Goal: Answer question/provide support: Share knowledge or assist other users

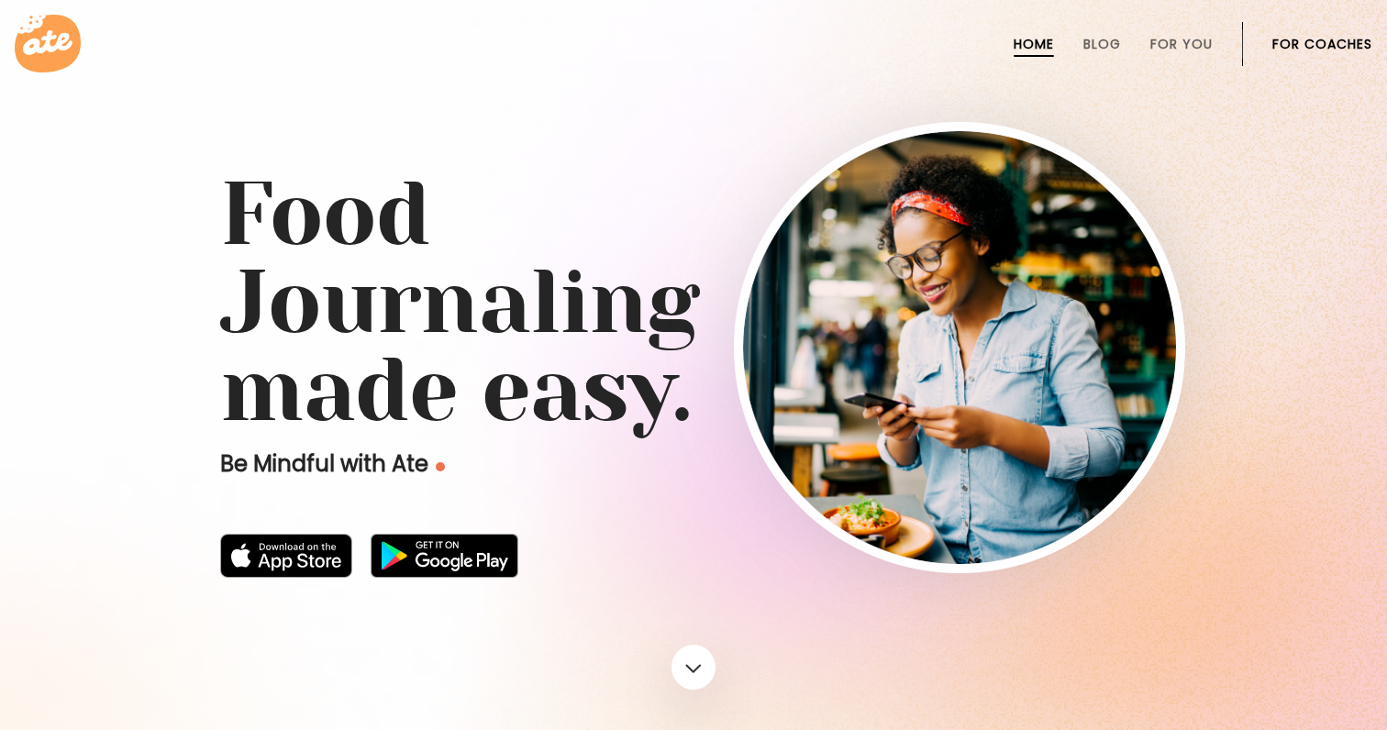
click at [1347, 41] on link "For Coaches" at bounding box center [1322, 44] width 100 height 15
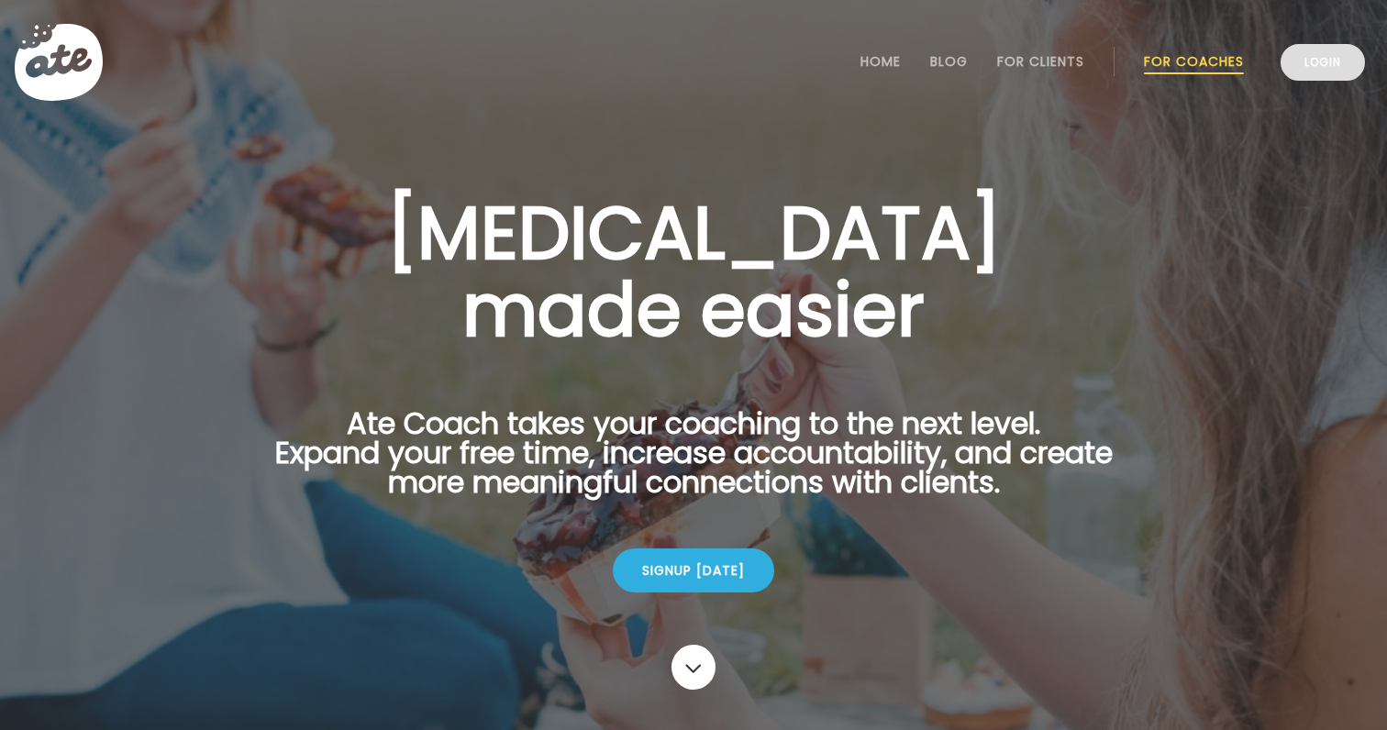
click at [1339, 59] on link "Login" at bounding box center [1323, 62] width 84 height 37
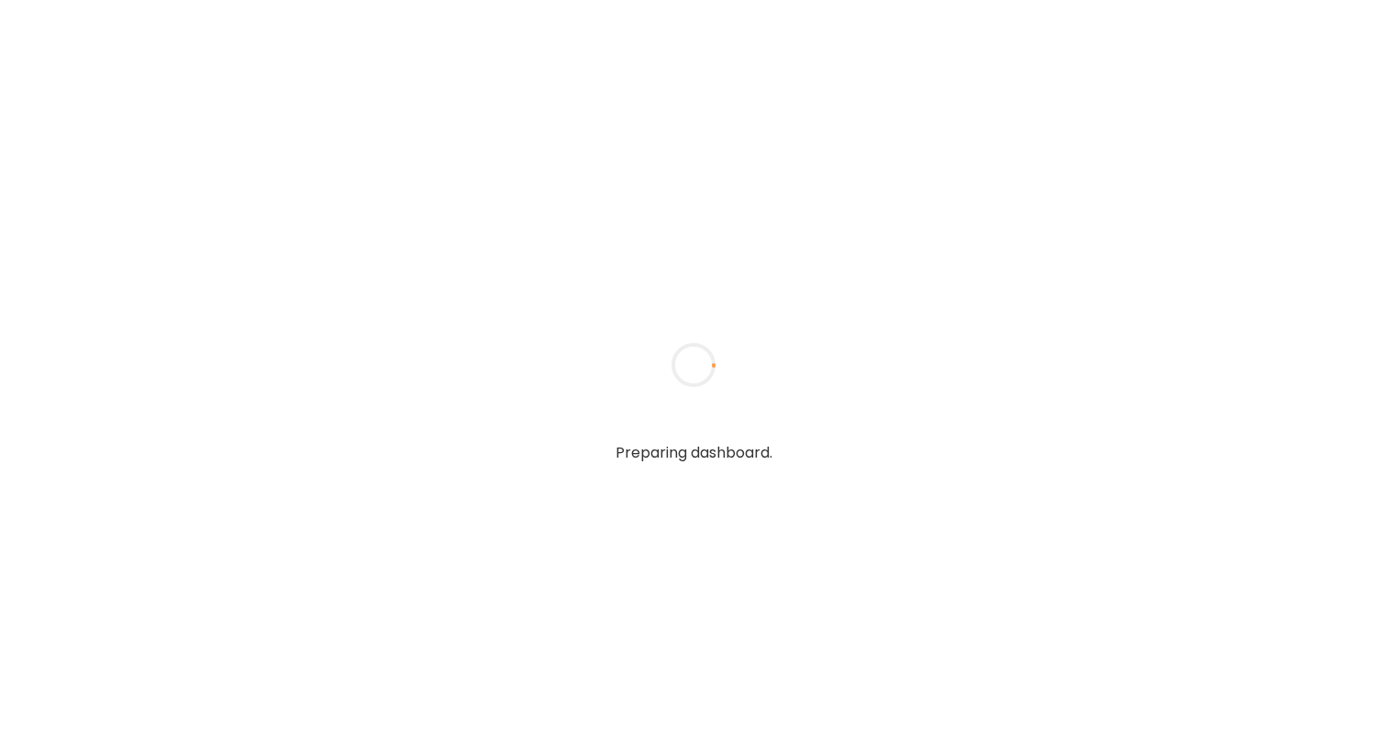
type textarea "**********"
type input "**********"
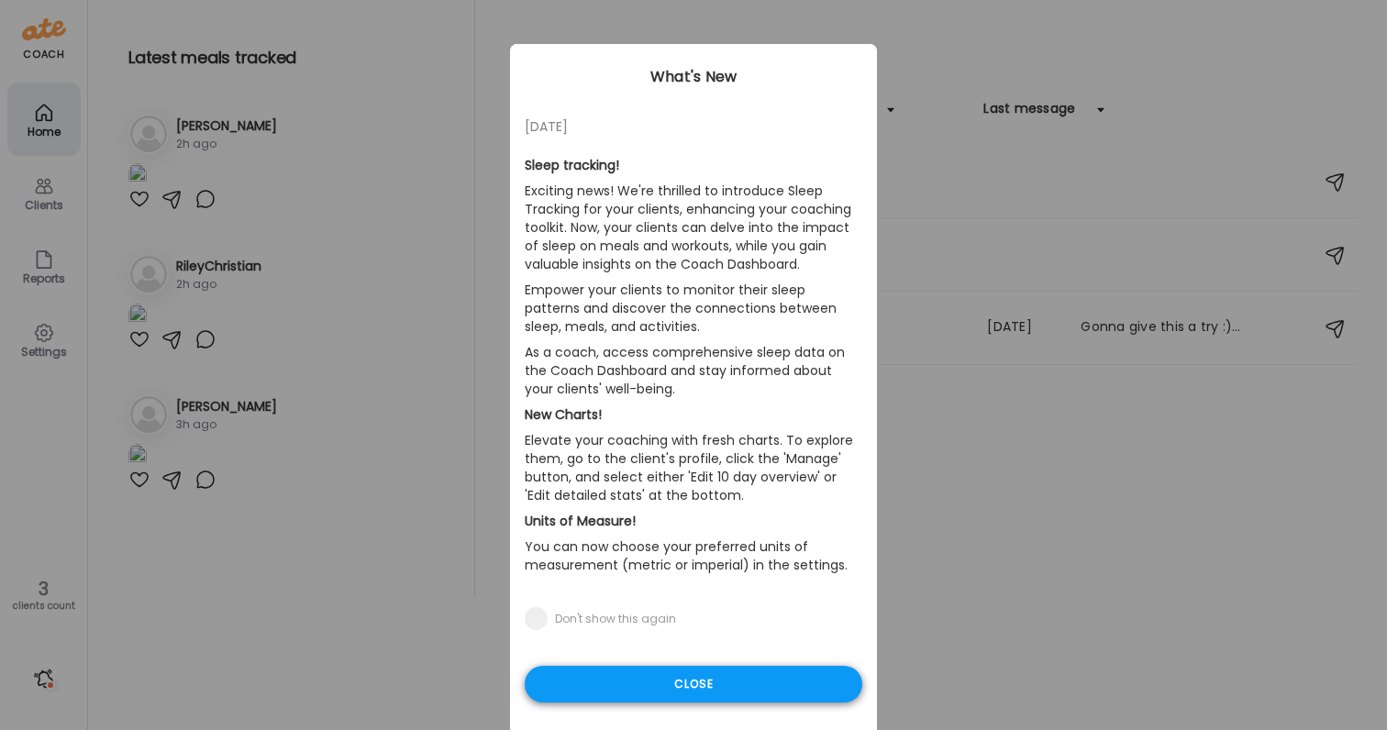
click at [668, 675] on div "Close" at bounding box center [694, 684] width 338 height 37
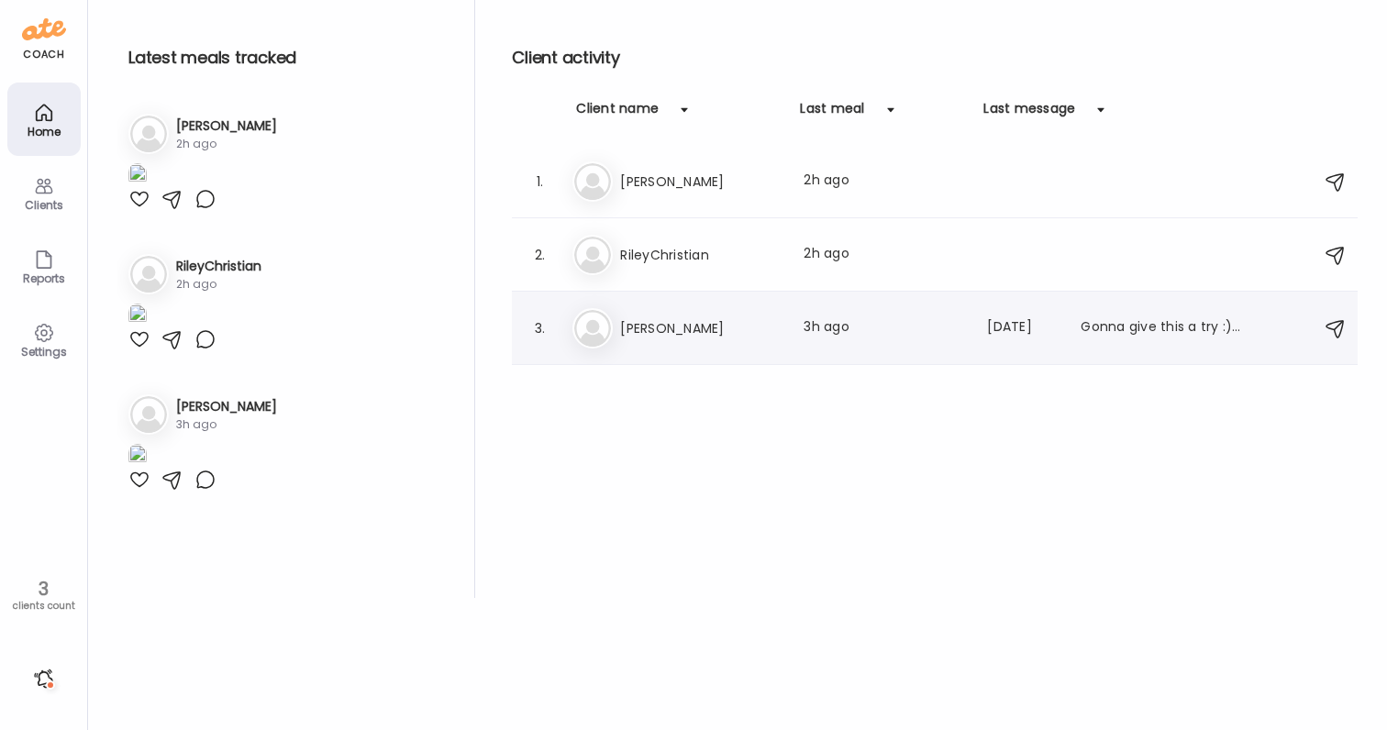
click at [699, 333] on h3 "[PERSON_NAME]" at bounding box center [700, 328] width 161 height 22
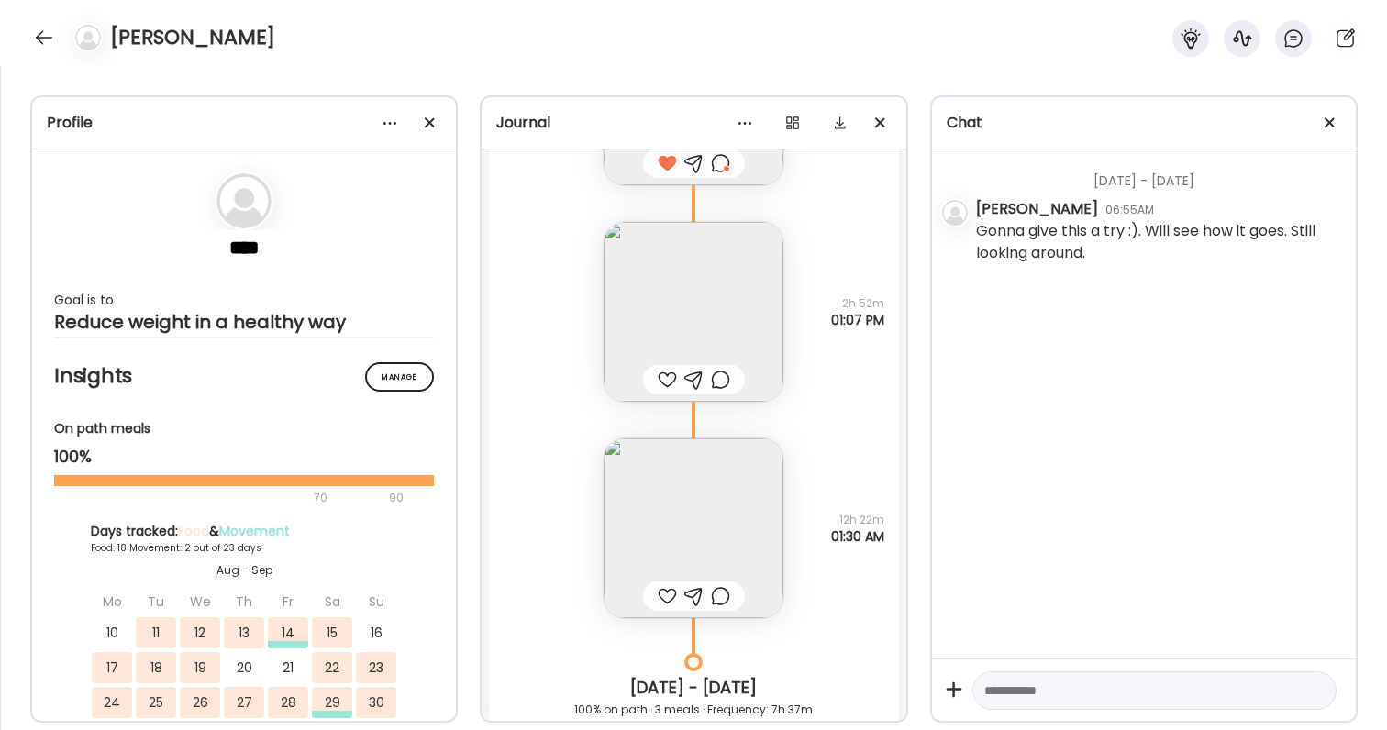
scroll to position [27071, 0]
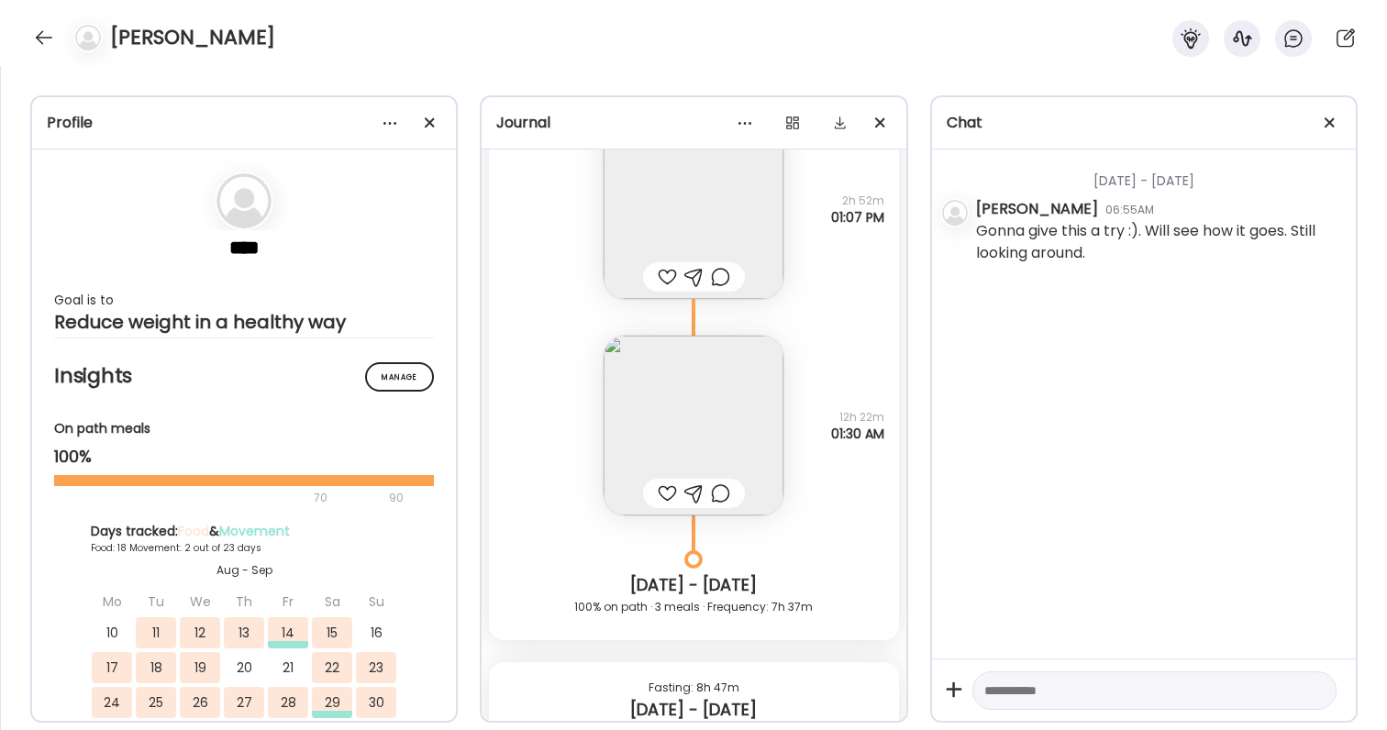
click at [668, 275] on div at bounding box center [667, 277] width 19 height 22
click at [668, 498] on div at bounding box center [667, 494] width 19 height 22
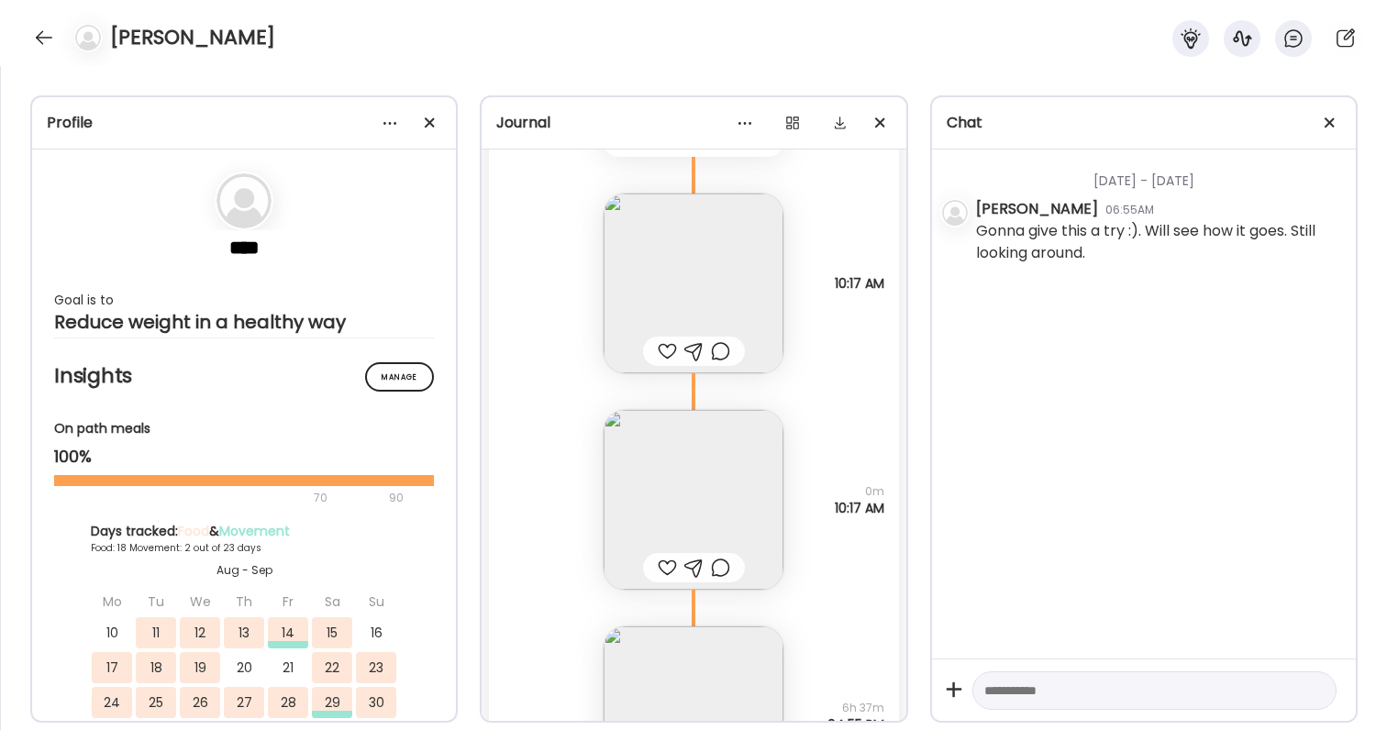
scroll to position [27834, 0]
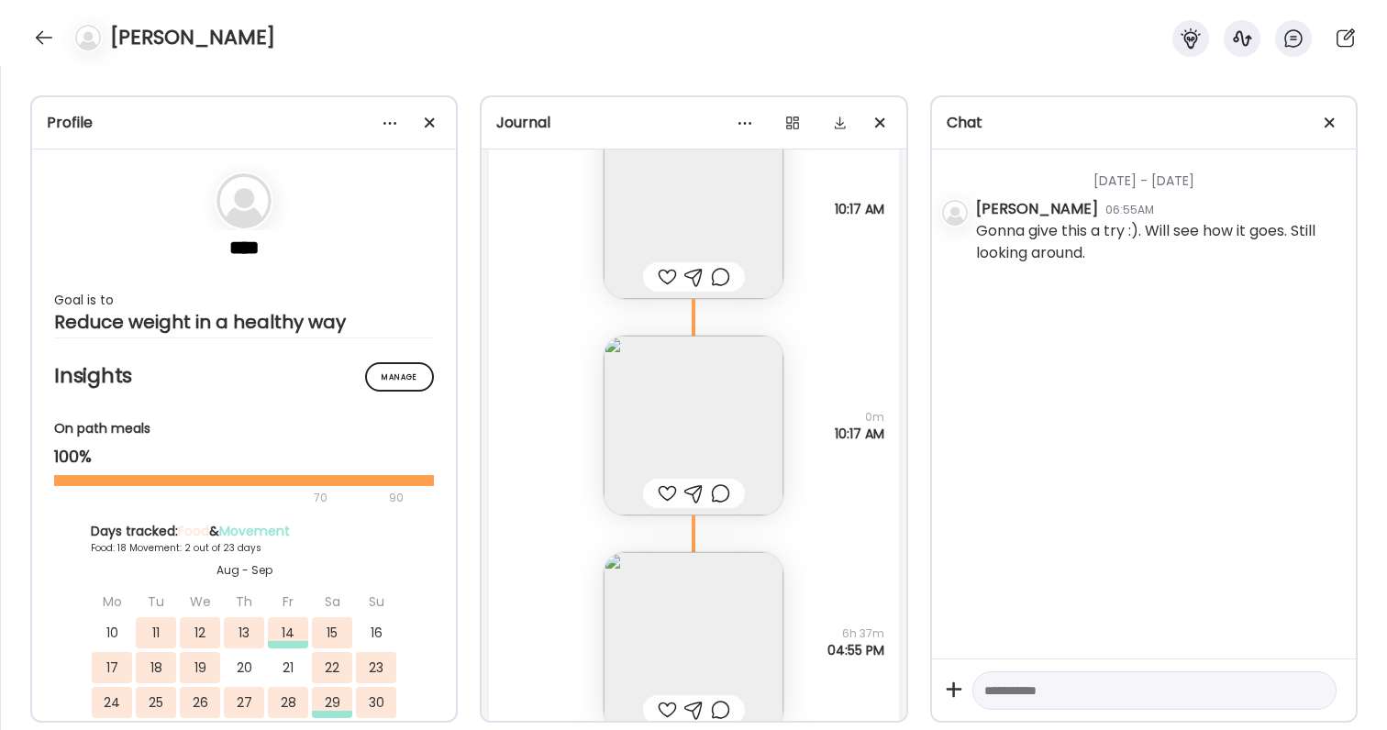
click at [714, 439] on img at bounding box center [694, 426] width 180 height 180
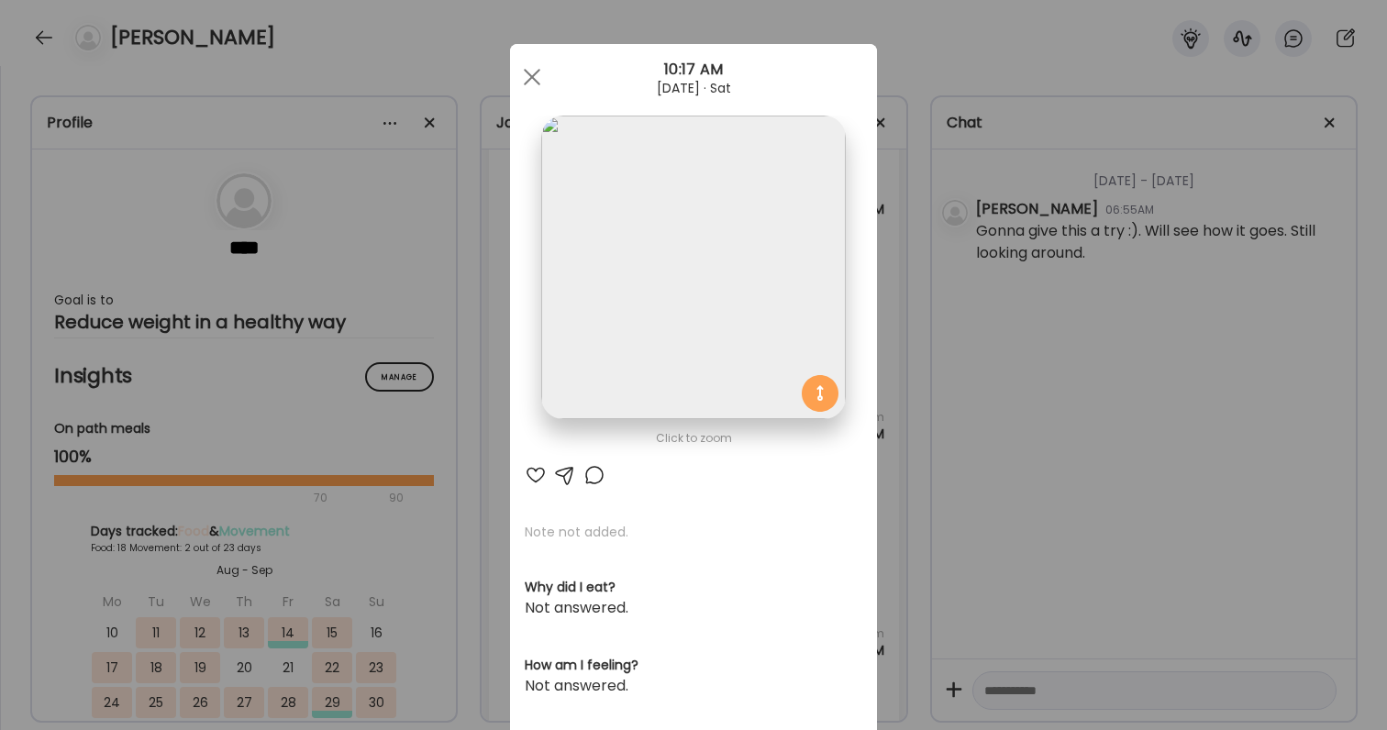
click at [535, 467] on div at bounding box center [536, 475] width 22 height 22
click at [1128, 460] on div "Ate Coach Dashboard Wahoo! It’s official Take a moment to set up your Coach Pro…" at bounding box center [693, 365] width 1387 height 730
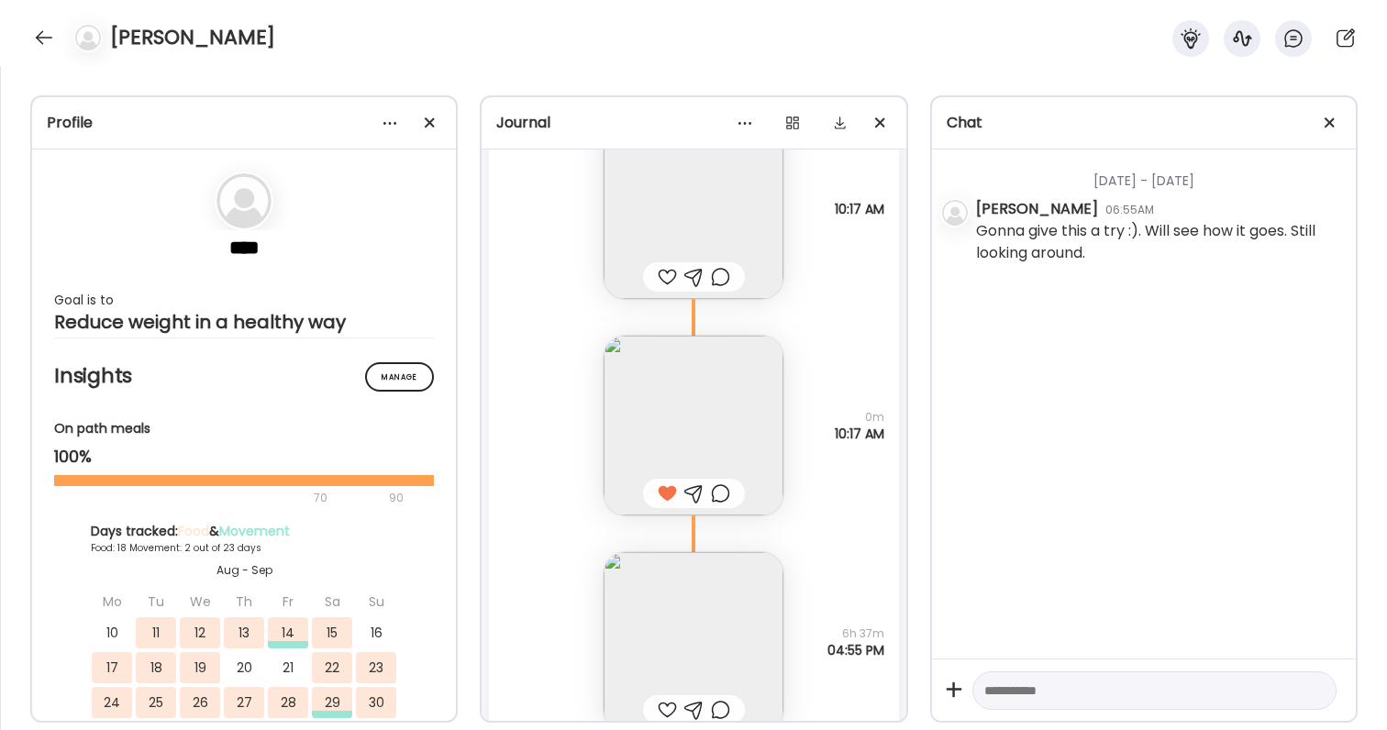
click at [671, 278] on div at bounding box center [667, 277] width 19 height 22
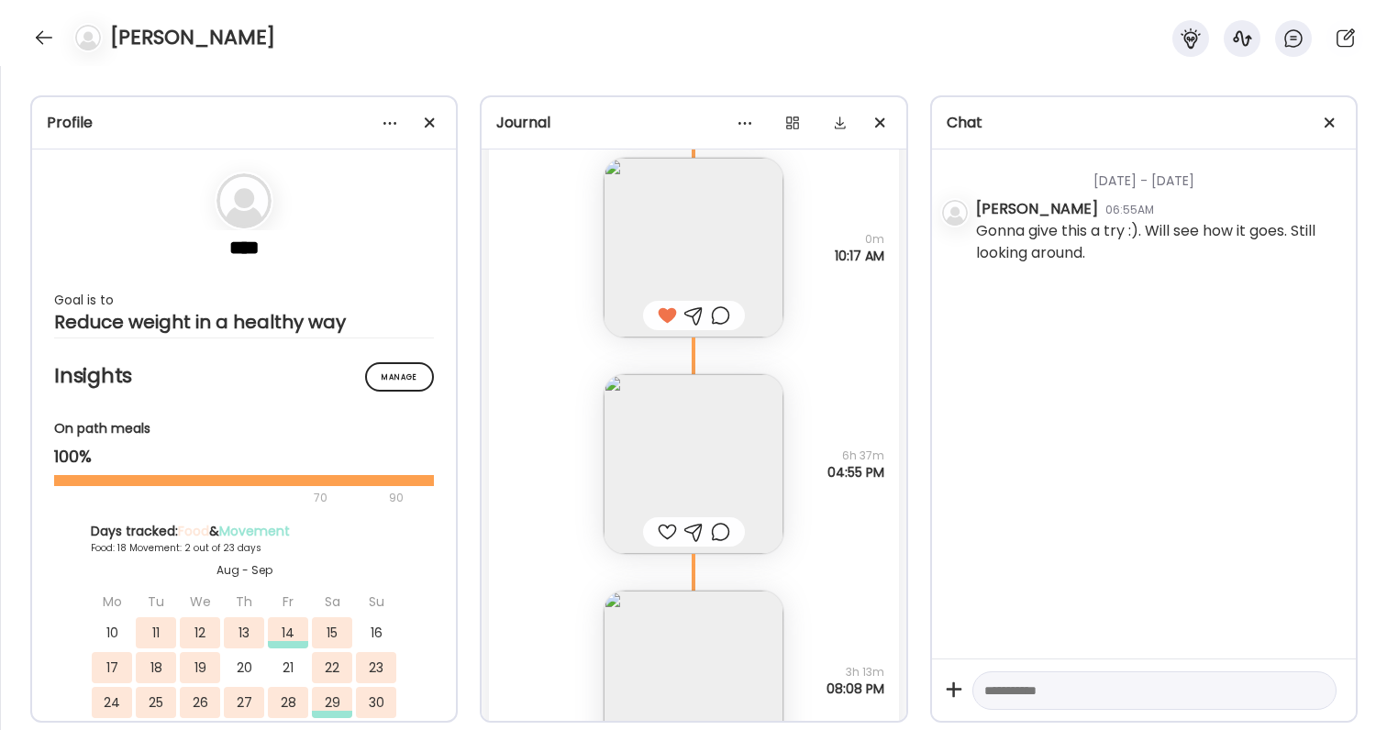
scroll to position [28018, 0]
click at [716, 421] on img at bounding box center [694, 459] width 180 height 180
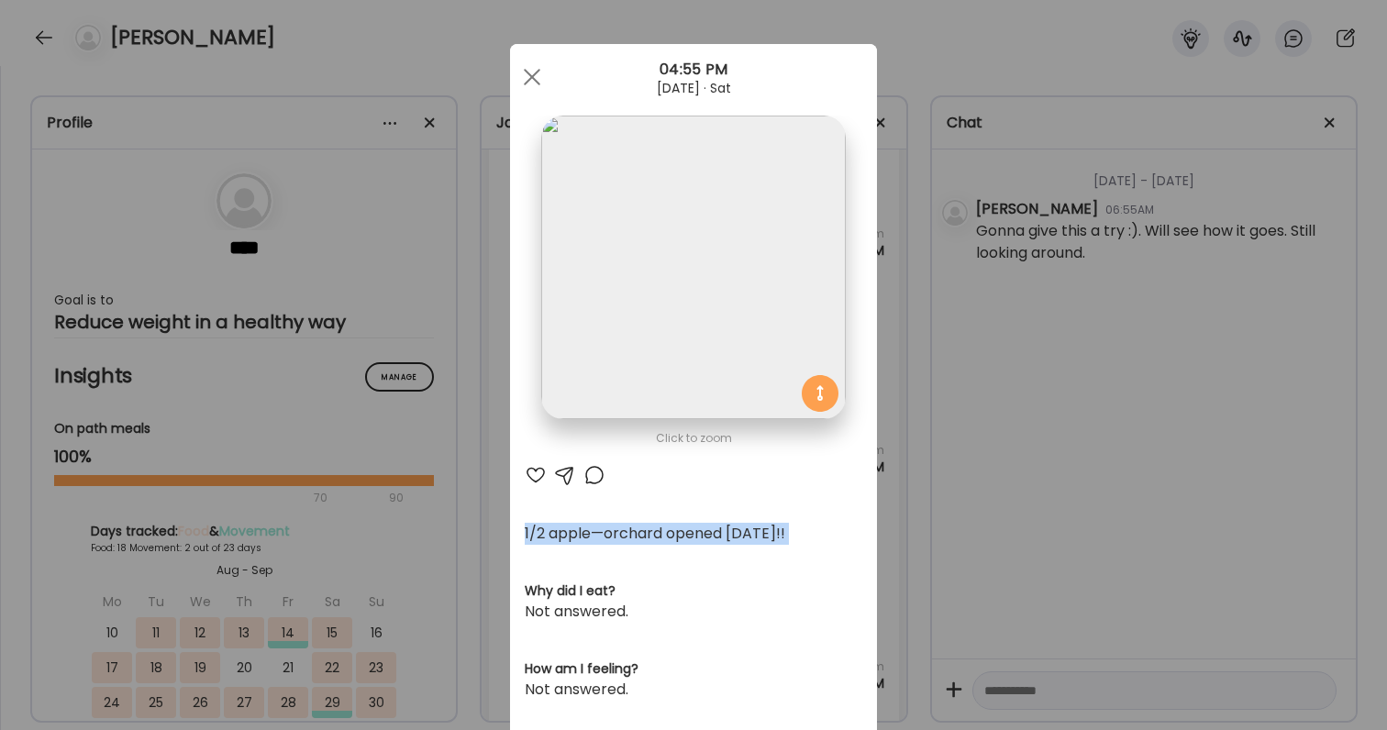
drag, startPoint x: 520, startPoint y: 534, endPoint x: 854, endPoint y: 550, distance: 334.3
click at [854, 550] on div "Click to zoom AteMate AI 1/2 apple—orchard opened [DATE]!! Why did I eat? Not a…" at bounding box center [693, 585] width 367 height 1083
click at [1008, 528] on div "Ate Coach Dashboard Wahoo! It’s official Take a moment to set up your Coach Pro…" at bounding box center [693, 365] width 1387 height 730
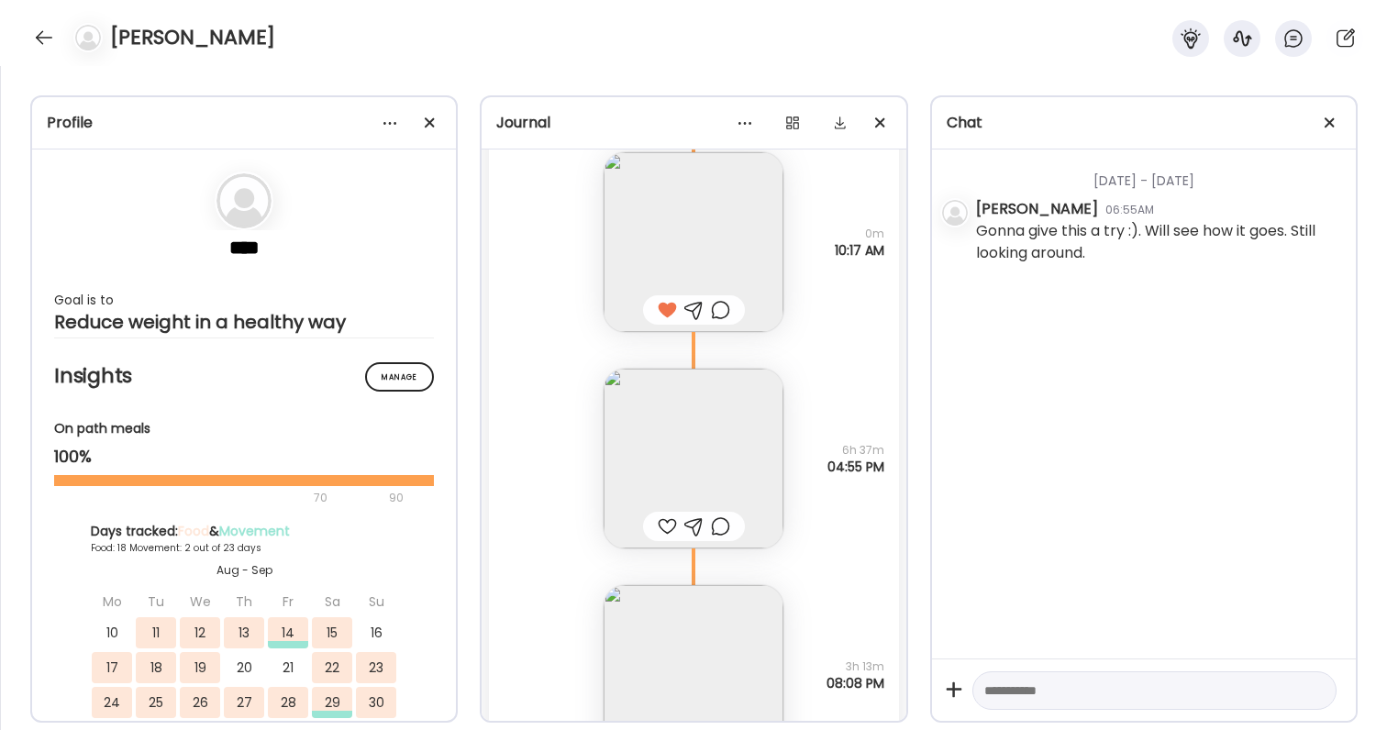
drag, startPoint x: 640, startPoint y: 421, endPoint x: 818, endPoint y: 523, distance: 205.0
click at [818, 523] on div "1/2 apple—orchard opened [DATE]!! Questions not answered 6h 37m 04:55 PM" at bounding box center [693, 440] width 409 height 217
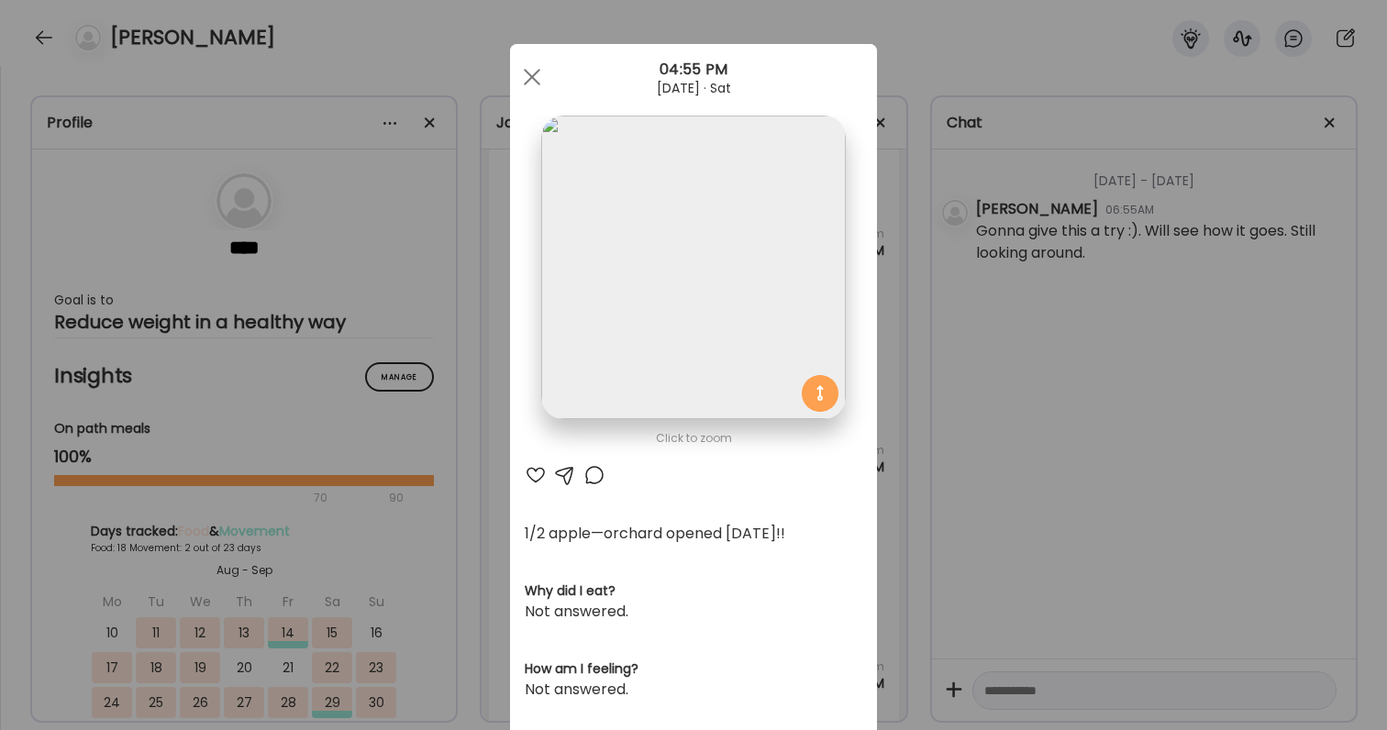
click at [940, 408] on div "Ate Coach Dashboard Wahoo! It’s official Take a moment to set up your Coach Pro…" at bounding box center [693, 365] width 1387 height 730
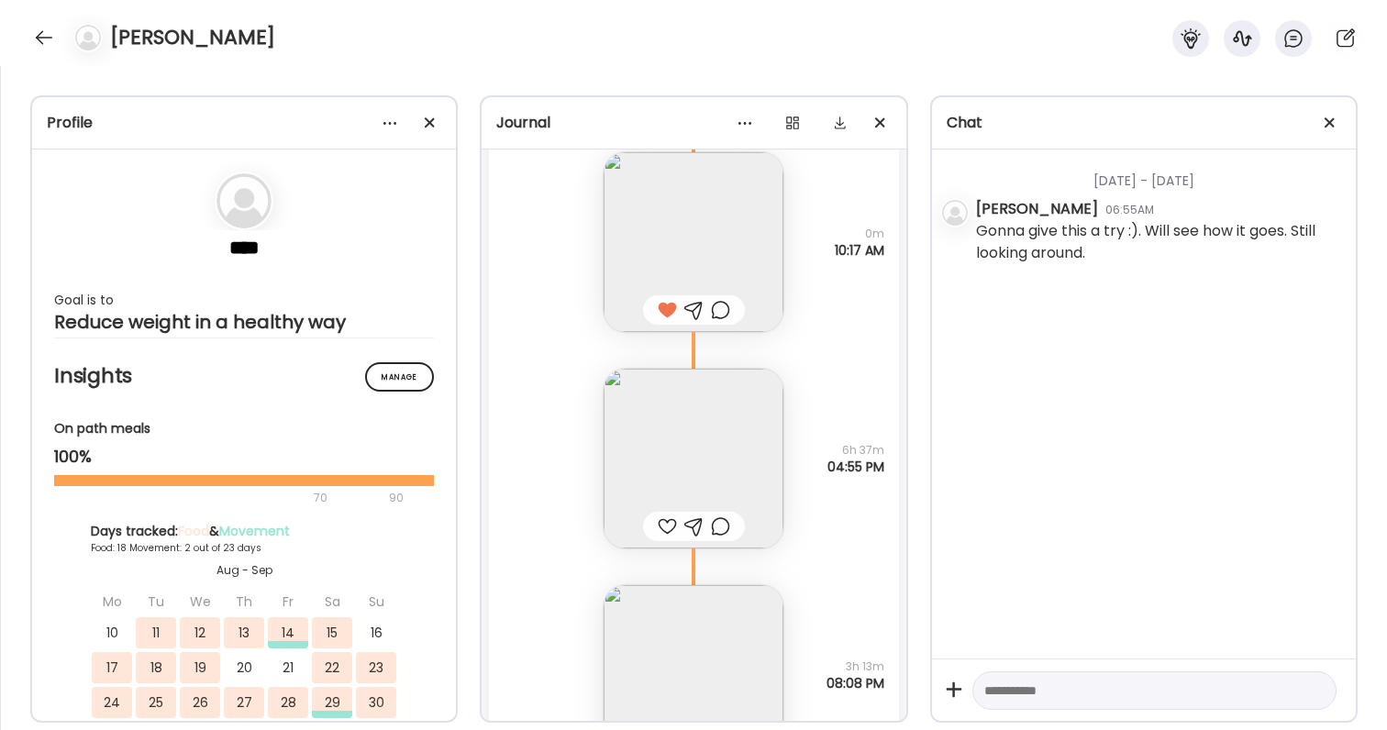
click at [715, 488] on img at bounding box center [694, 459] width 180 height 180
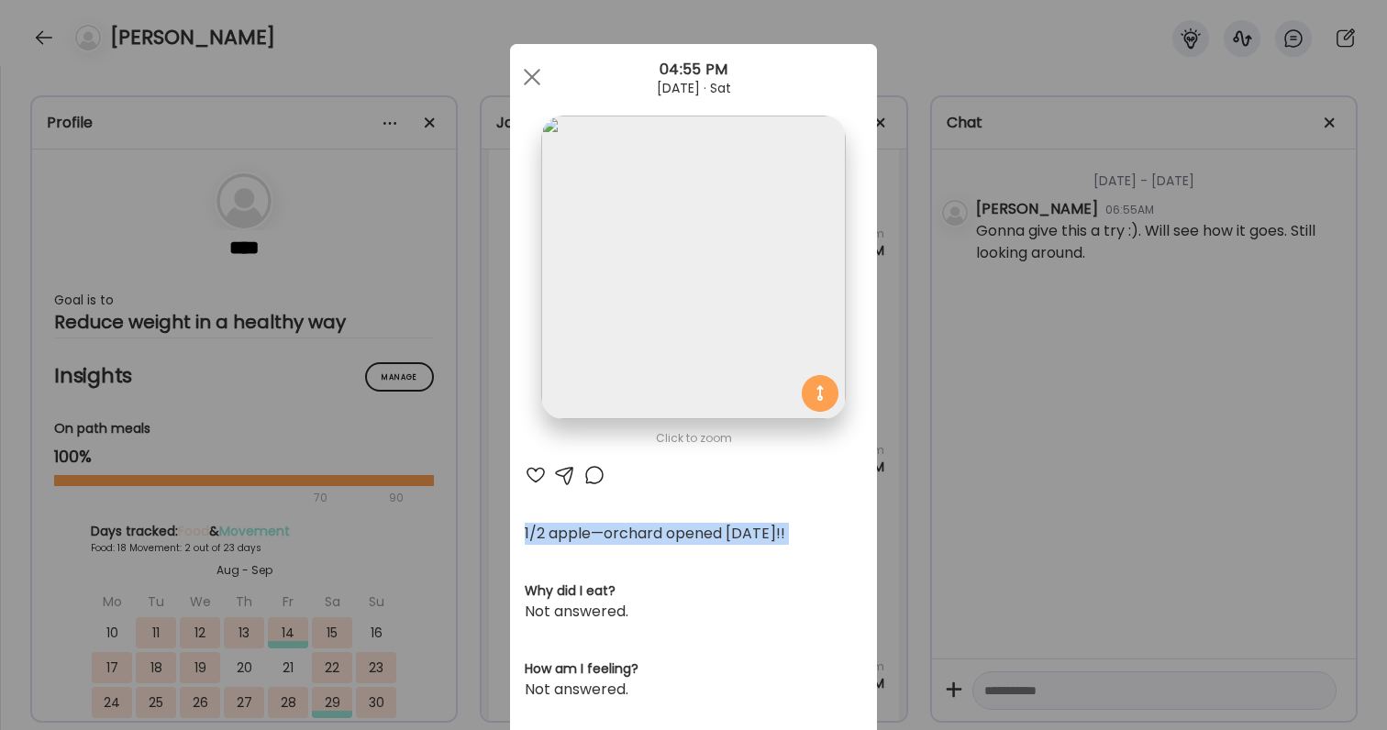
drag, startPoint x: 524, startPoint y: 532, endPoint x: 794, endPoint y: 551, distance: 270.4
click at [793, 551] on div "Click to zoom AteMate AI 1/2 apple—orchard opened [DATE]!! Why did I eat? Not a…" at bounding box center [693, 585] width 367 height 1083
drag, startPoint x: 786, startPoint y: 536, endPoint x: 497, endPoint y: 542, distance: 289.0
click at [497, 542] on div "Ate Coach Dashboard Wahoo! It’s official Take a moment to set up your Coach Pro…" at bounding box center [693, 365] width 1387 height 730
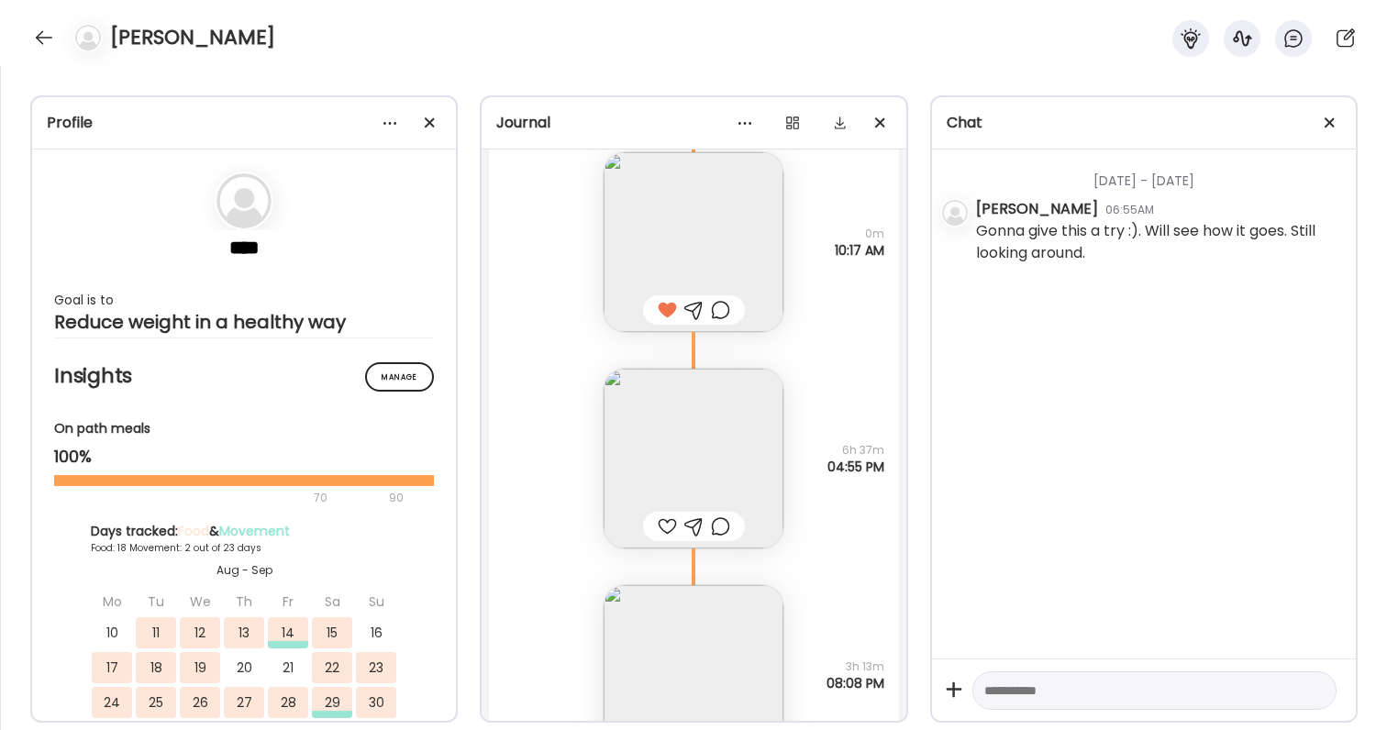
click at [717, 447] on img at bounding box center [694, 459] width 180 height 180
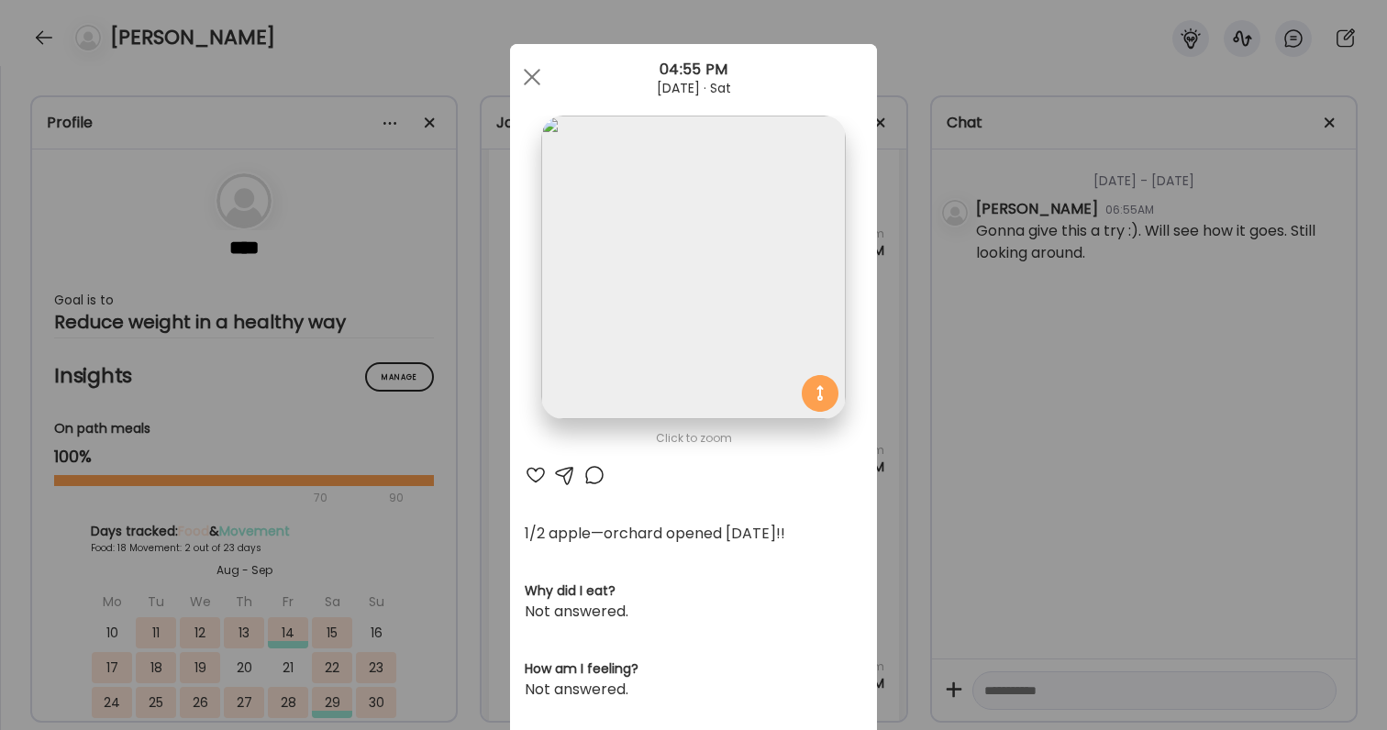
click at [1053, 478] on div "Ate Coach Dashboard Wahoo! It’s official Take a moment to set up your Coach Pro…" at bounding box center [693, 365] width 1387 height 730
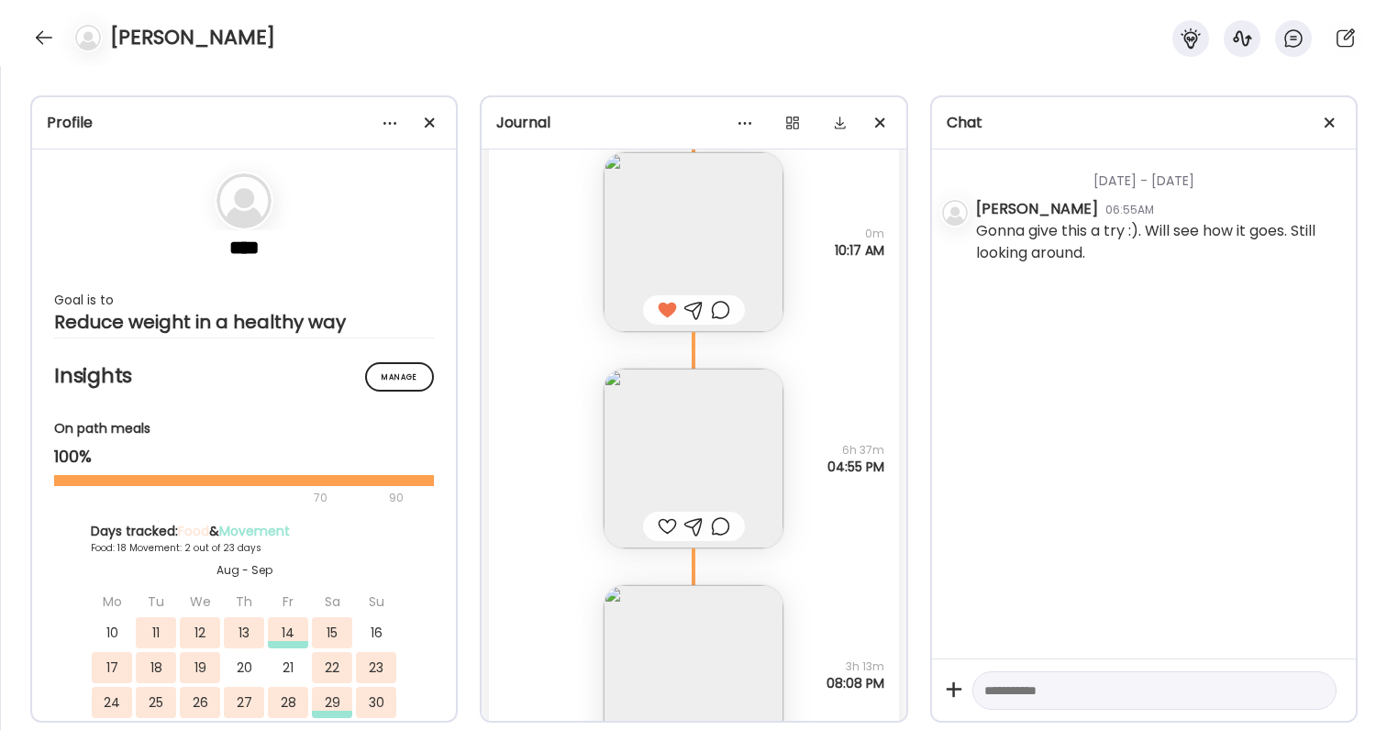
click at [711, 419] on img at bounding box center [694, 459] width 180 height 180
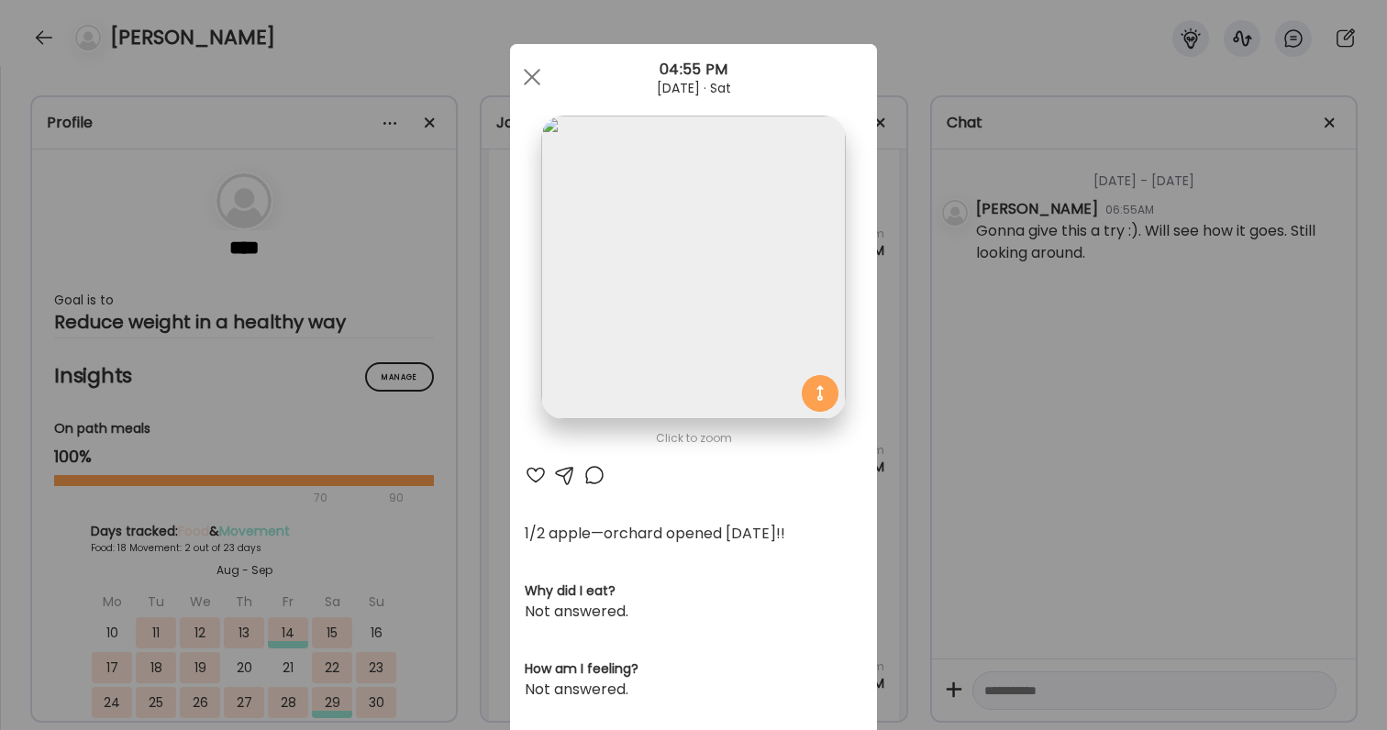
click at [868, 474] on div "Click to zoom AteMate AI 1/2 apple—orchard opened [DATE]!! Why did I eat? Not a…" at bounding box center [693, 585] width 367 height 1083
click at [921, 483] on div "Ate Coach Dashboard Wahoo! It’s official Take a moment to set up your Coach Pro…" at bounding box center [693, 365] width 1387 height 730
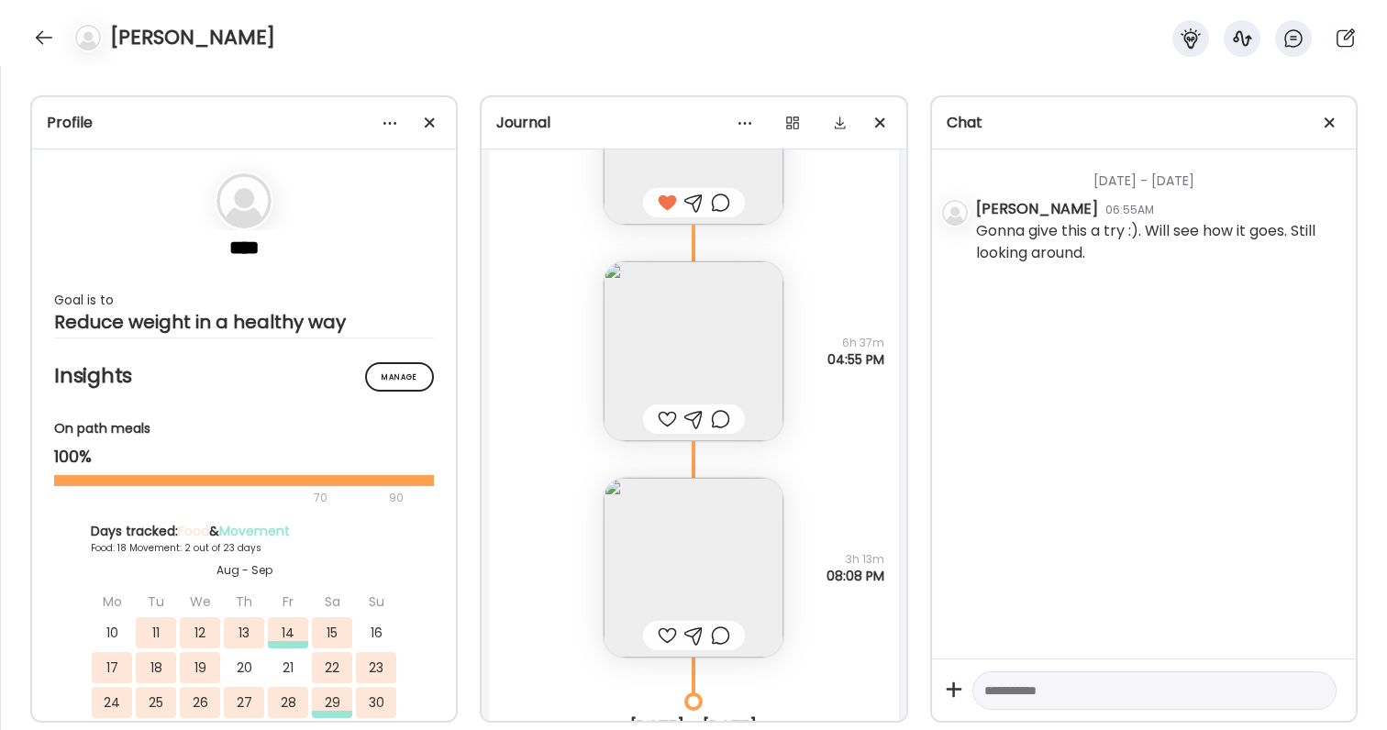
scroll to position [28152, 0]
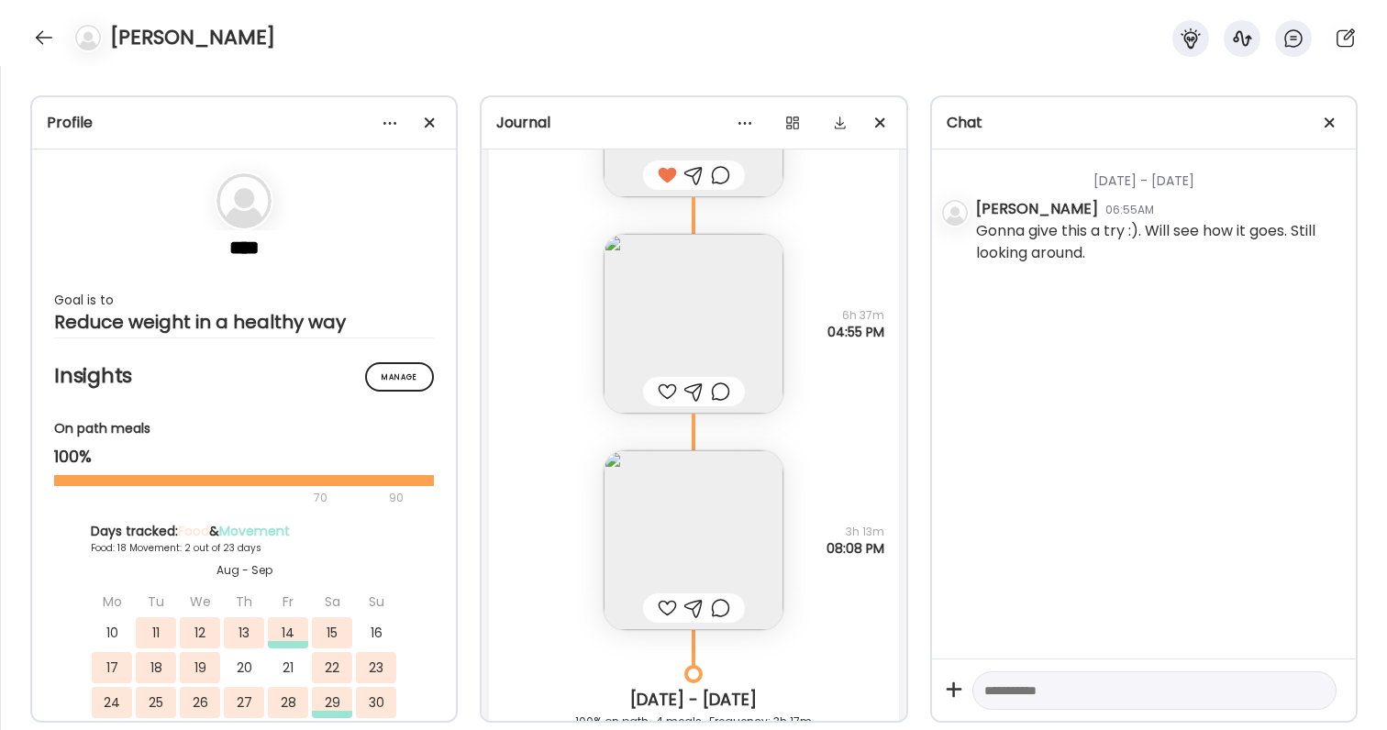
click at [669, 390] on div at bounding box center [667, 392] width 19 height 22
click at [664, 598] on div at bounding box center [667, 608] width 19 height 22
click at [672, 560] on img at bounding box center [694, 540] width 180 height 180
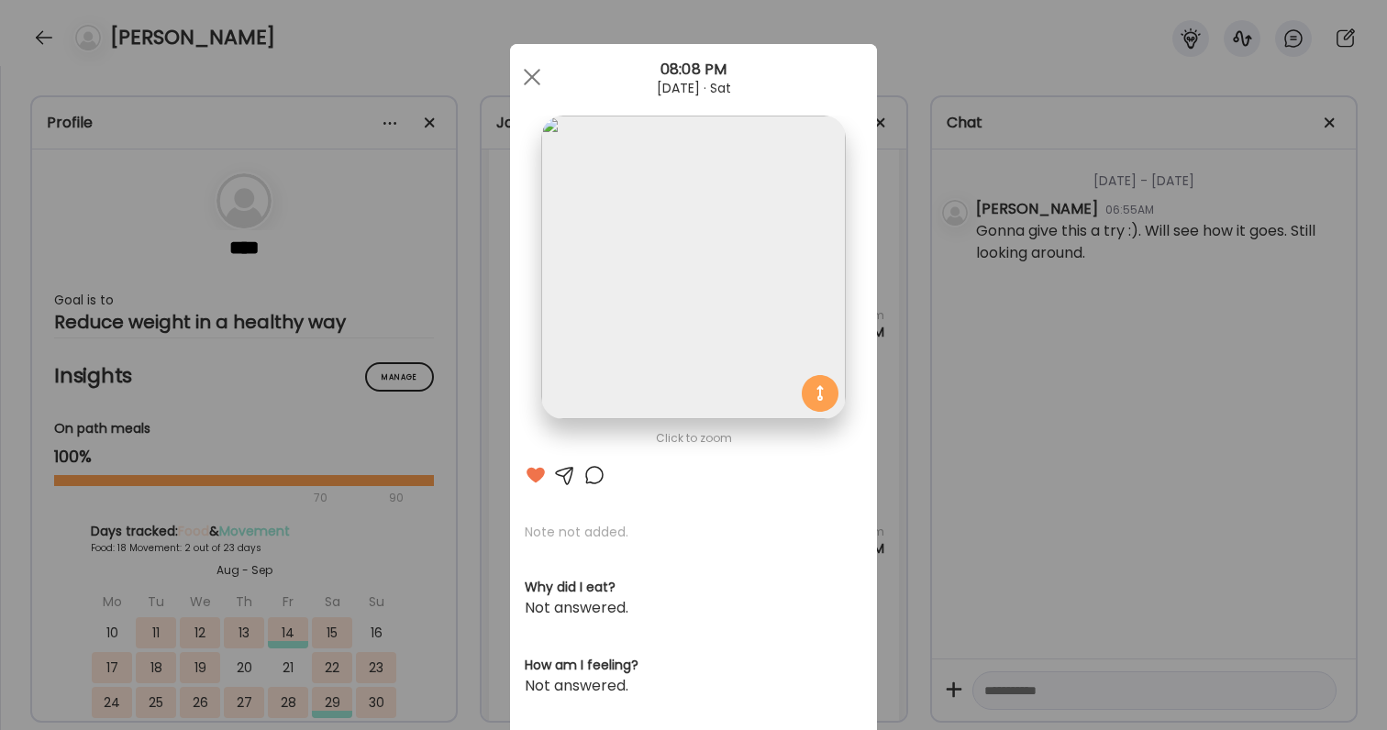
click at [938, 464] on div "Ate Coach Dashboard Wahoo! It’s official Take a moment to set up your Coach Pro…" at bounding box center [693, 365] width 1387 height 730
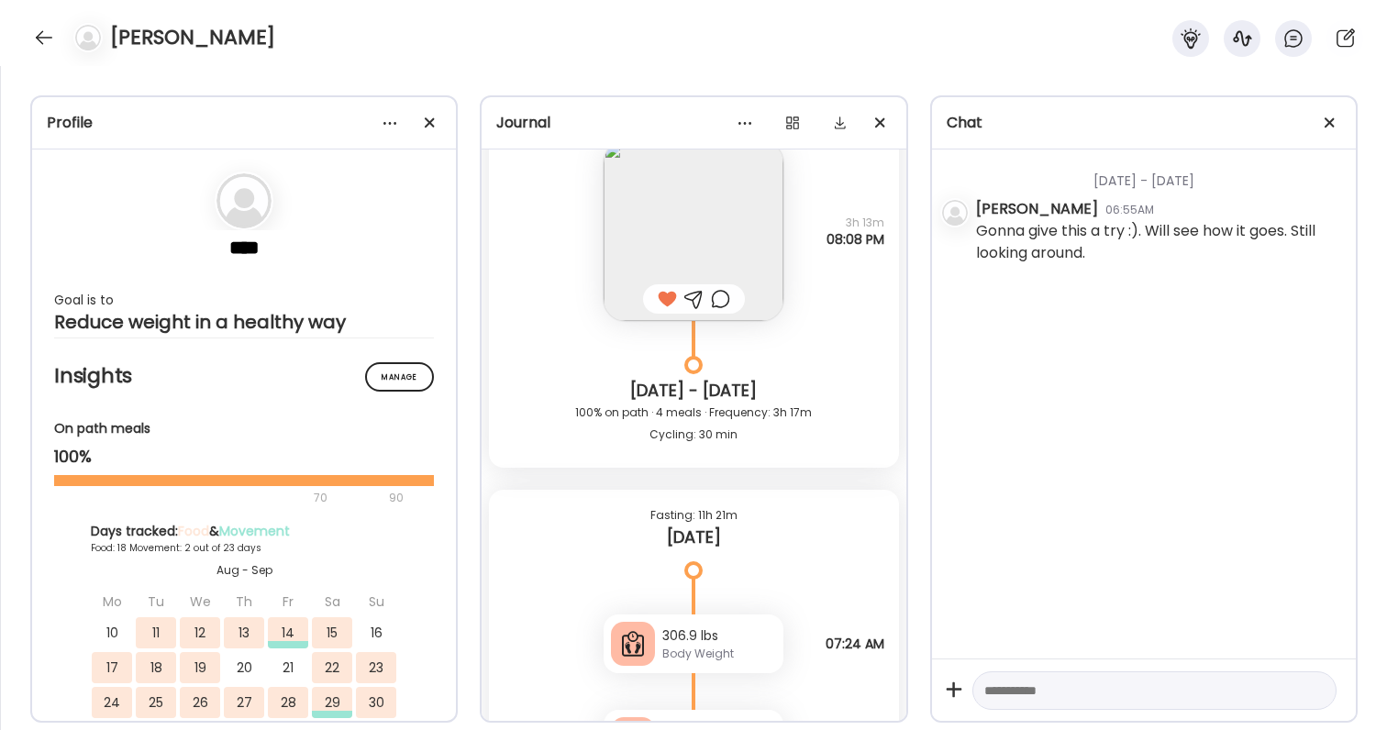
scroll to position [28488, 0]
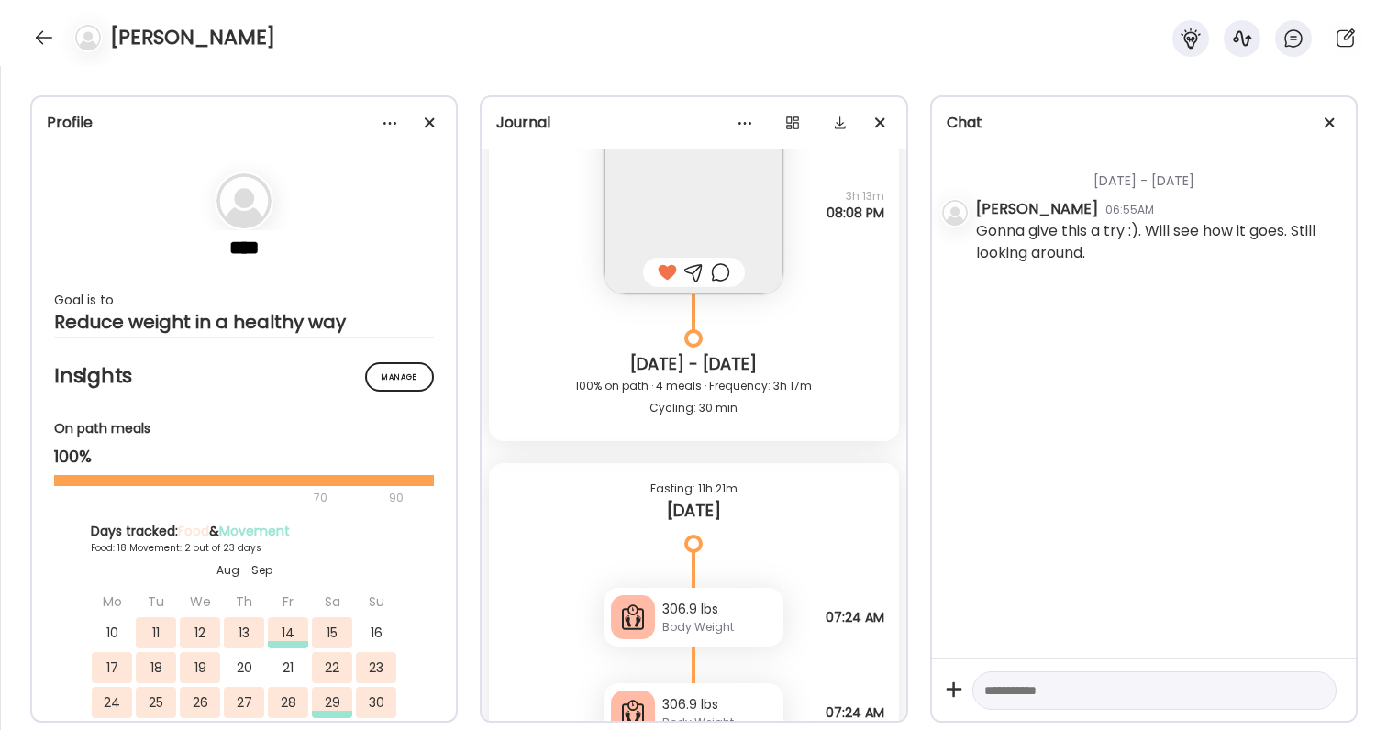
click at [698, 178] on img at bounding box center [694, 205] width 180 height 180
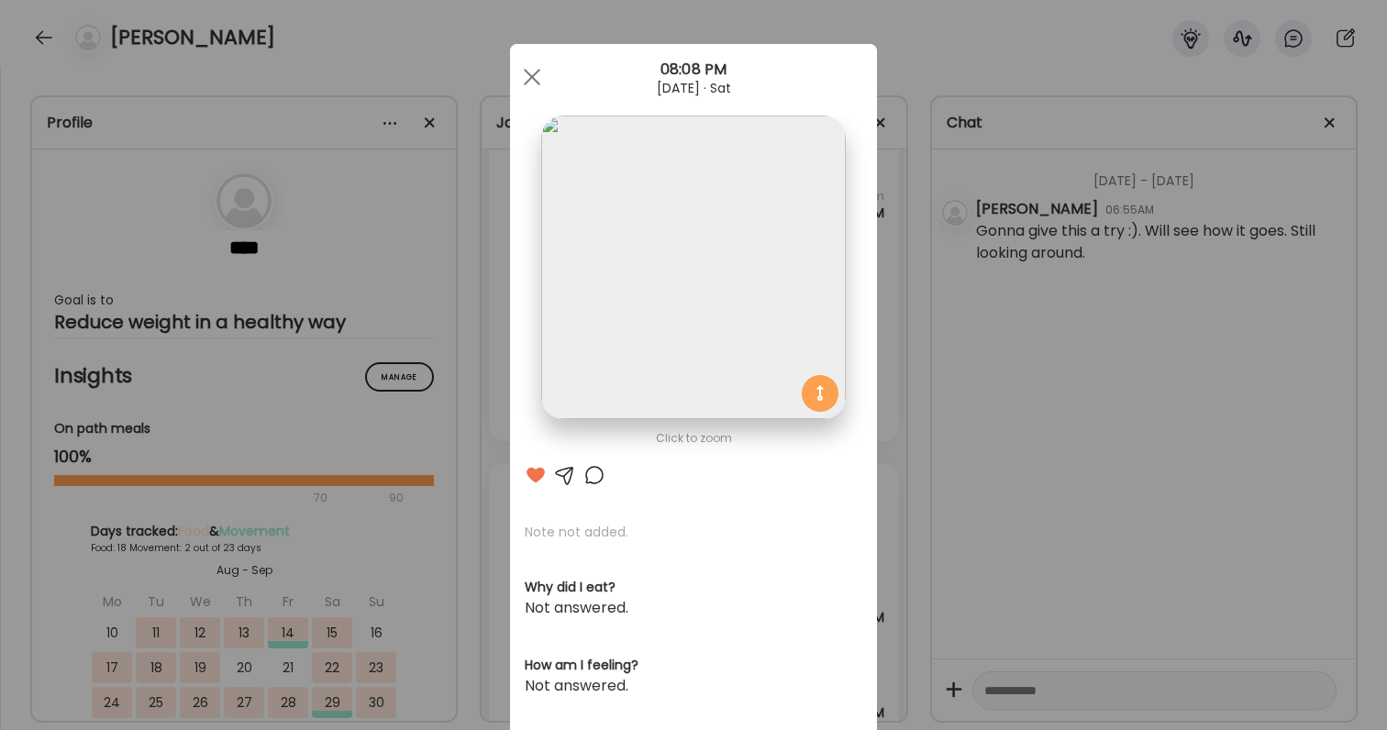
click at [1048, 286] on div "Ate Coach Dashboard Wahoo! It’s official Take a moment to set up your Coach Pro…" at bounding box center [693, 365] width 1387 height 730
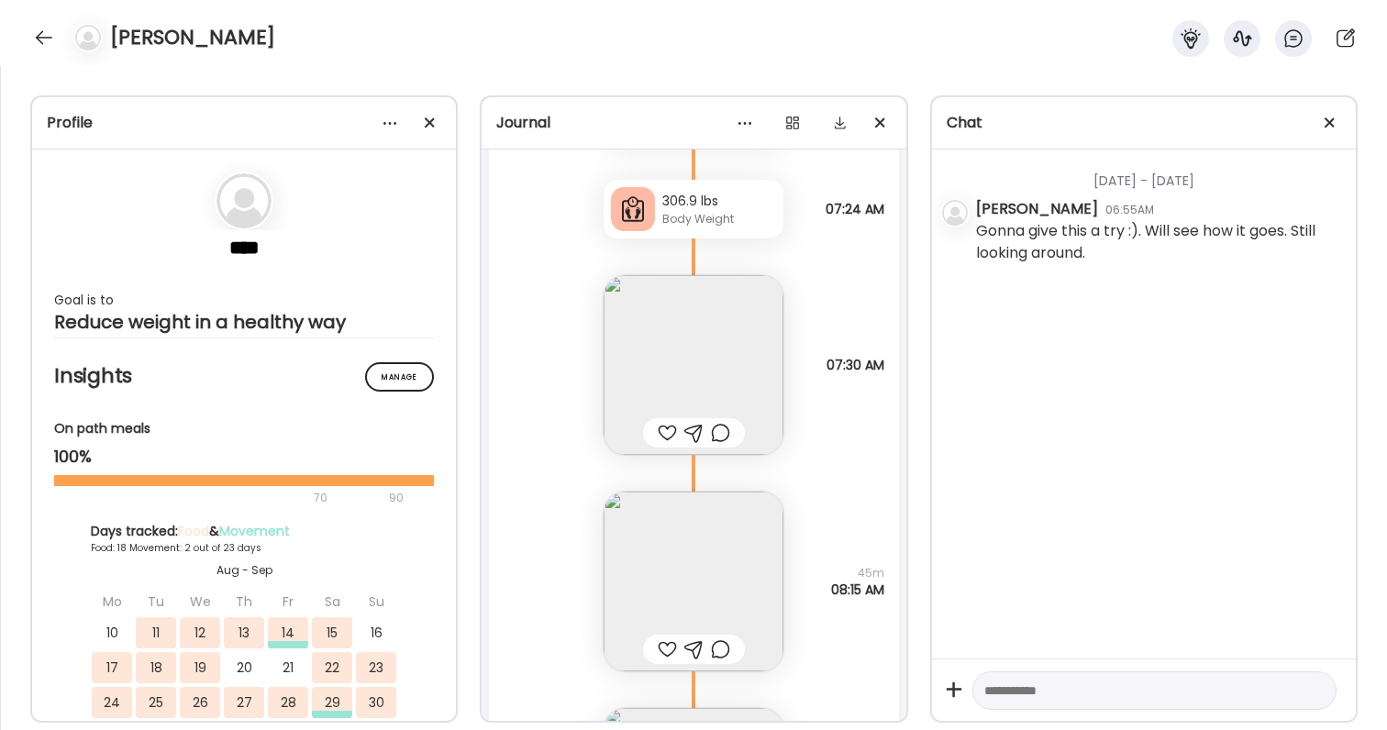
scroll to position [28993, 0]
click at [742, 380] on img at bounding box center [694, 364] width 180 height 180
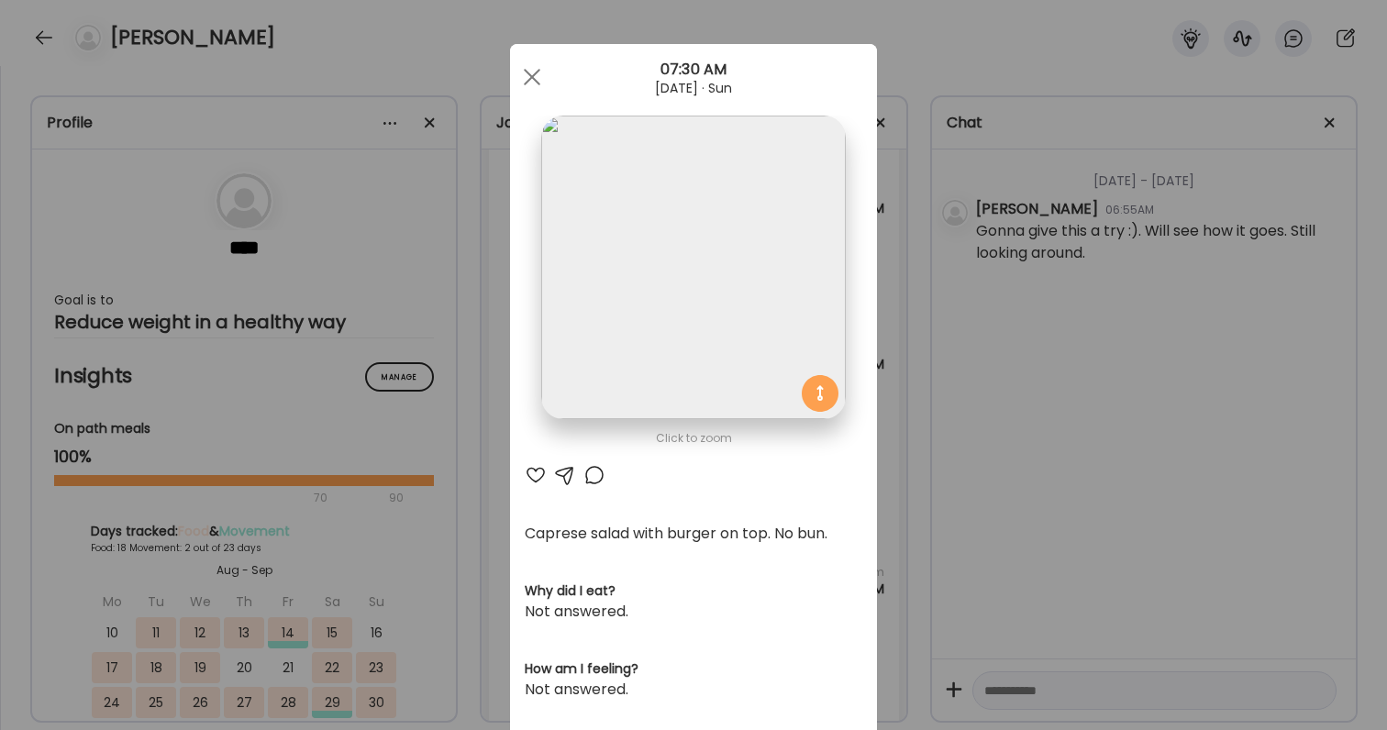
click at [899, 439] on div "Ate Coach Dashboard Wahoo! It’s official Take a moment to set up your Coach Pro…" at bounding box center [693, 365] width 1387 height 730
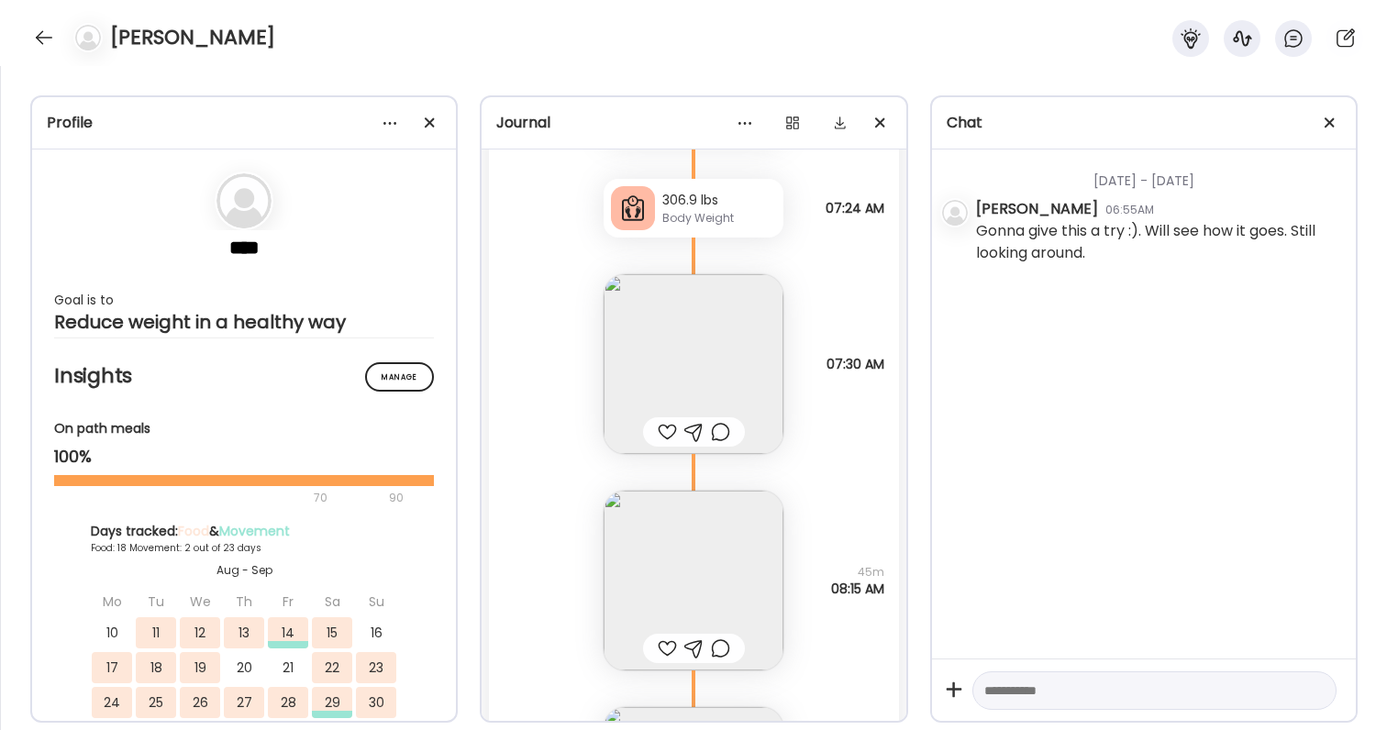
drag, startPoint x: 821, startPoint y: 204, endPoint x: 850, endPoint y: 224, distance: 35.6
click at [850, 224] on div "306.9 lbs Body Weight Note not added 07:24 AM" at bounding box center [693, 189] width 409 height 95
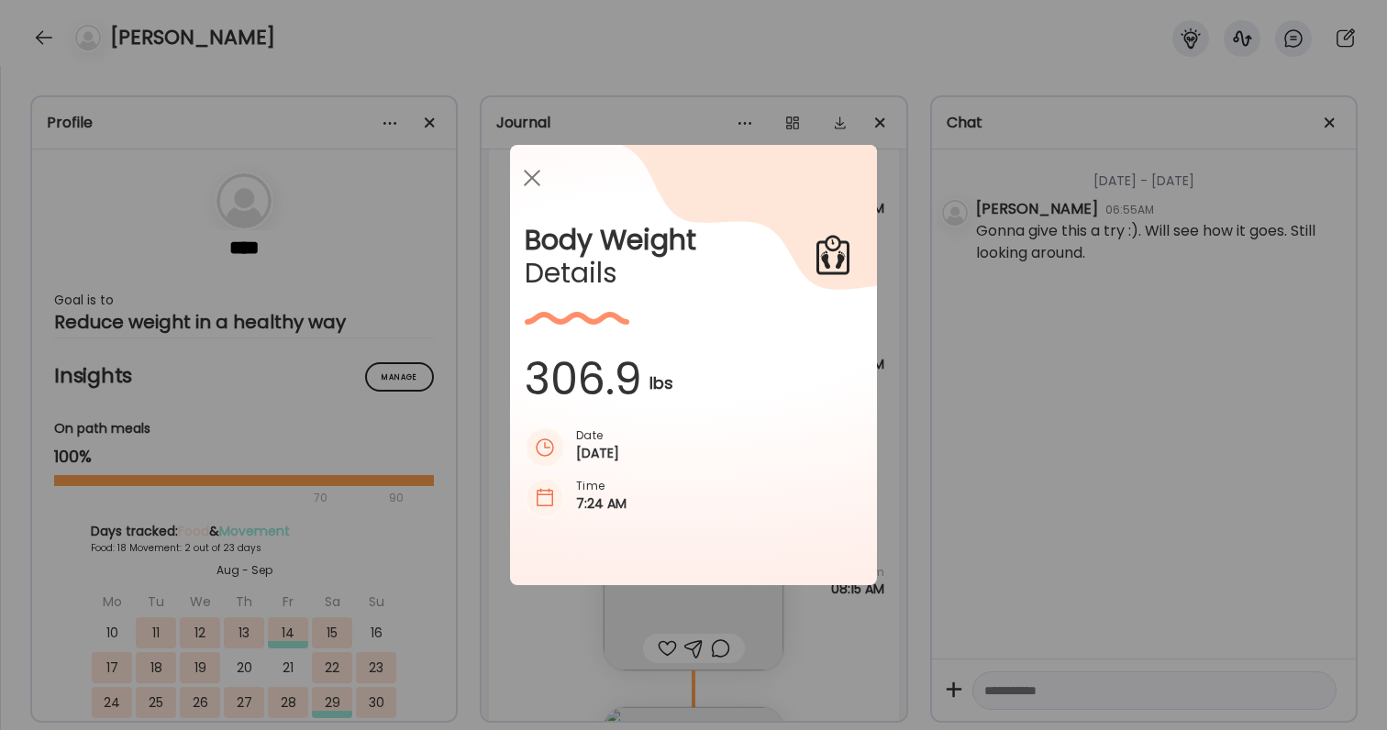
click at [971, 328] on div "Ate Coach Dashboard Wahoo! It’s official Take a moment to set up your Coach Pro…" at bounding box center [693, 365] width 1387 height 730
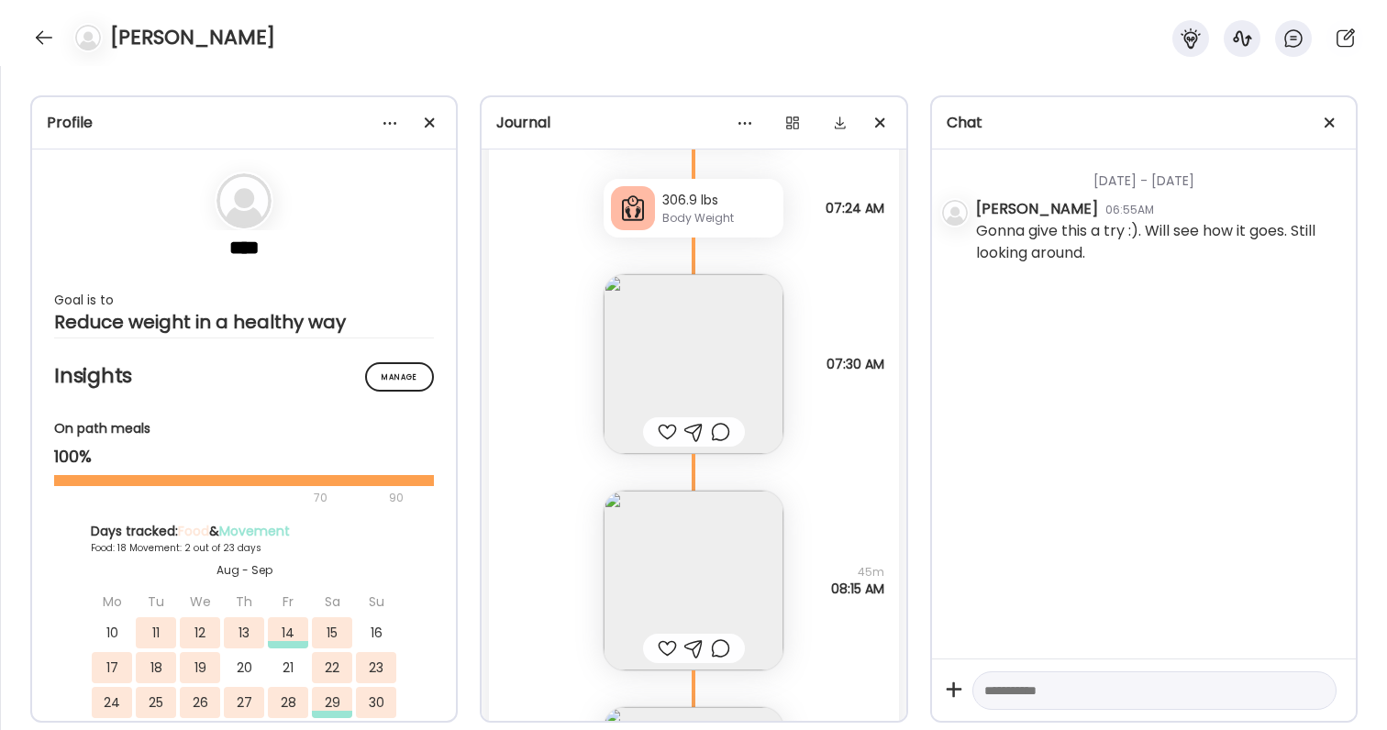
click at [718, 355] on img at bounding box center [694, 364] width 180 height 180
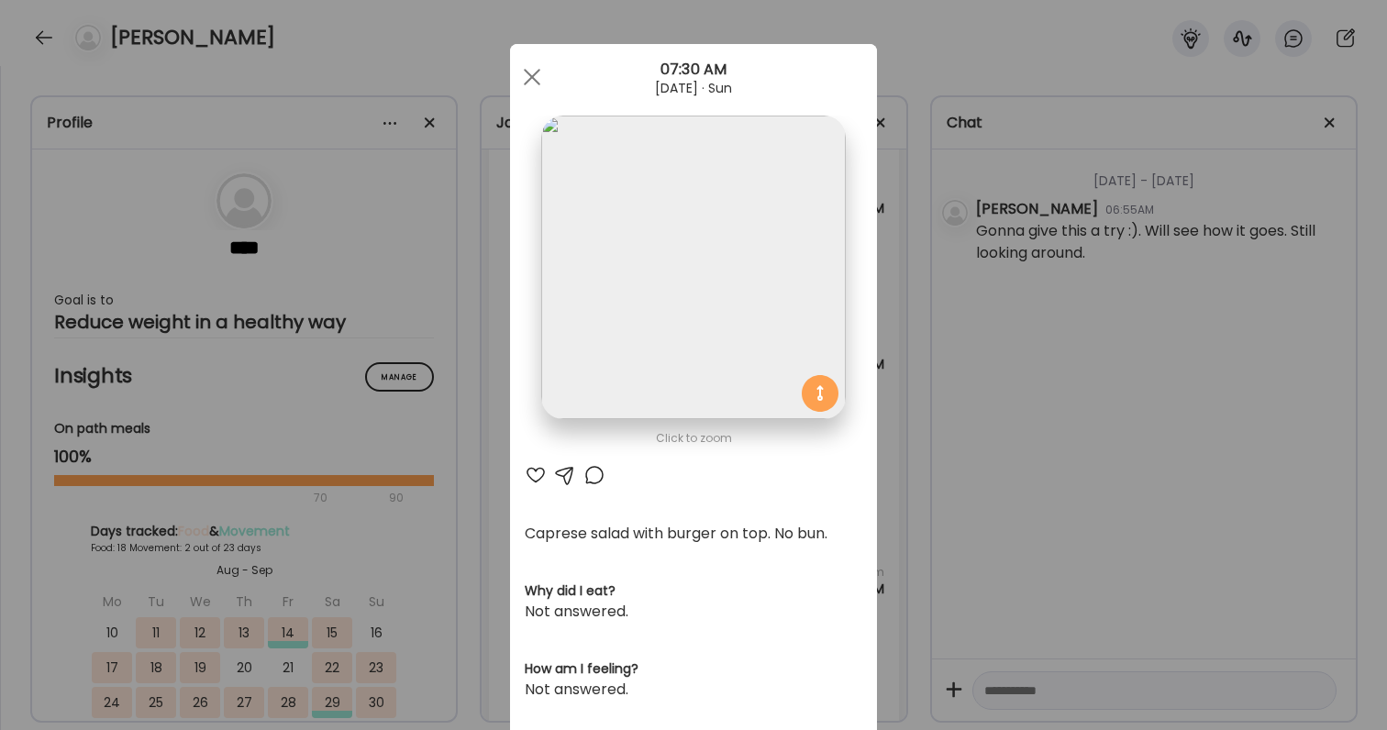
click at [1022, 458] on div "Ate Coach Dashboard Wahoo! It’s official Take a moment to set up your Coach Pro…" at bounding box center [693, 365] width 1387 height 730
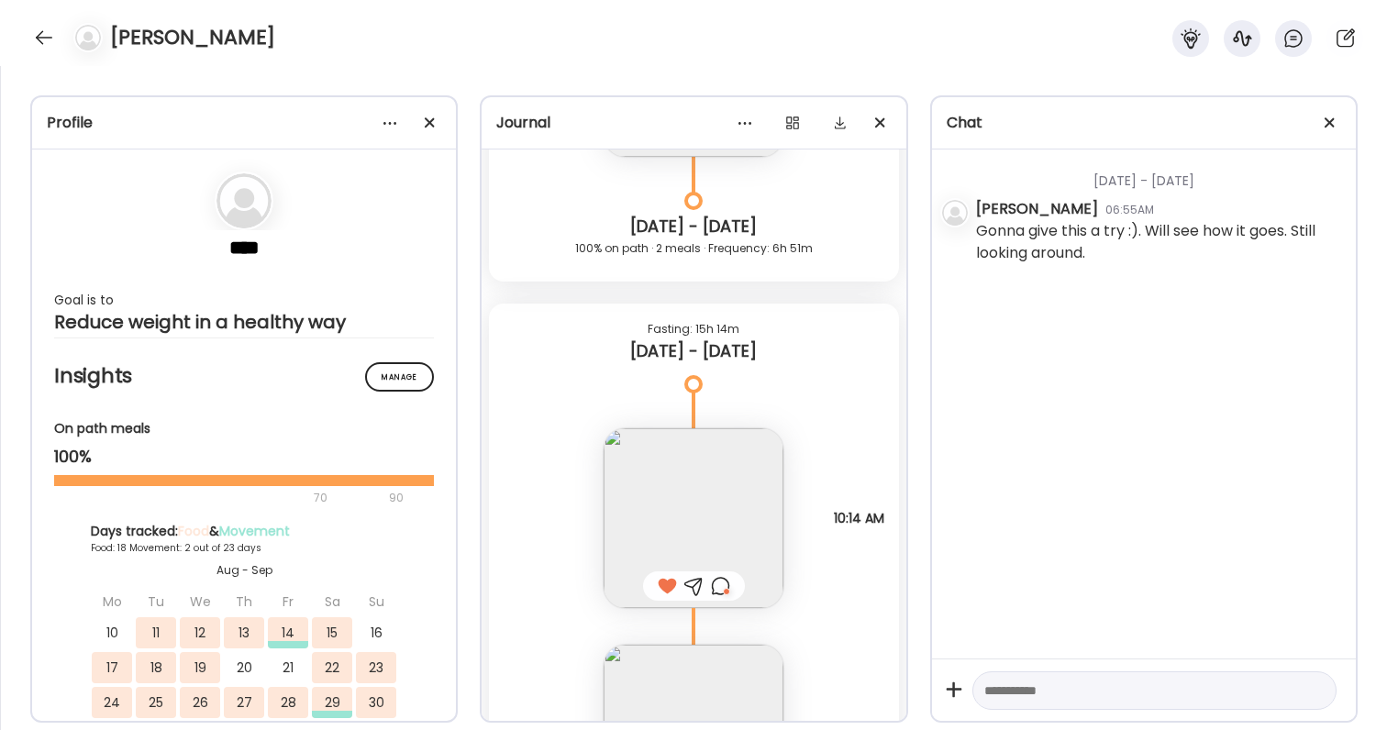
scroll to position [26562, 0]
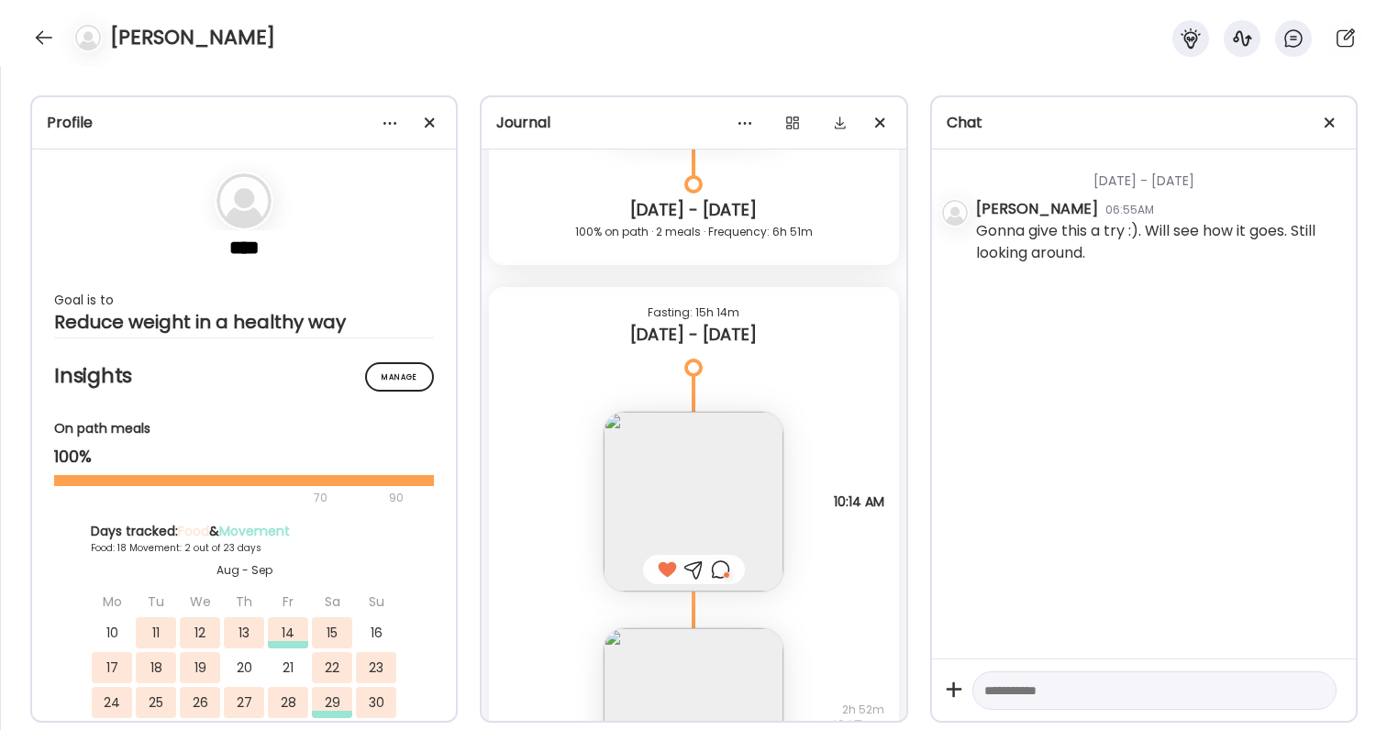
click at [723, 568] on div at bounding box center [720, 570] width 19 height 22
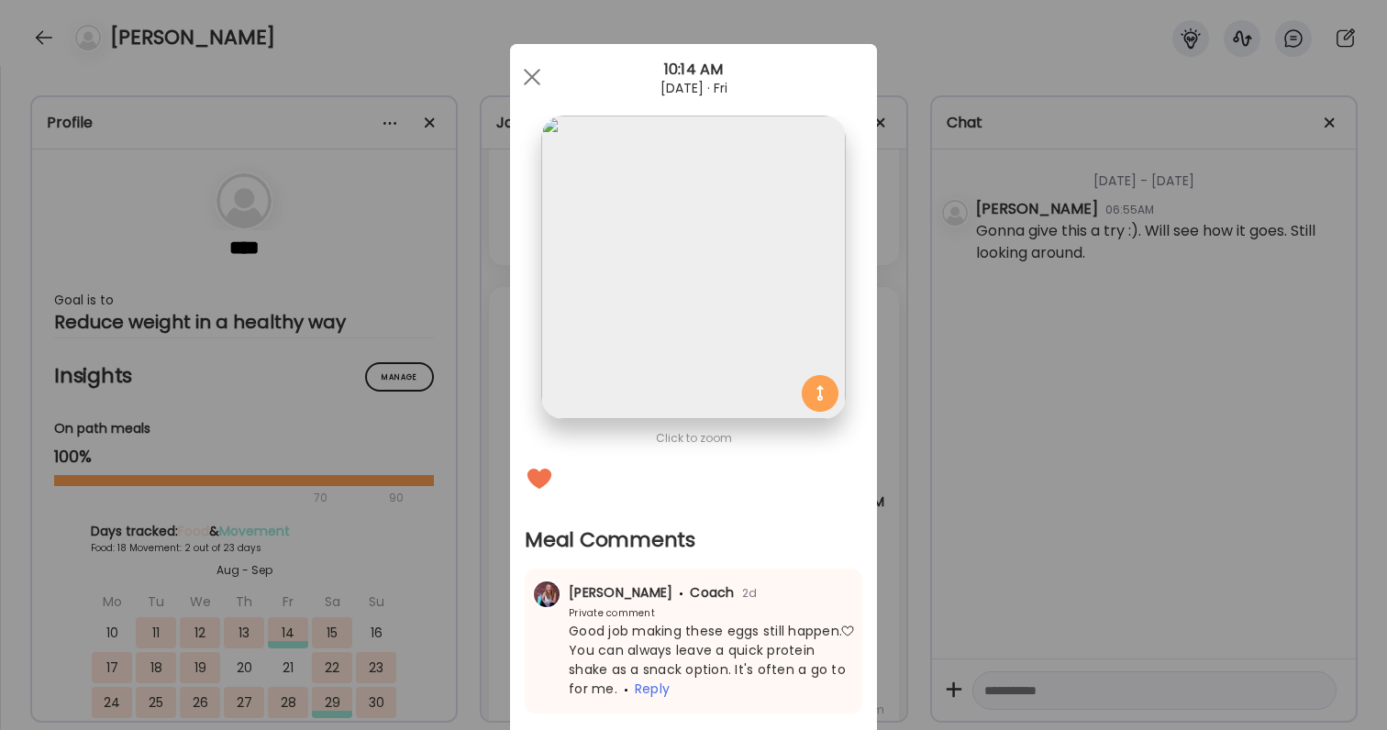
click at [947, 567] on div "Ate Coach Dashboard Wahoo! It’s official Take a moment to set up your Coach Pro…" at bounding box center [693, 365] width 1387 height 730
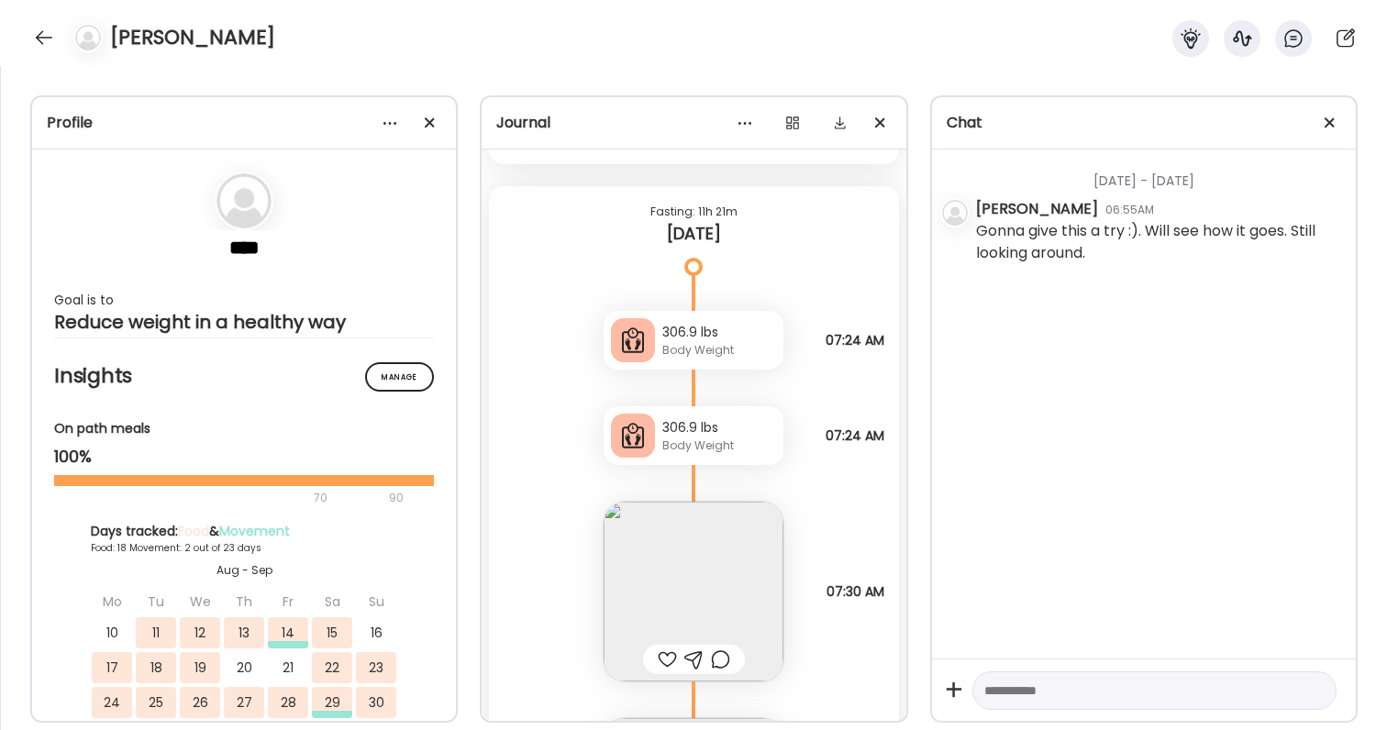
scroll to position [28767, 0]
drag, startPoint x: 809, startPoint y: 350, endPoint x: 814, endPoint y: 408, distance: 58.0
click at [813, 404] on div "Fasting: 11h 21m [DATE] 306.9 lbs Body Weight Note not added 07:24 AM 306.9 lbs…" at bounding box center [693, 710] width 409 height 1053
click at [812, 466] on div "Caprese salad with burger on top. No bun. Questions not answered 07:30 AM" at bounding box center [693, 571] width 409 height 217
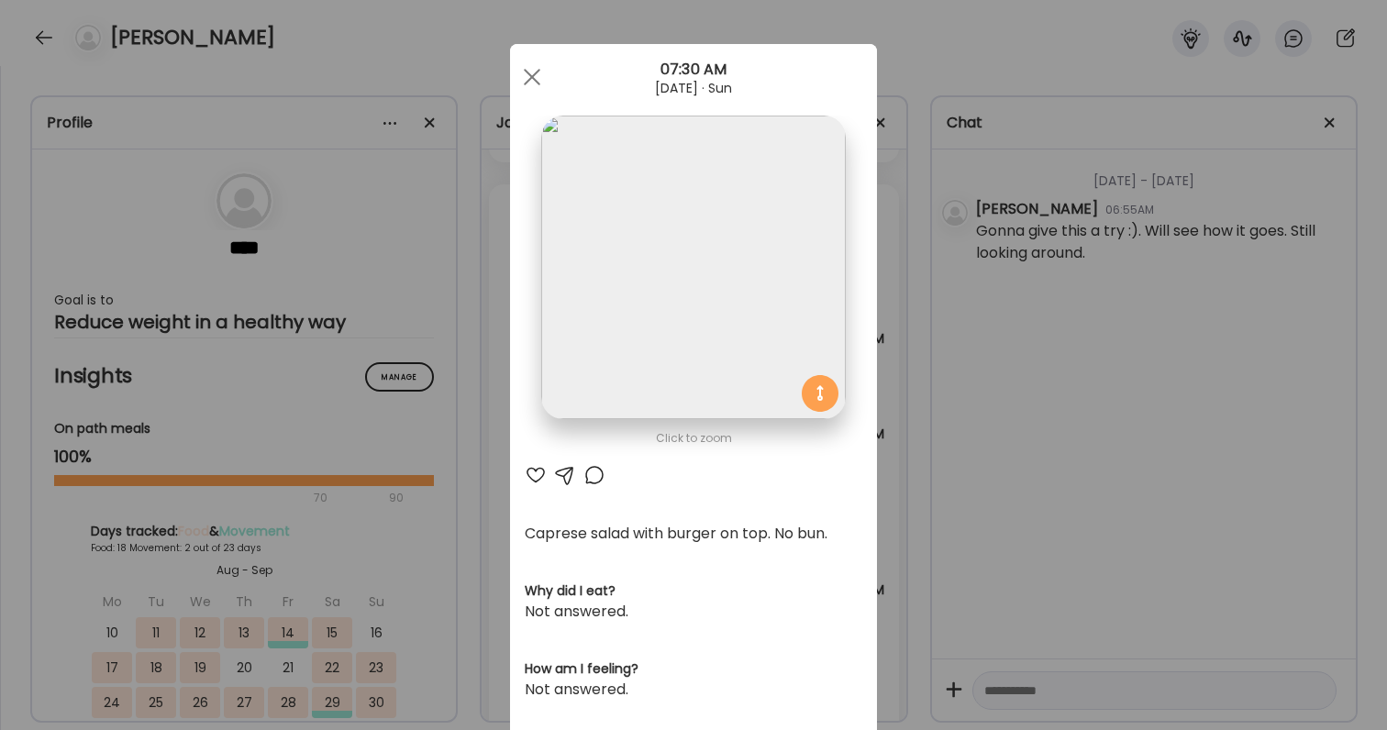
click at [901, 509] on div "Ate Coach Dashboard Wahoo! It’s official Take a moment to set up your Coach Pro…" at bounding box center [693, 365] width 1387 height 730
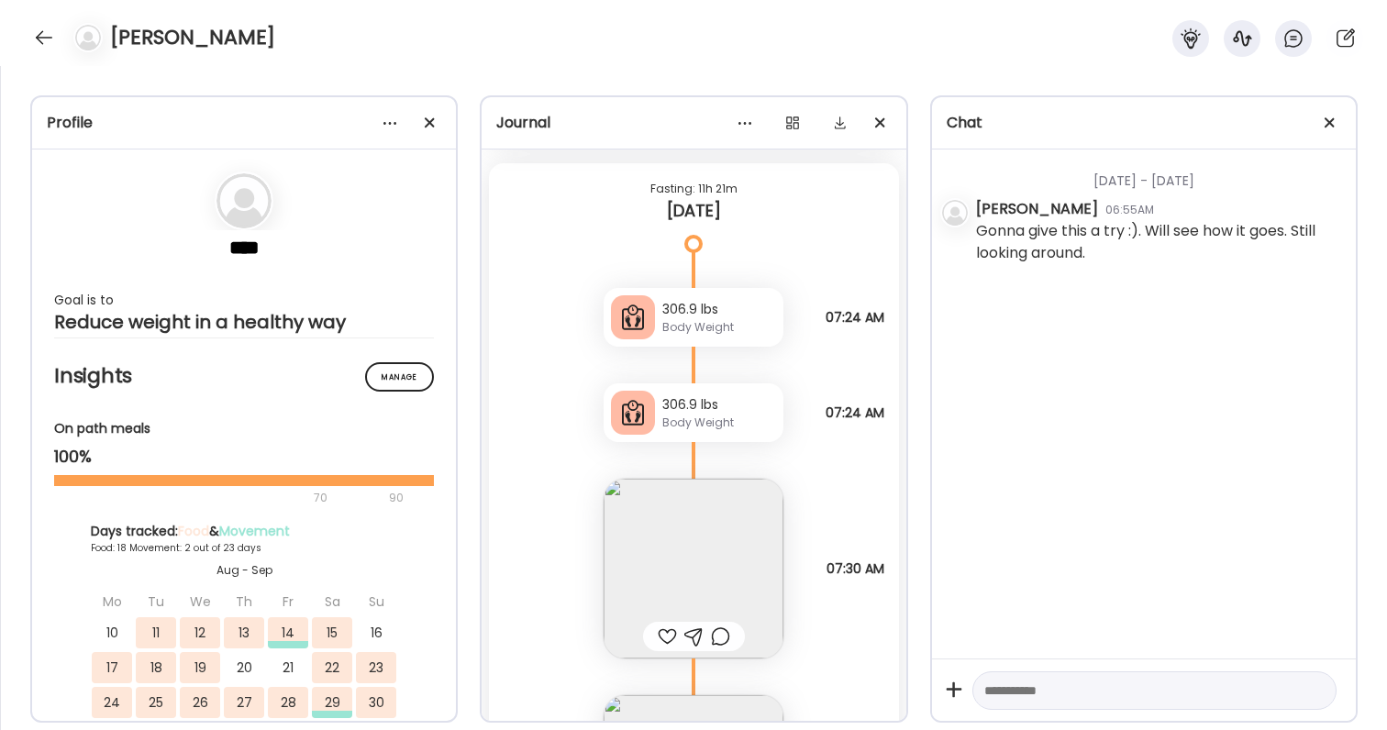
scroll to position [28791, 0]
click at [738, 541] on img at bounding box center [694, 566] width 180 height 180
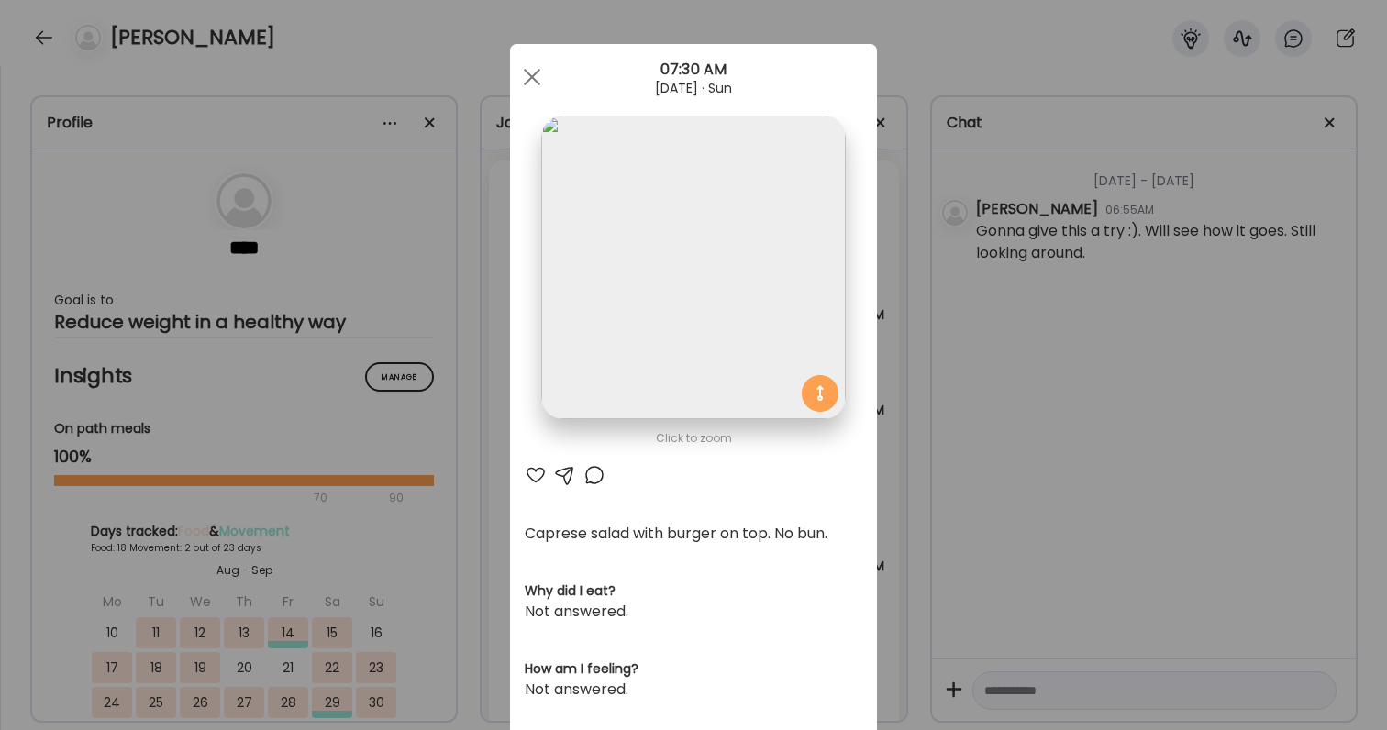
click at [940, 551] on div "Ate Coach Dashboard Wahoo! It’s official Take a moment to set up your Coach Pro…" at bounding box center [693, 365] width 1387 height 730
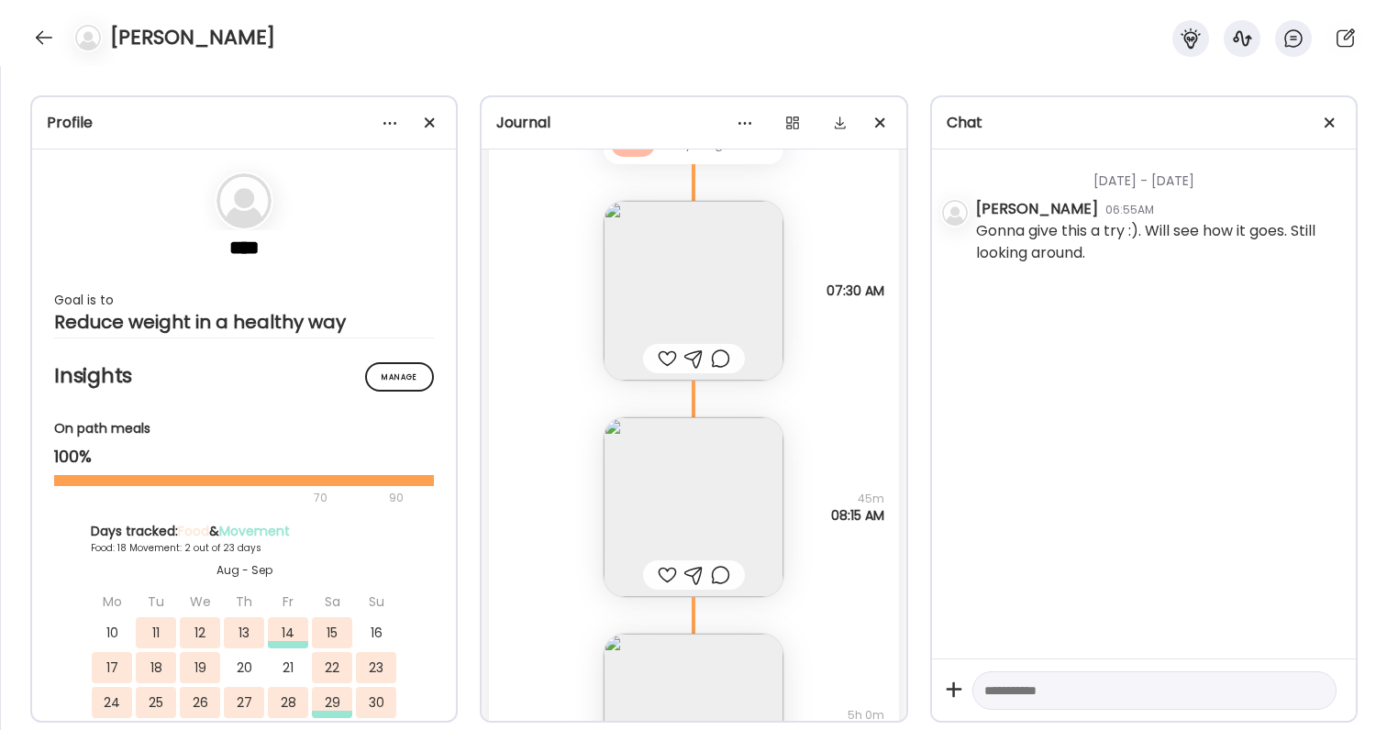
scroll to position [29076, 0]
click at [708, 258] on img at bounding box center [694, 281] width 180 height 180
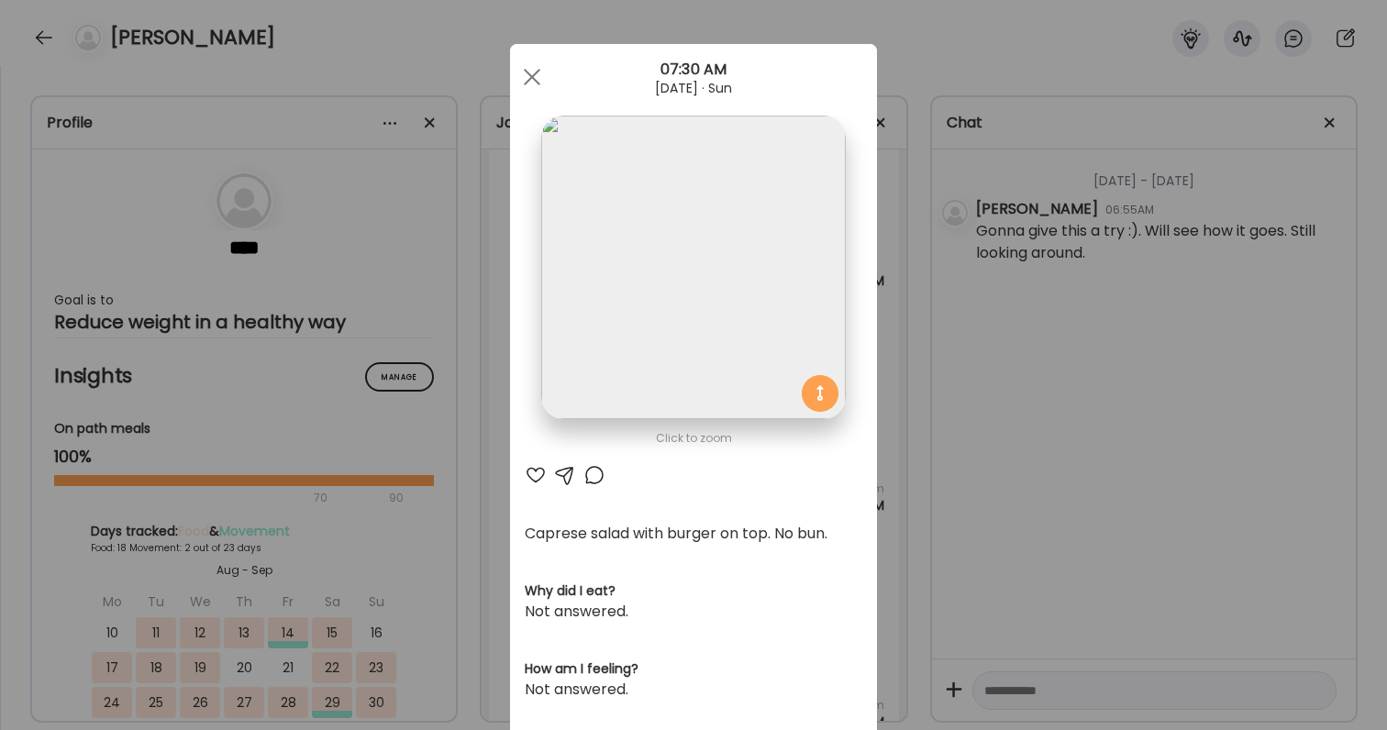
click at [927, 415] on div "Ate Coach Dashboard Wahoo! It’s official Take a moment to set up your Coach Pro…" at bounding box center [693, 365] width 1387 height 730
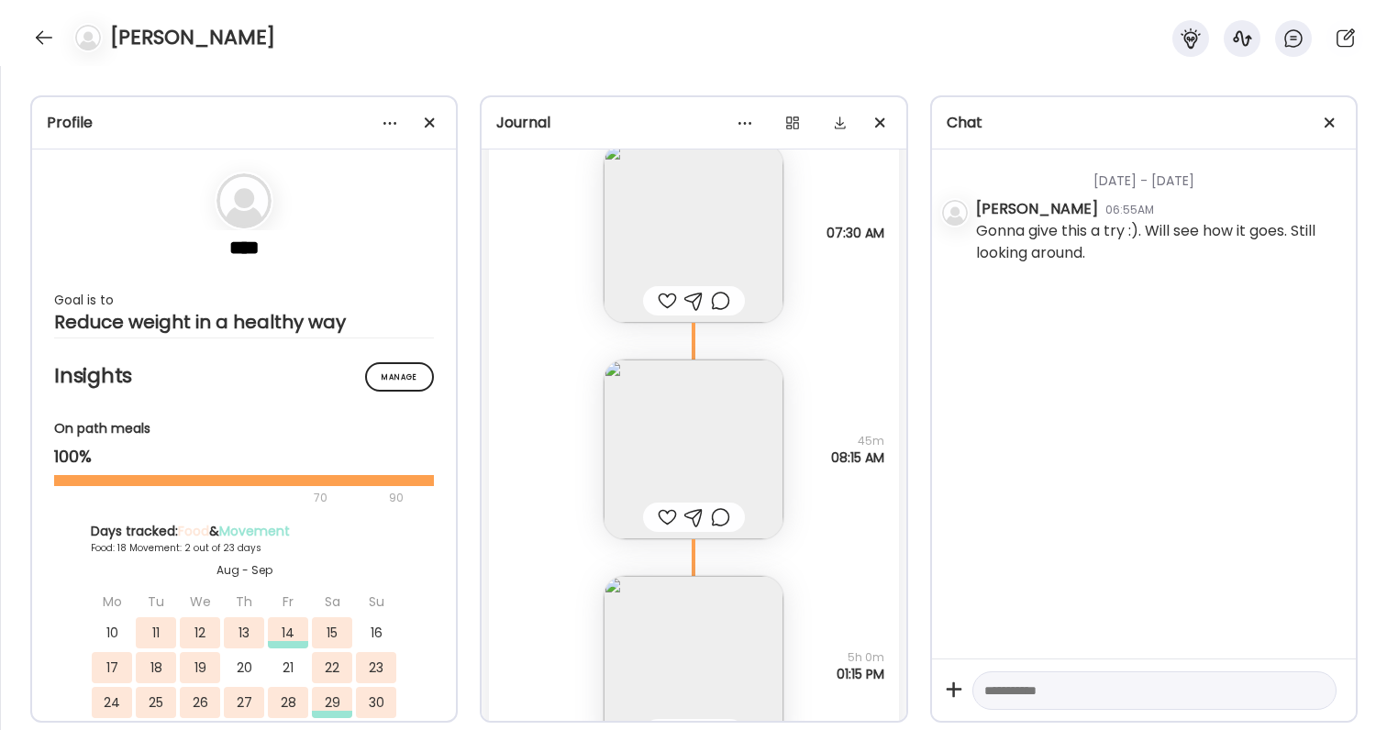
scroll to position [29132, 0]
click at [751, 435] on img at bounding box center [694, 441] width 180 height 180
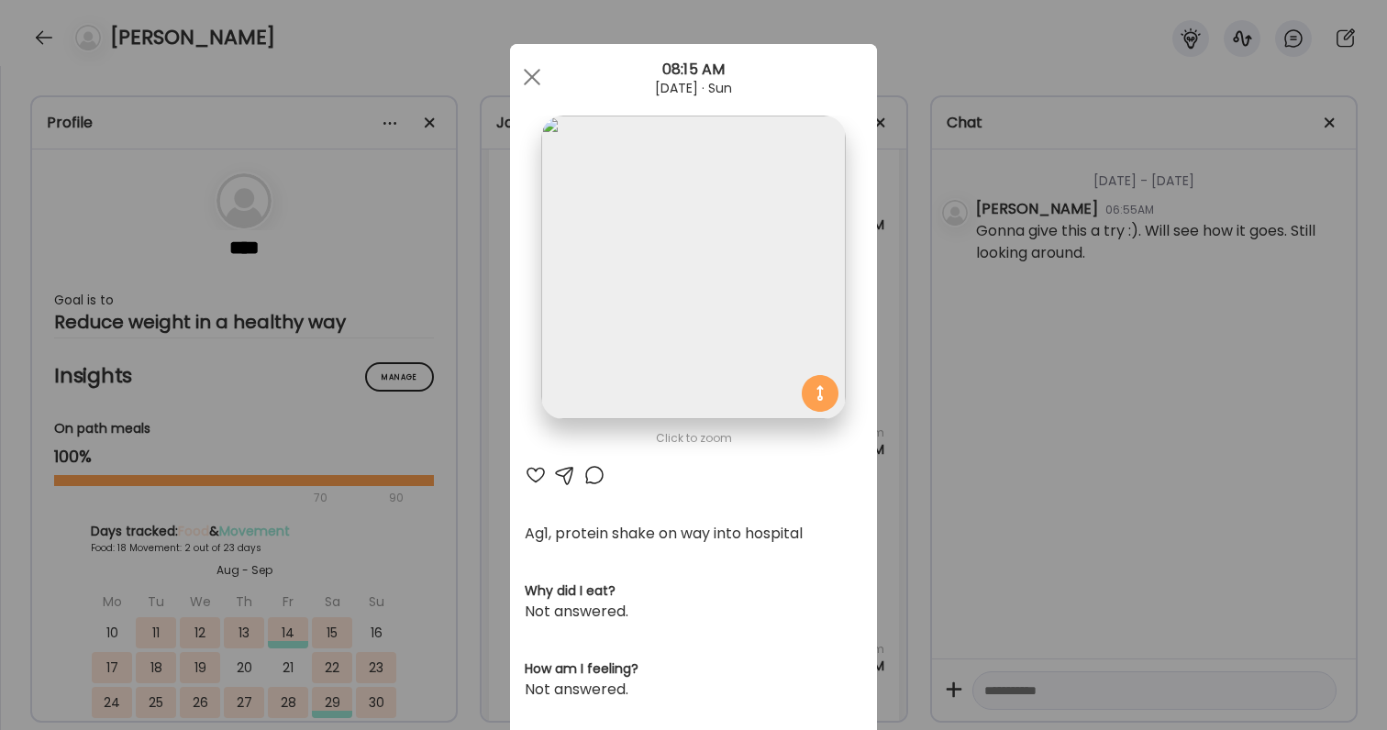
click at [949, 533] on div "Ate Coach Dashboard Wahoo! It’s official Take a moment to set up your Coach Pro…" at bounding box center [693, 365] width 1387 height 730
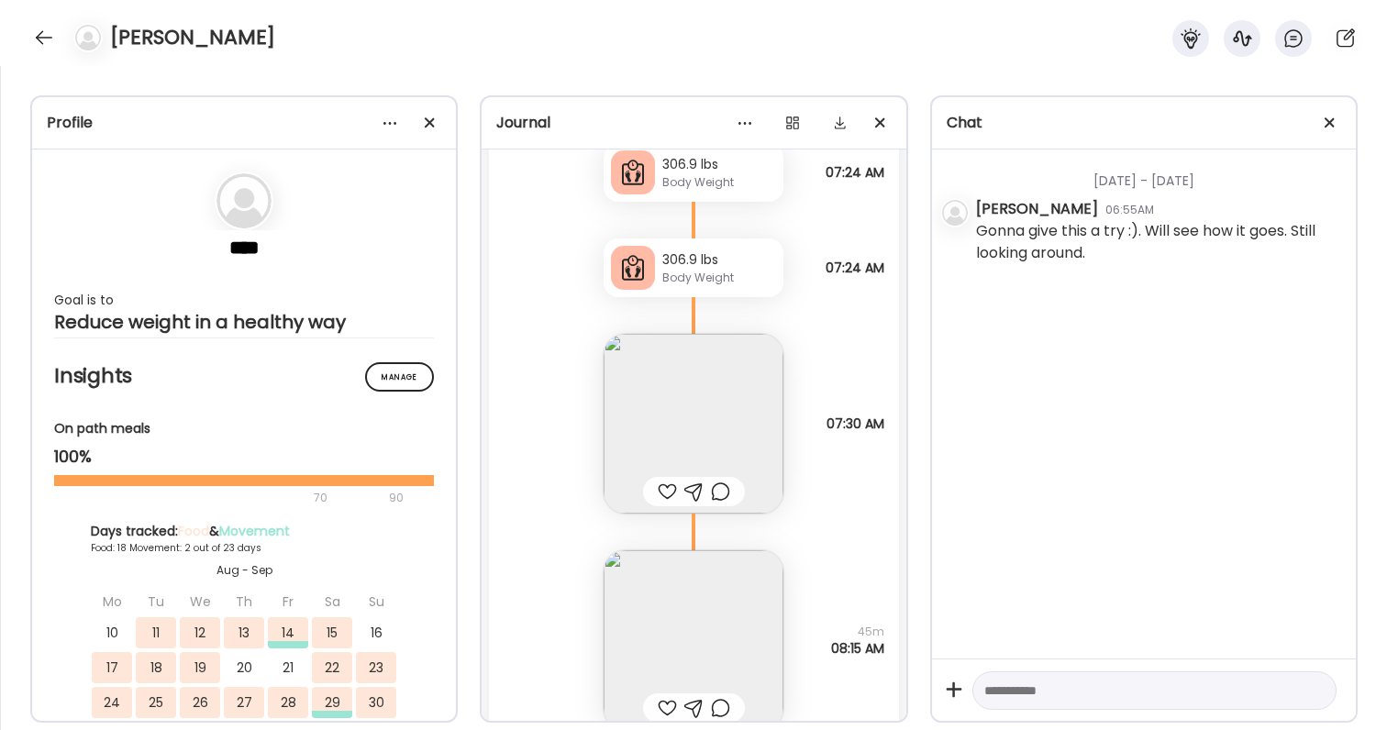
scroll to position [28983, 0]
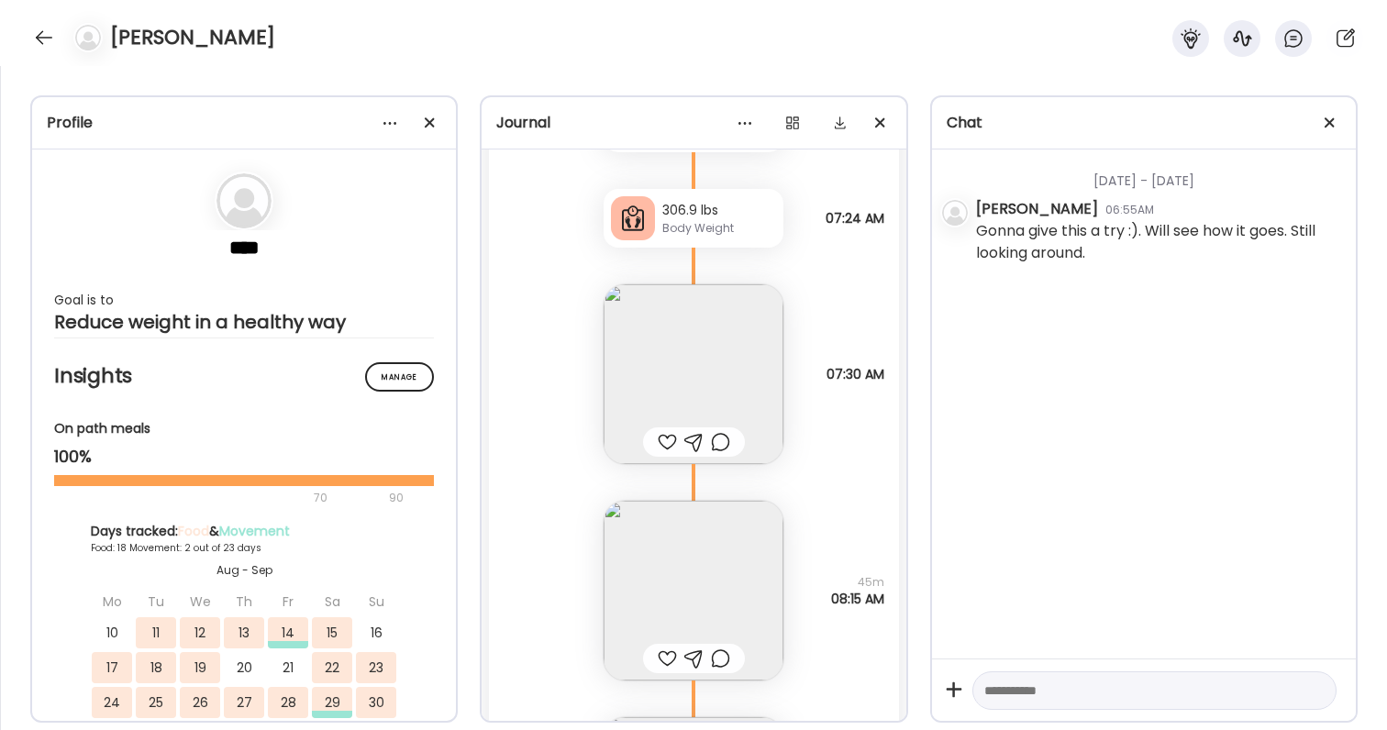
click at [706, 305] on img at bounding box center [694, 374] width 180 height 180
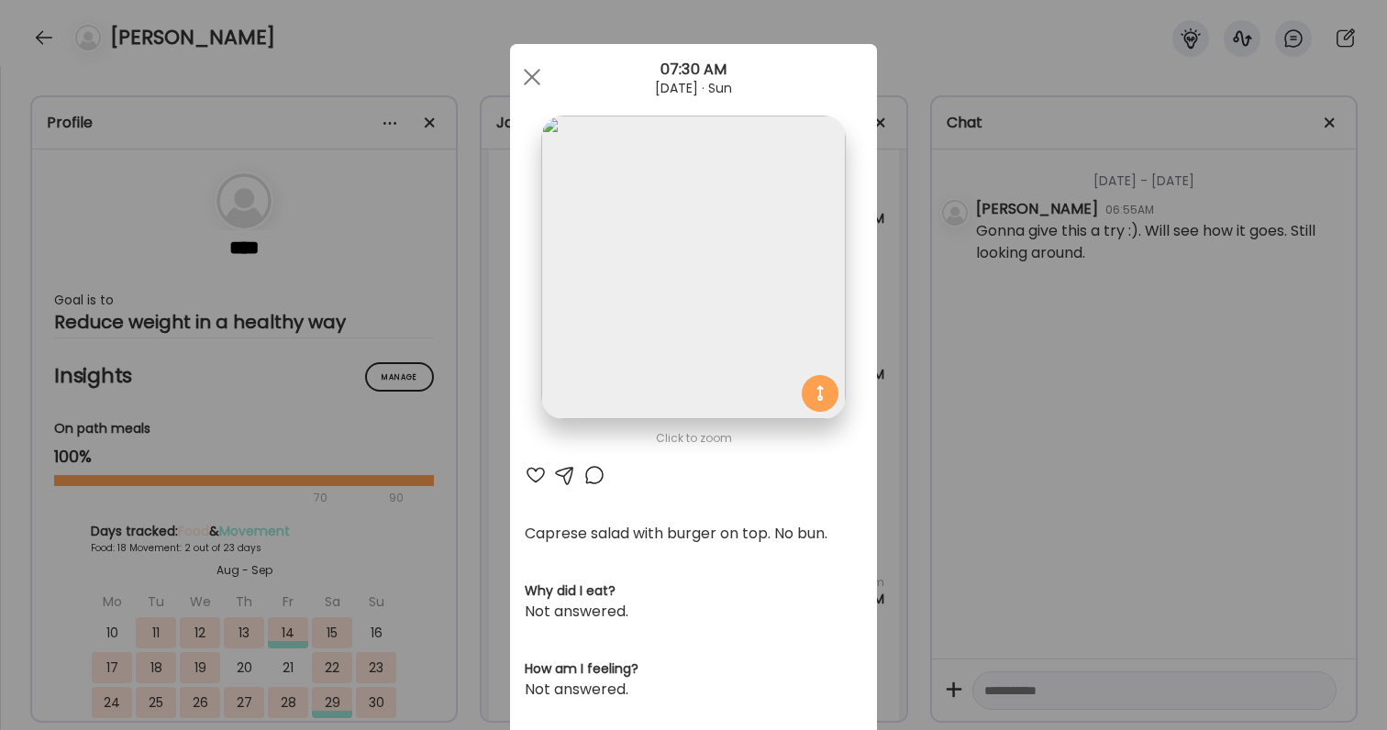
click at [990, 391] on div "Ate Coach Dashboard Wahoo! It’s official Take a moment to set up your Coach Pro…" at bounding box center [693, 365] width 1387 height 730
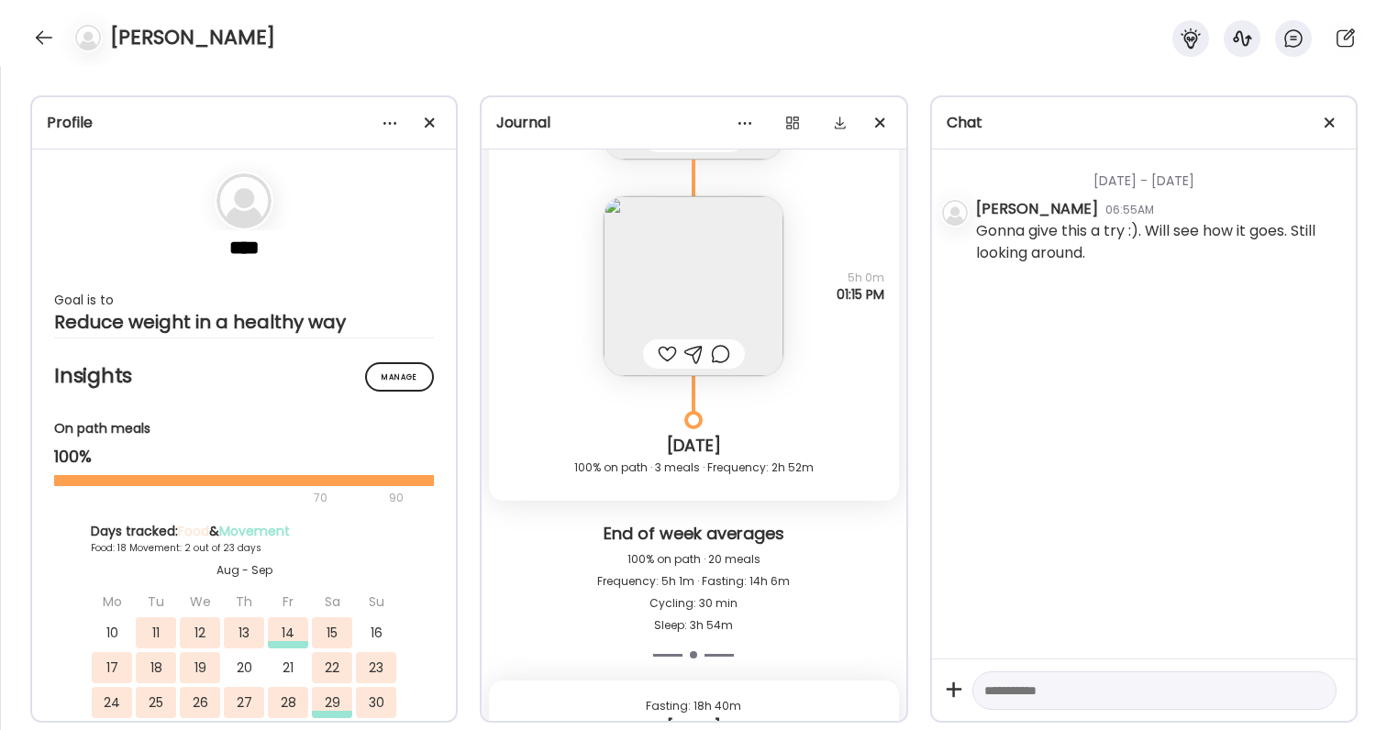
scroll to position [29502, 0]
click at [737, 251] on img at bounding box center [694, 288] width 180 height 180
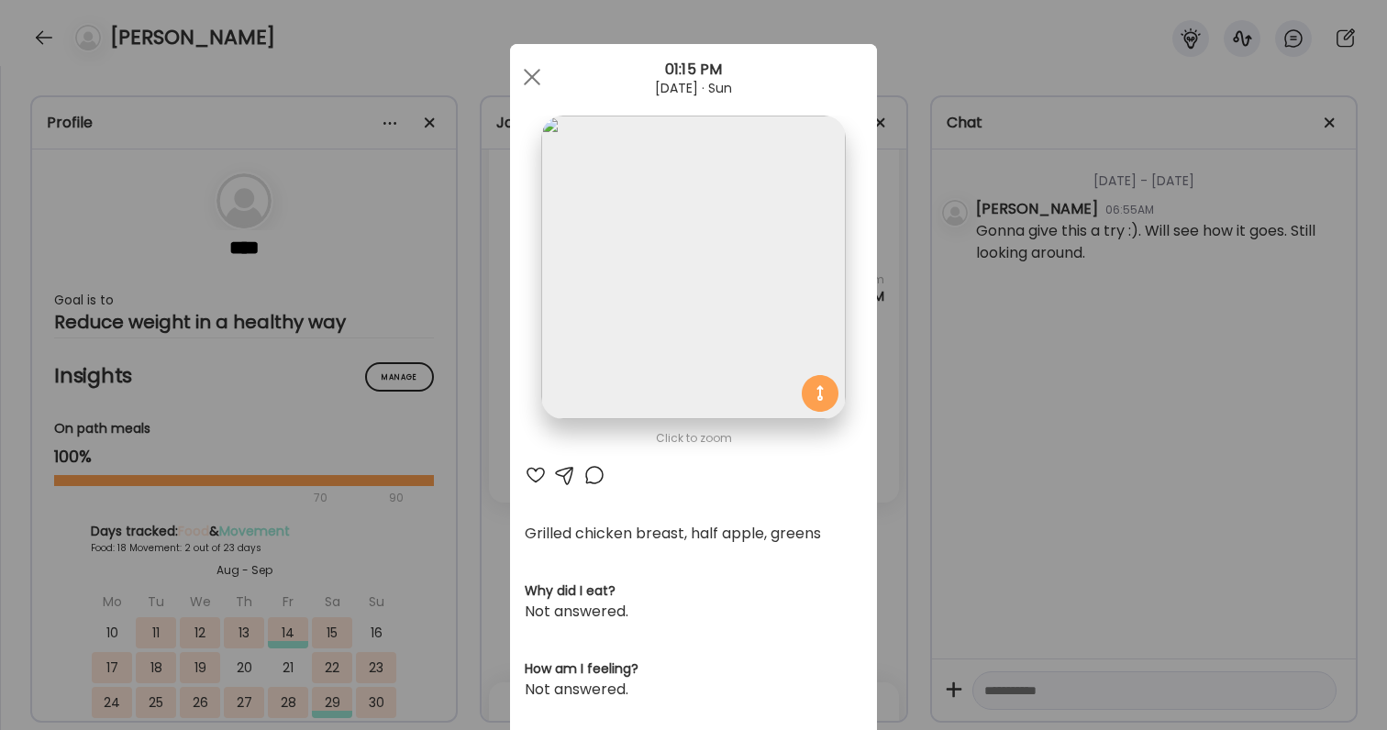
click at [1064, 343] on div "Ate Coach Dashboard Wahoo! It’s official Take a moment to set up your Coach Pro…" at bounding box center [693, 365] width 1387 height 730
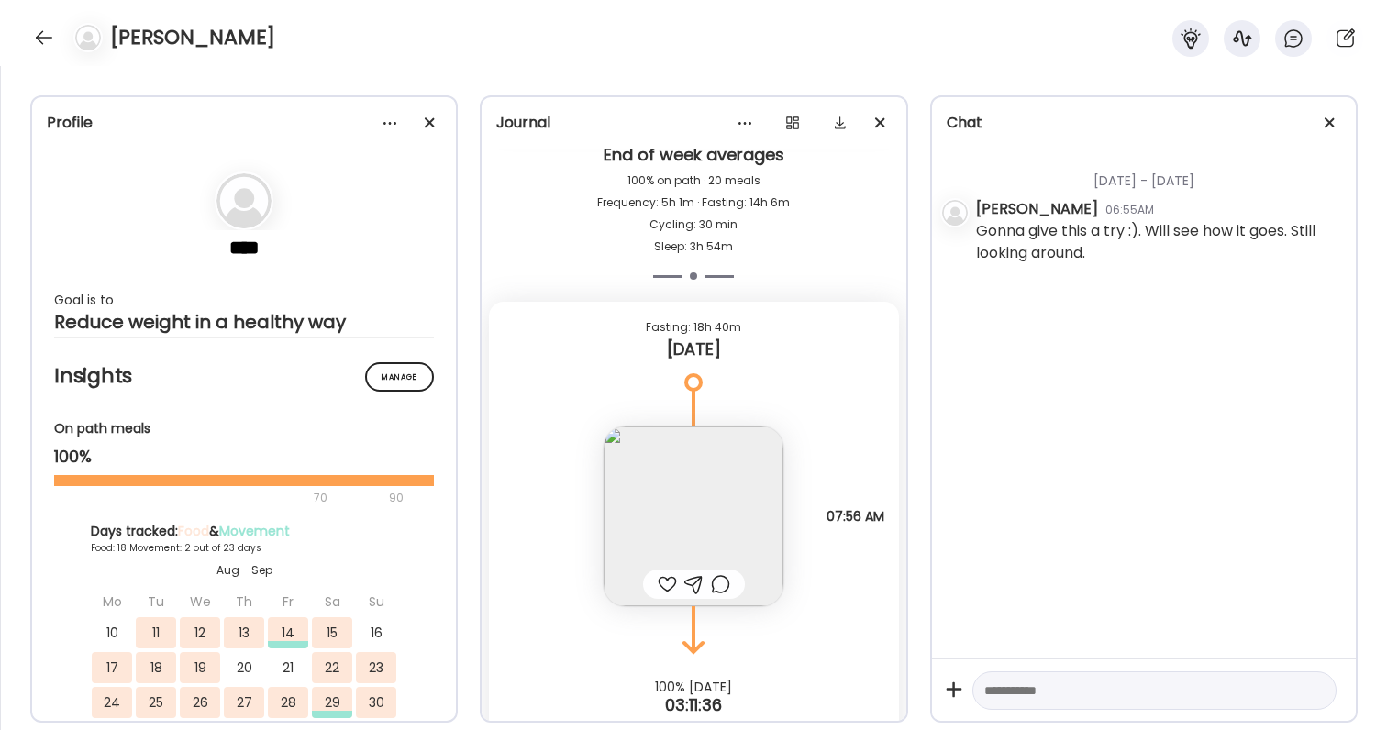
scroll to position [29884, 0]
drag, startPoint x: 669, startPoint y: 344, endPoint x: 748, endPoint y: 342, distance: 78.9
click at [748, 342] on div "[DATE]" at bounding box center [694, 349] width 380 height 22
drag, startPoint x: 650, startPoint y: 326, endPoint x: 781, endPoint y: 329, distance: 131.2
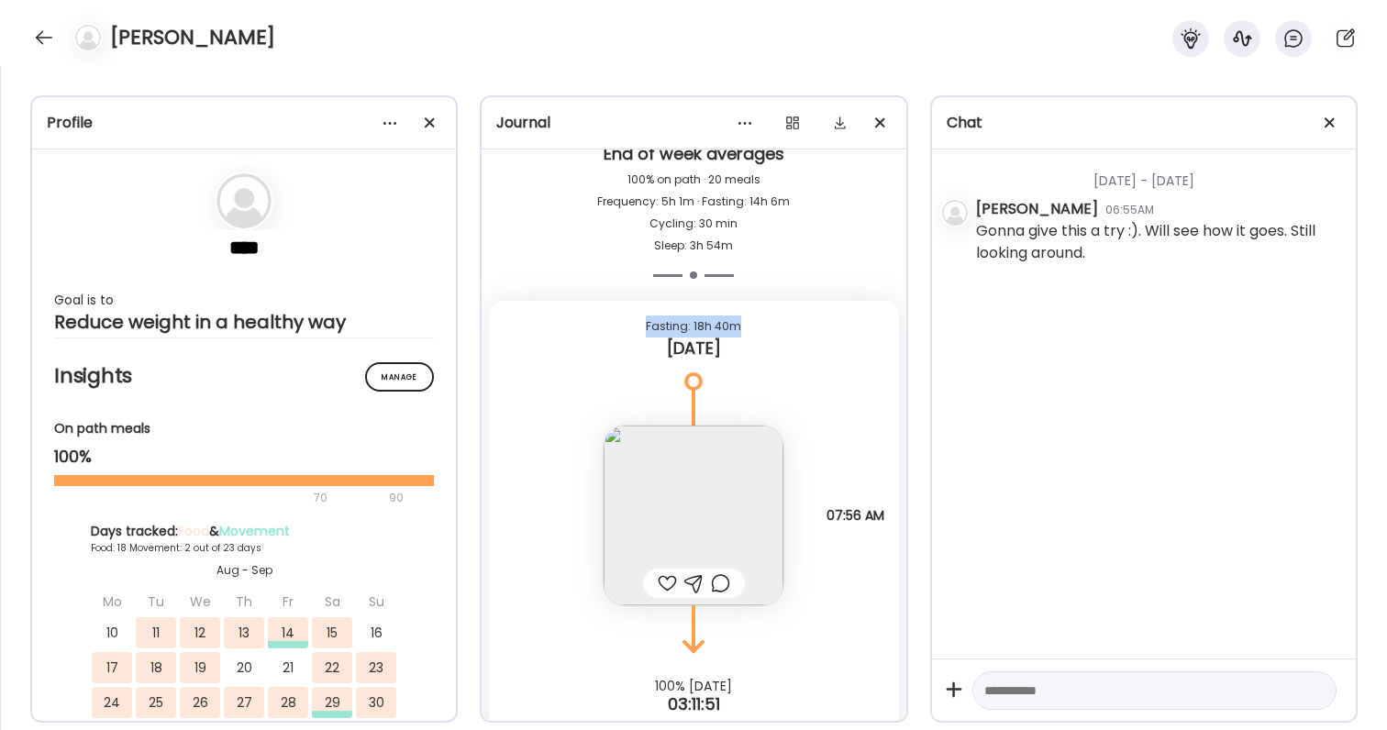
click at [782, 330] on div "Fasting: 18h 40m" at bounding box center [694, 327] width 380 height 22
click at [761, 342] on div "[DATE]" at bounding box center [694, 349] width 380 height 22
drag, startPoint x: 725, startPoint y: 342, endPoint x: 634, endPoint y: 328, distance: 92.0
click at [634, 328] on div "Fasting: 18h 40m [DATE]" at bounding box center [693, 341] width 409 height 81
click at [634, 328] on div "Fasting: 18h 40m" at bounding box center [694, 327] width 380 height 22
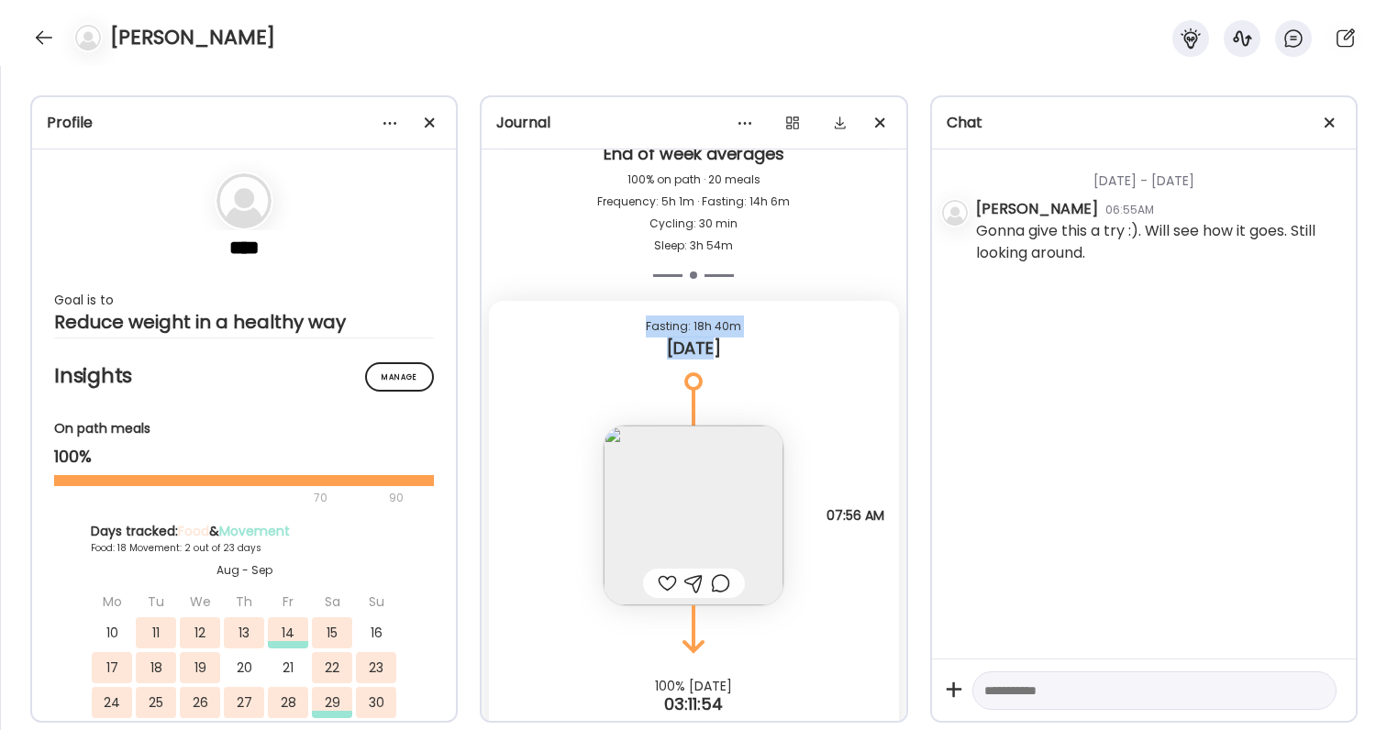
drag, startPoint x: 637, startPoint y: 328, endPoint x: 743, endPoint y: 351, distance: 109.1
click at [743, 351] on div "Fasting: 18h 40m [DATE]" at bounding box center [693, 341] width 409 height 81
click at [743, 351] on div "[DATE]" at bounding box center [694, 349] width 380 height 22
drag, startPoint x: 743, startPoint y: 351, endPoint x: 650, endPoint y: 315, distance: 100.5
click at [650, 315] on div "Fasting: 18h 40m [DATE]" at bounding box center [693, 341] width 409 height 81
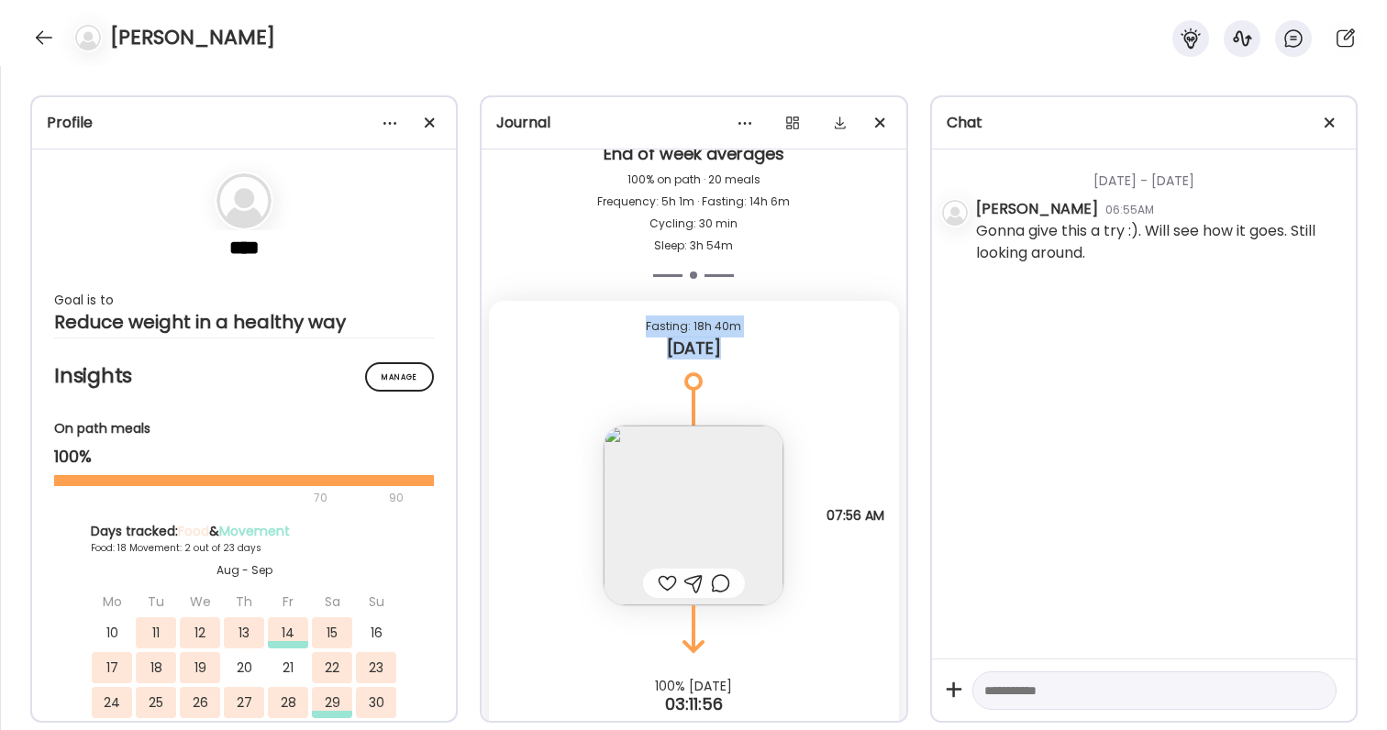
click at [650, 315] on div "Fasting: 18h 40m [DATE]" at bounding box center [693, 341] width 409 height 81
drag, startPoint x: 650, startPoint y: 324, endPoint x: 748, endPoint y: 336, distance: 98.9
click at [748, 337] on div "Fasting: 18h 40m" at bounding box center [694, 327] width 380 height 22
click at [748, 336] on div "Fasting: 18h 40m" at bounding box center [694, 327] width 380 height 22
click at [735, 352] on div "[DATE]" at bounding box center [694, 349] width 380 height 22
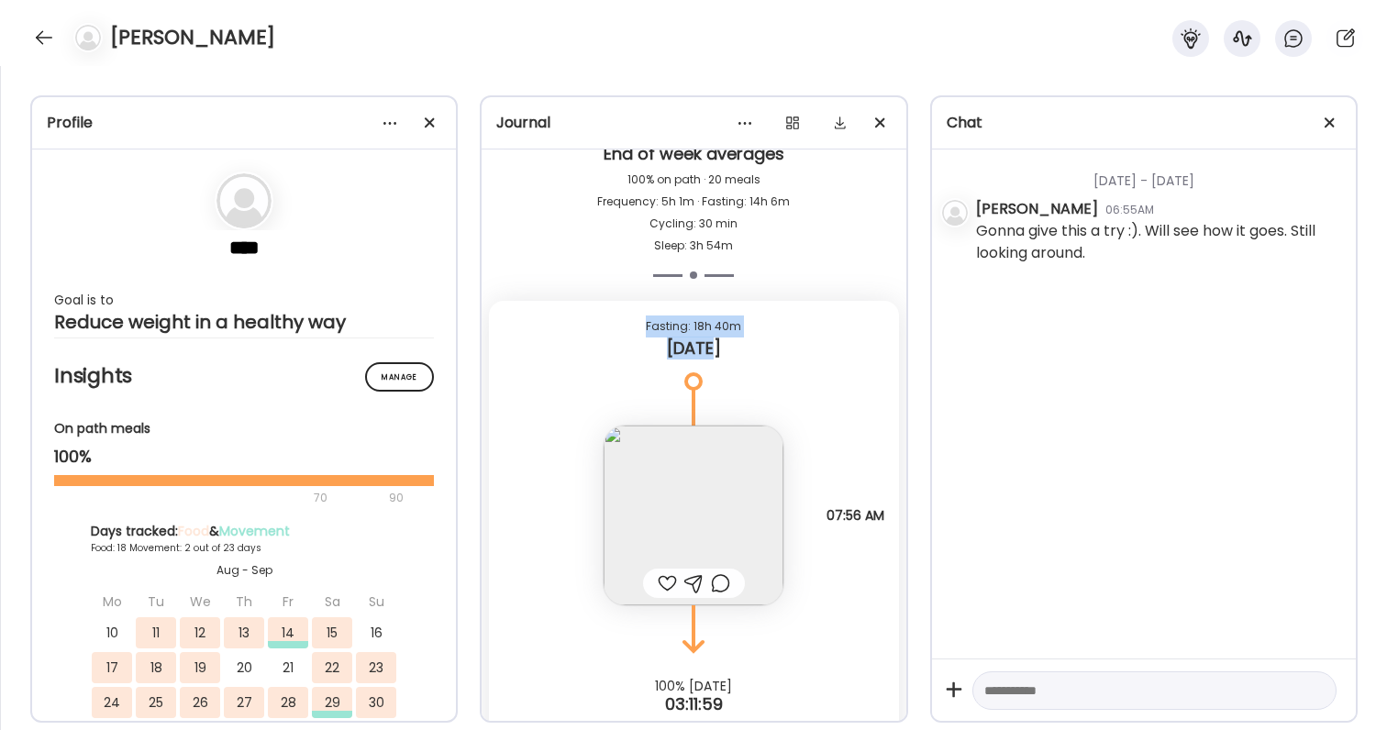
drag, startPoint x: 731, startPoint y: 352, endPoint x: 646, endPoint y: 322, distance: 90.5
click at [646, 322] on div "Fasting: 18h 40m [DATE]" at bounding box center [693, 341] width 409 height 81
click at [646, 322] on div "Fasting: 18h 40m" at bounding box center [694, 327] width 380 height 22
drag, startPoint x: 639, startPoint y: 321, endPoint x: 756, endPoint y: 347, distance: 119.3
click at [756, 347] on div "Fasting: 18h 40m [DATE]" at bounding box center [693, 341] width 409 height 81
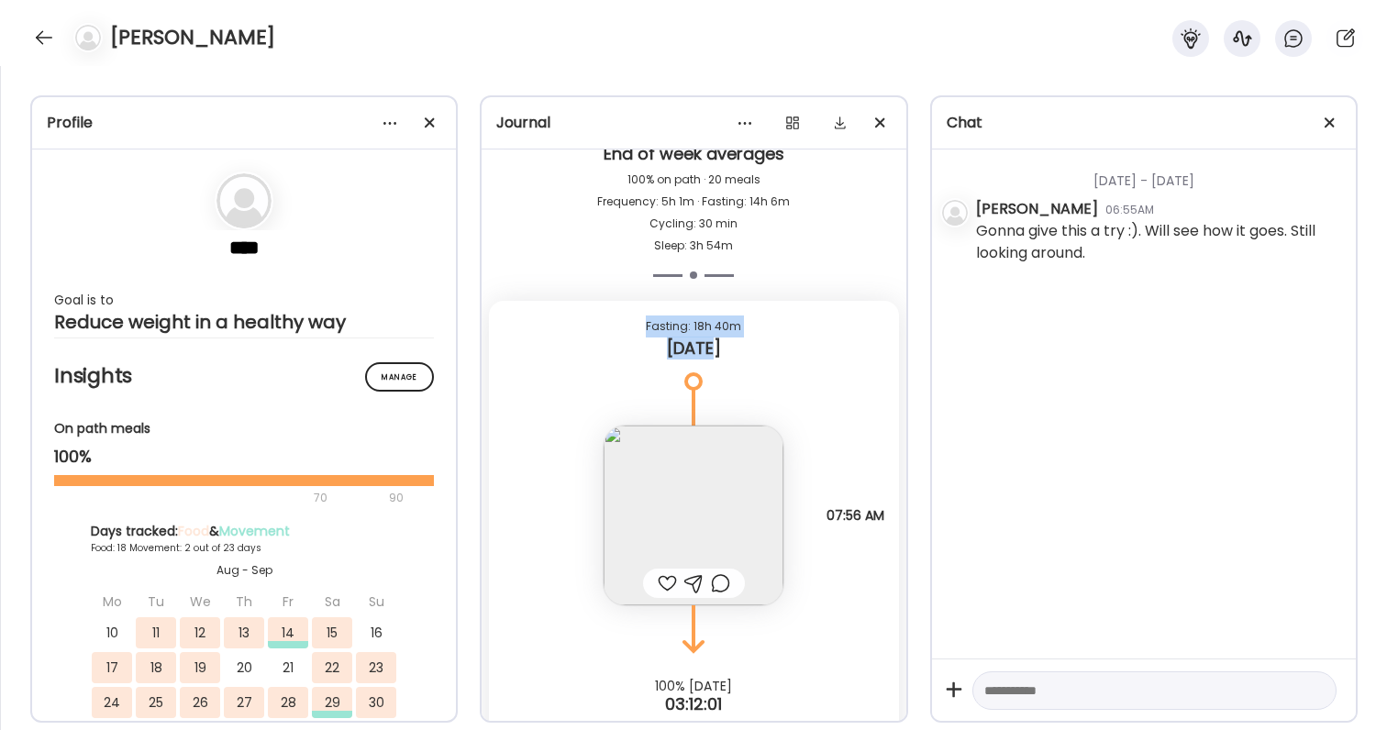
click at [756, 346] on div "[DATE]" at bounding box center [694, 349] width 380 height 22
drag, startPoint x: 733, startPoint y: 345, endPoint x: 634, endPoint y: 318, distance: 102.6
click at [634, 318] on div "Fasting: 18h 40m [DATE]" at bounding box center [693, 341] width 409 height 81
click at [634, 318] on div "Fasting: 18h 40m" at bounding box center [694, 327] width 380 height 22
drag, startPoint x: 634, startPoint y: 318, endPoint x: 745, endPoint y: 339, distance: 112.8
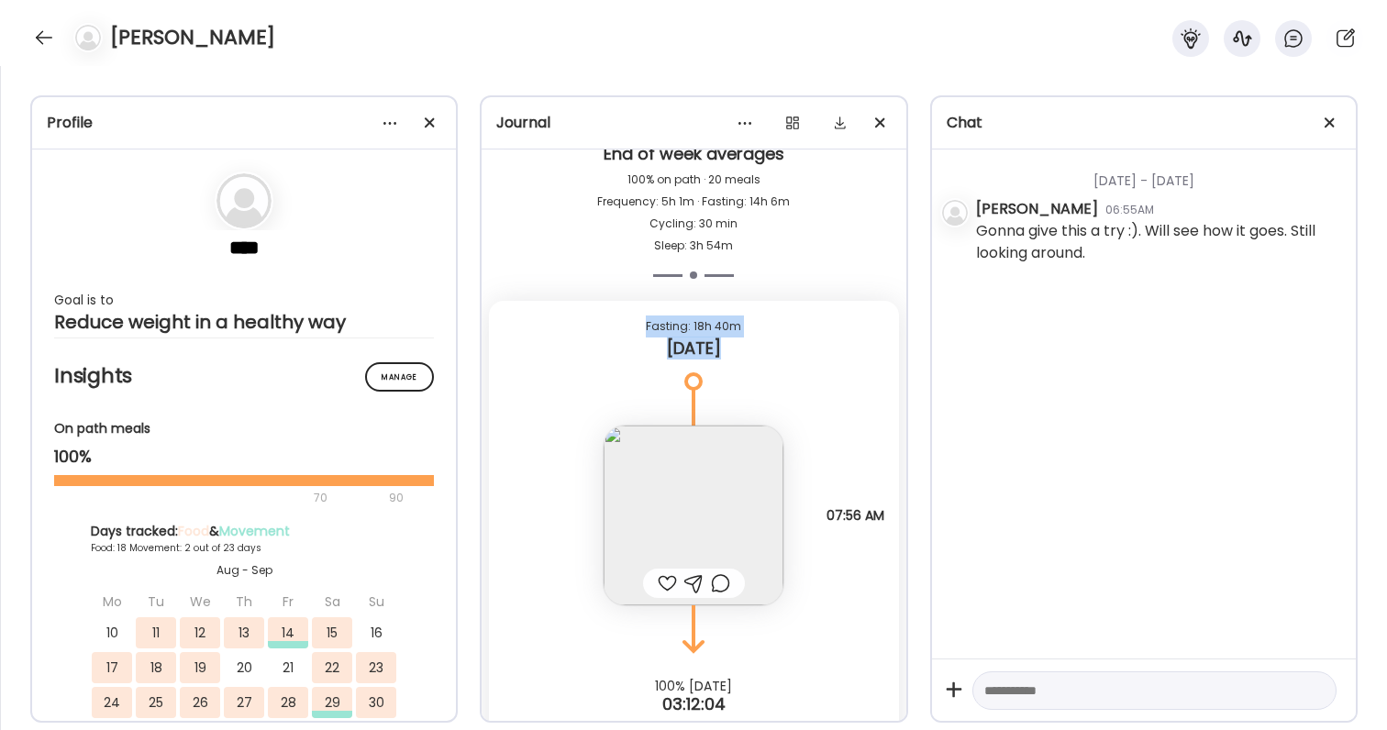
click at [746, 339] on div "Fasting: 18h 40m [DATE]" at bounding box center [693, 341] width 409 height 81
click at [745, 339] on div "[DATE]" at bounding box center [694, 349] width 380 height 22
drag, startPoint x: 727, startPoint y: 341, endPoint x: 637, endPoint y: 308, distance: 95.8
click at [637, 308] on div "Fasting: 18h 40m [DATE]" at bounding box center [693, 341] width 409 height 81
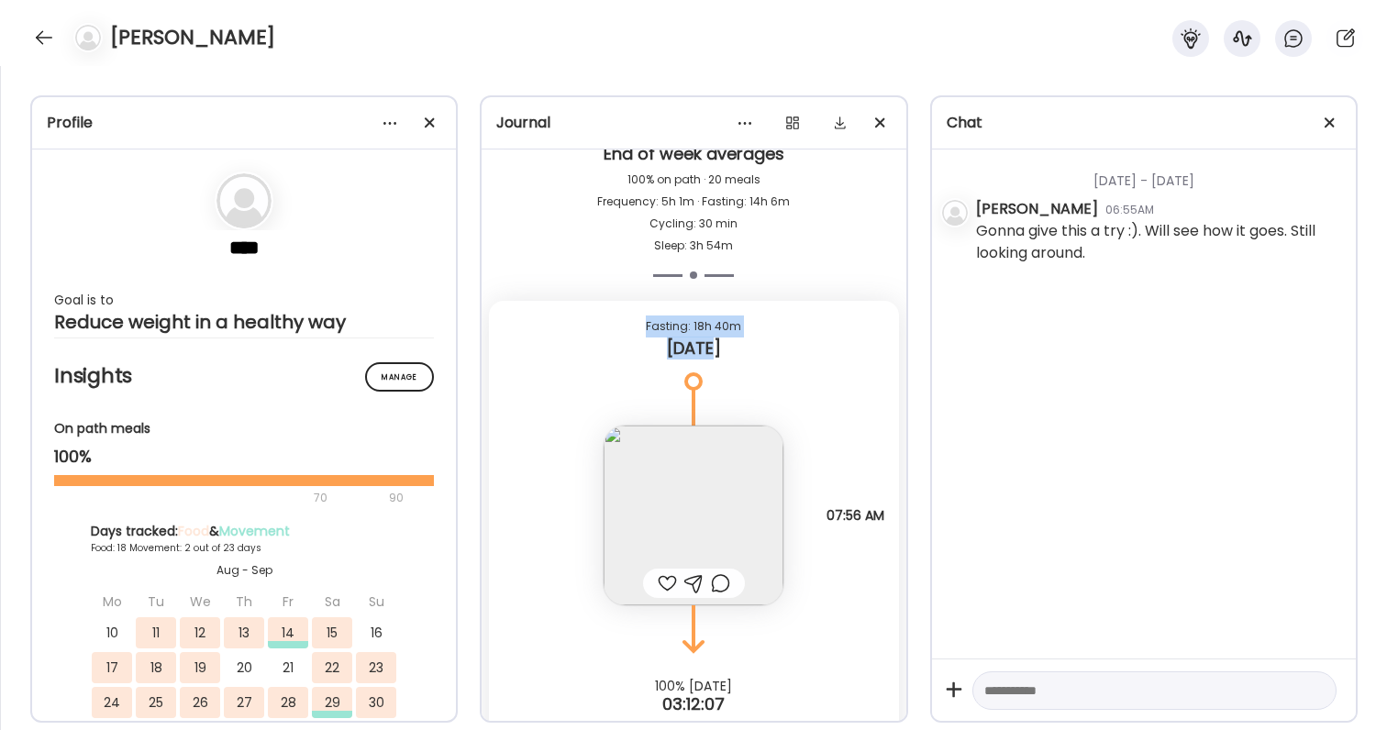
drag, startPoint x: 638, startPoint y: 317, endPoint x: 750, endPoint y: 360, distance: 119.6
click at [750, 360] on div "Fasting: 18h 40m [DATE]" at bounding box center [693, 341] width 409 height 81
drag, startPoint x: 739, startPoint y: 359, endPoint x: 632, endPoint y: 320, distance: 114.0
click at [632, 320] on div "Fasting: 18h 40m [DATE]" at bounding box center [693, 341] width 409 height 81
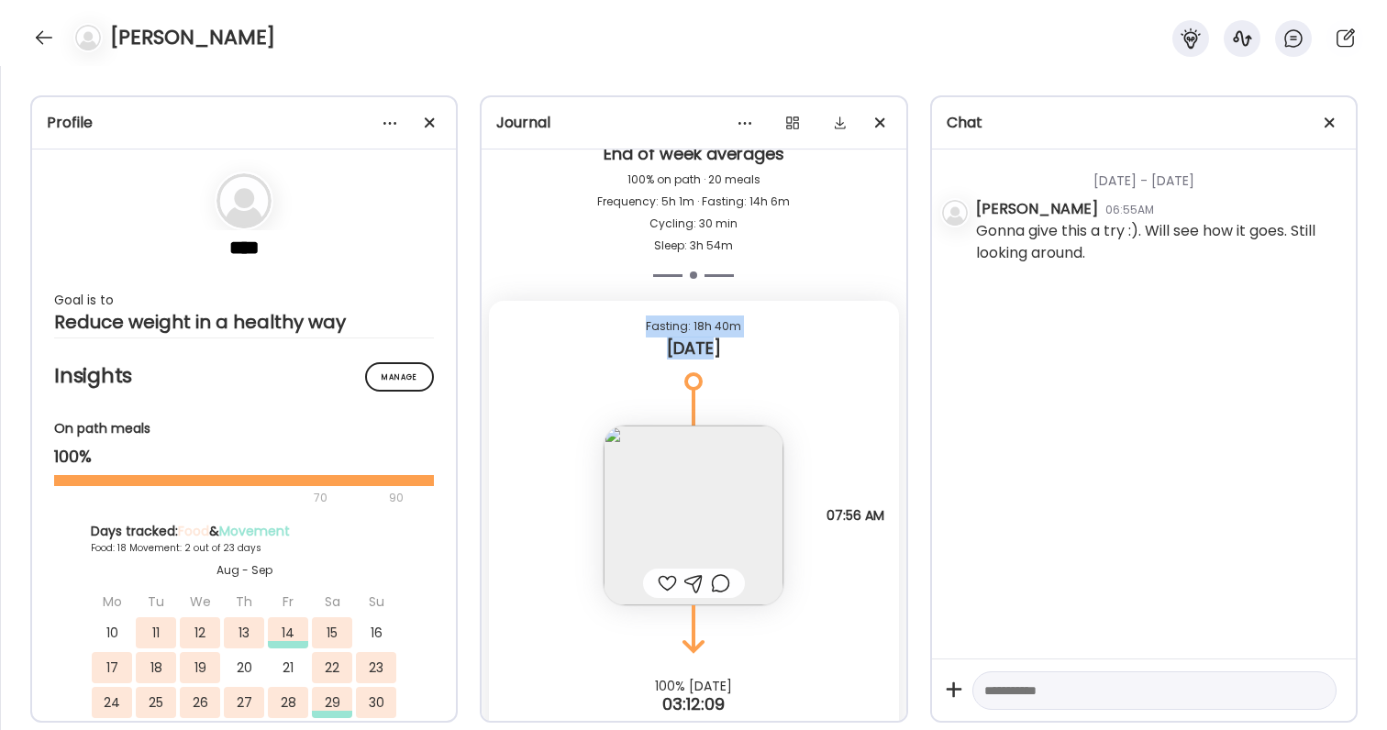
click at [632, 320] on div "Fasting: 18h 40m" at bounding box center [694, 327] width 380 height 22
drag, startPoint x: 632, startPoint y: 320, endPoint x: 725, endPoint y: 352, distance: 98.1
click at [725, 352] on div "Fasting: 18h 40m [DATE]" at bounding box center [693, 341] width 409 height 81
click at [725, 352] on div "[DATE]" at bounding box center [694, 349] width 380 height 22
drag, startPoint x: 725, startPoint y: 352, endPoint x: 661, endPoint y: 324, distance: 69.4
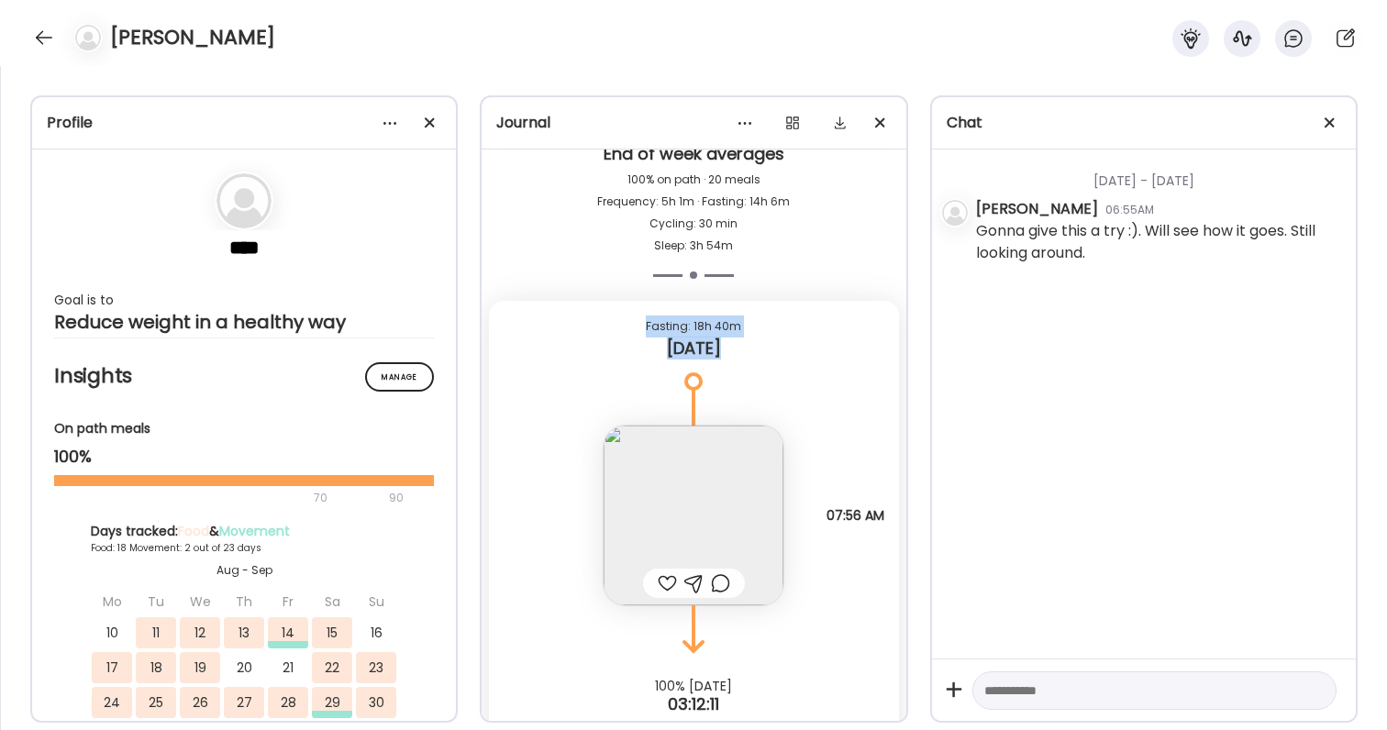
click at [661, 324] on div "Fasting: 18h 40m [DATE]" at bounding box center [693, 341] width 409 height 81
click at [661, 324] on div "Fasting: 18h 40m" at bounding box center [694, 327] width 380 height 22
drag, startPoint x: 652, startPoint y: 319, endPoint x: 738, endPoint y: 339, distance: 87.5
click at [738, 339] on div "Fasting: 18h 40m [DATE]" at bounding box center [693, 341] width 409 height 81
click at [738, 339] on div "[DATE]" at bounding box center [694, 349] width 380 height 22
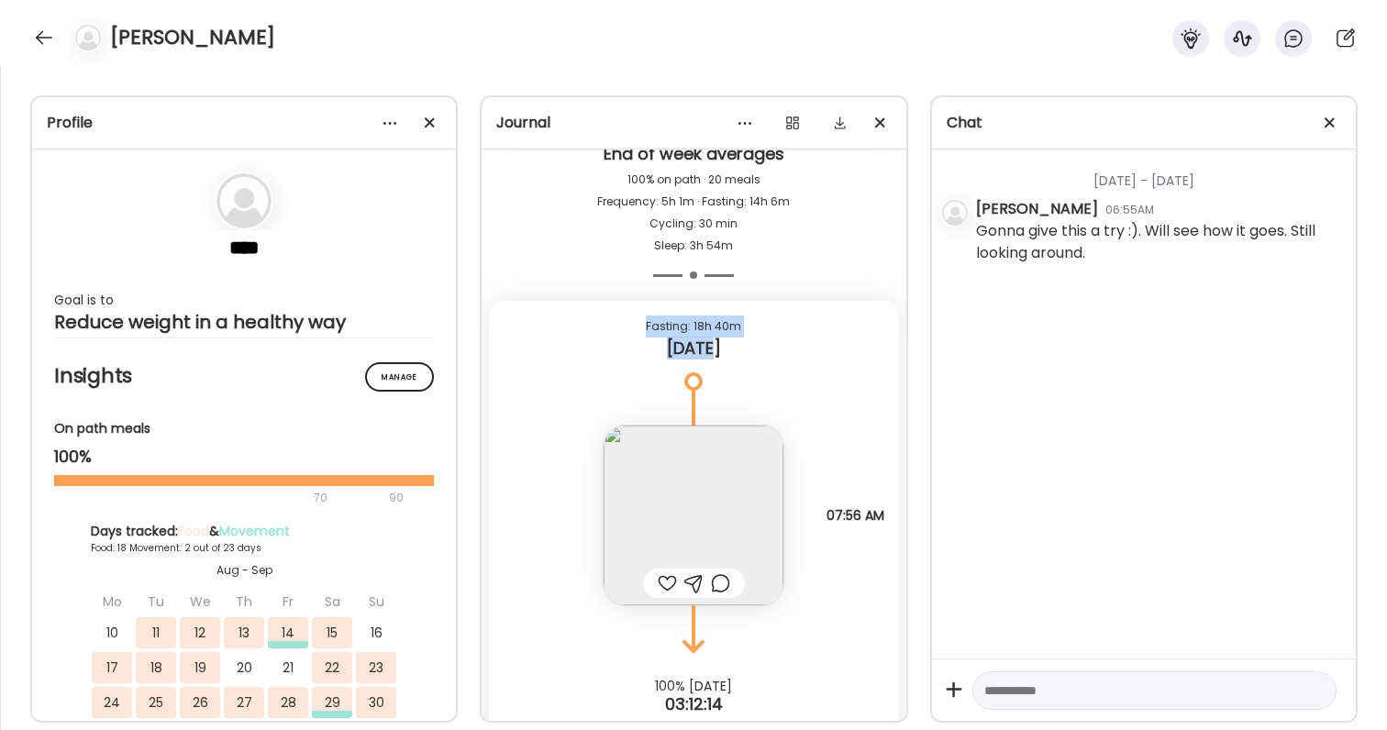
drag, startPoint x: 732, startPoint y: 339, endPoint x: 631, endPoint y: 317, distance: 103.1
click at [631, 317] on div "Fasting: 18h 40m [DATE]" at bounding box center [693, 341] width 409 height 81
click at [631, 317] on div "Fasting: 18h 40m" at bounding box center [694, 327] width 380 height 22
drag, startPoint x: 631, startPoint y: 317, endPoint x: 746, endPoint y: 343, distance: 117.5
click at [746, 343] on div "Fasting: 18h 40m [DATE]" at bounding box center [693, 341] width 409 height 81
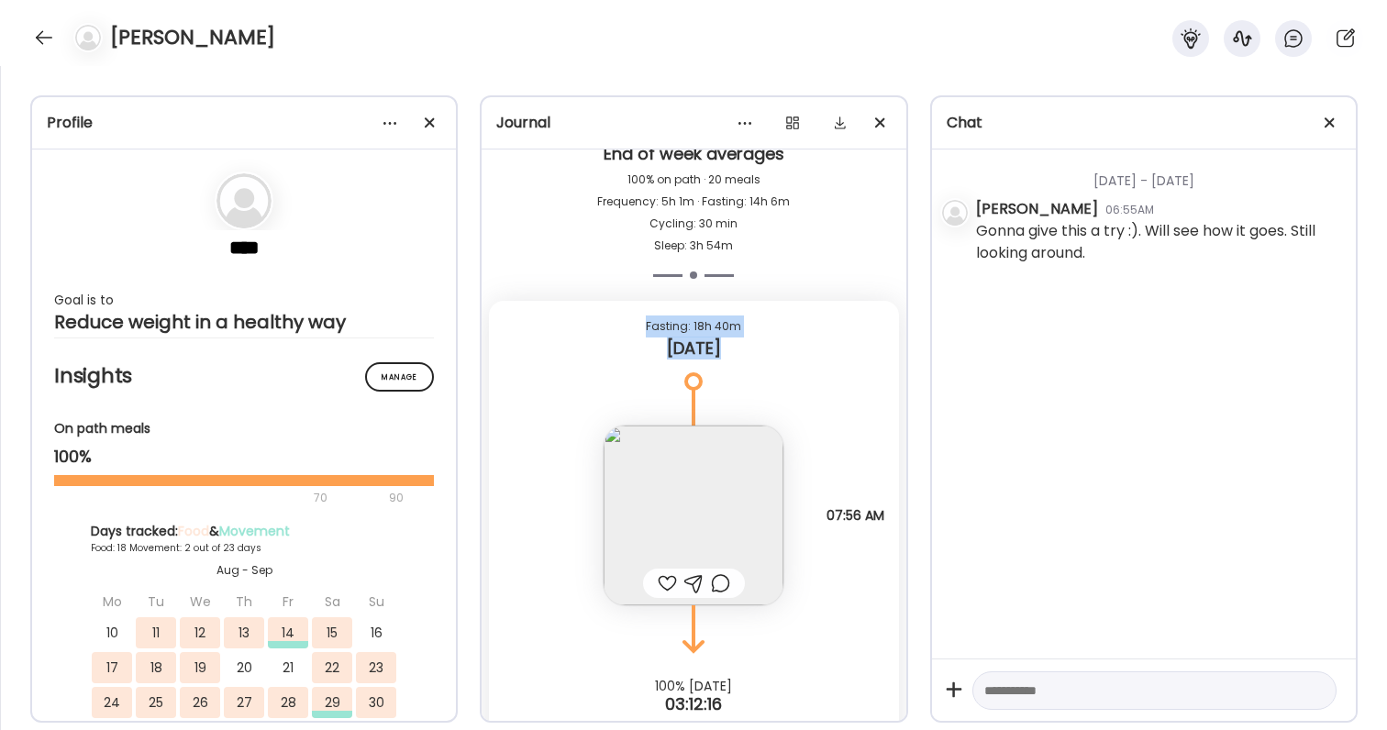
click at [746, 343] on div "[DATE]" at bounding box center [694, 349] width 380 height 22
drag, startPoint x: 730, startPoint y: 350, endPoint x: 647, endPoint y: 322, distance: 87.9
click at [647, 322] on div "Fasting: 18h 40m [DATE]" at bounding box center [693, 341] width 409 height 81
click at [643, 321] on div "Fasting: 18h 40m" at bounding box center [694, 327] width 380 height 22
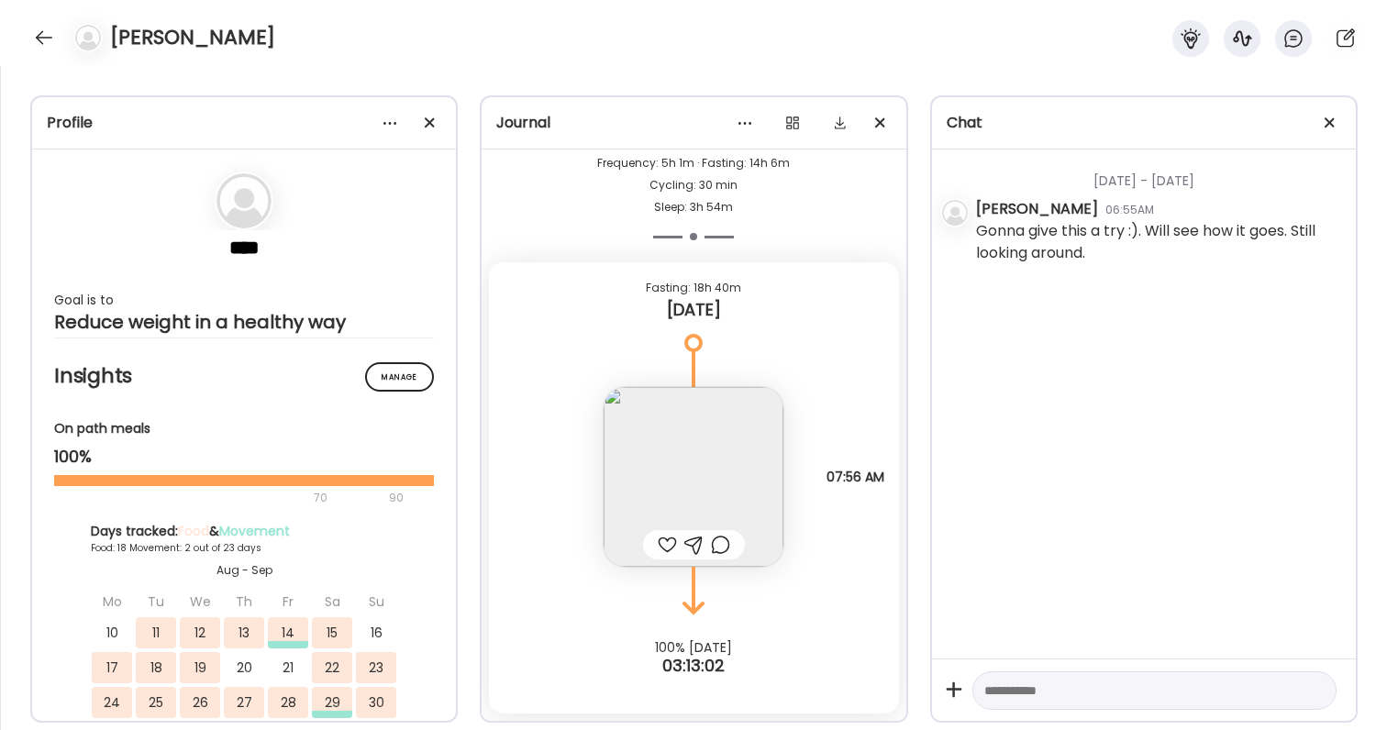
scroll to position [29922, 0]
drag, startPoint x: 645, startPoint y: 285, endPoint x: 743, endPoint y: 297, distance: 98.9
click at [743, 298] on div "Fasting: 18h 40m" at bounding box center [694, 288] width 380 height 22
click at [743, 297] on div "Fasting: 18h 40m" at bounding box center [694, 288] width 380 height 22
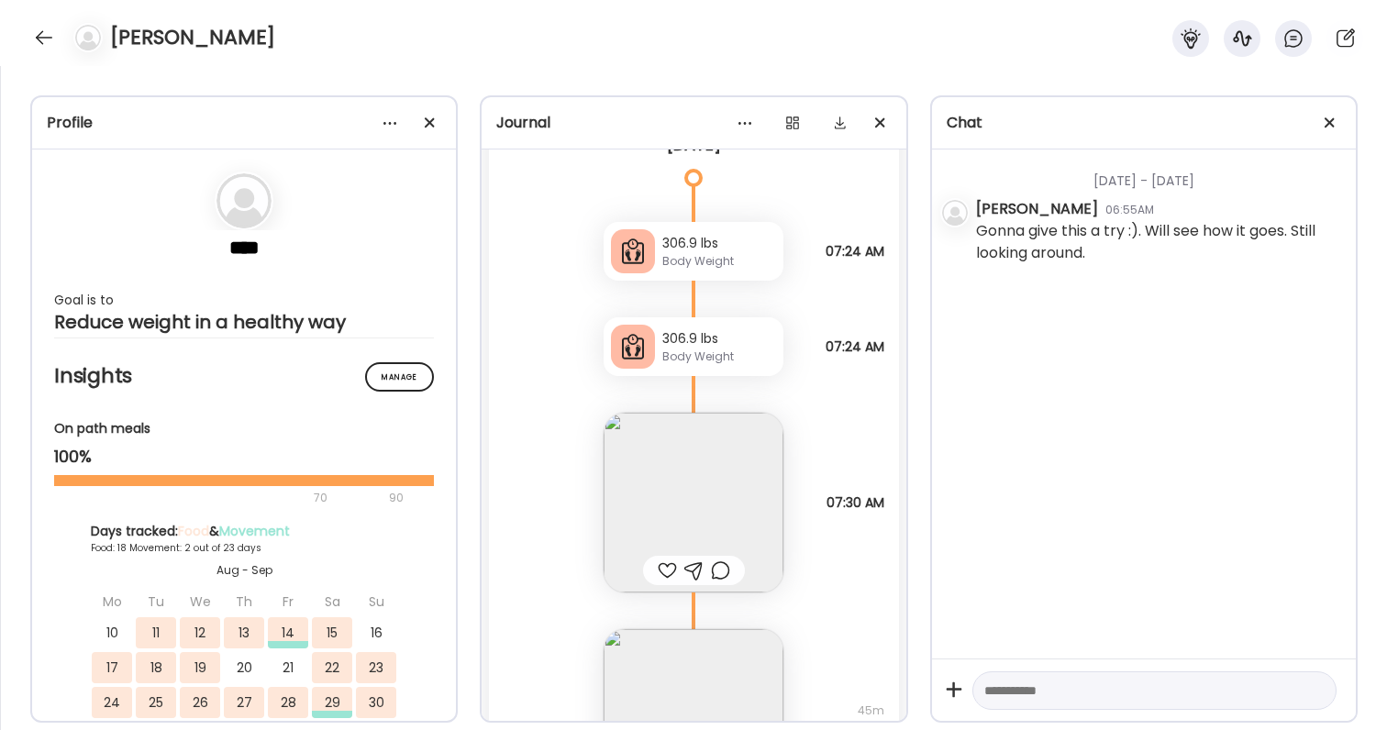
scroll to position [28937, 0]
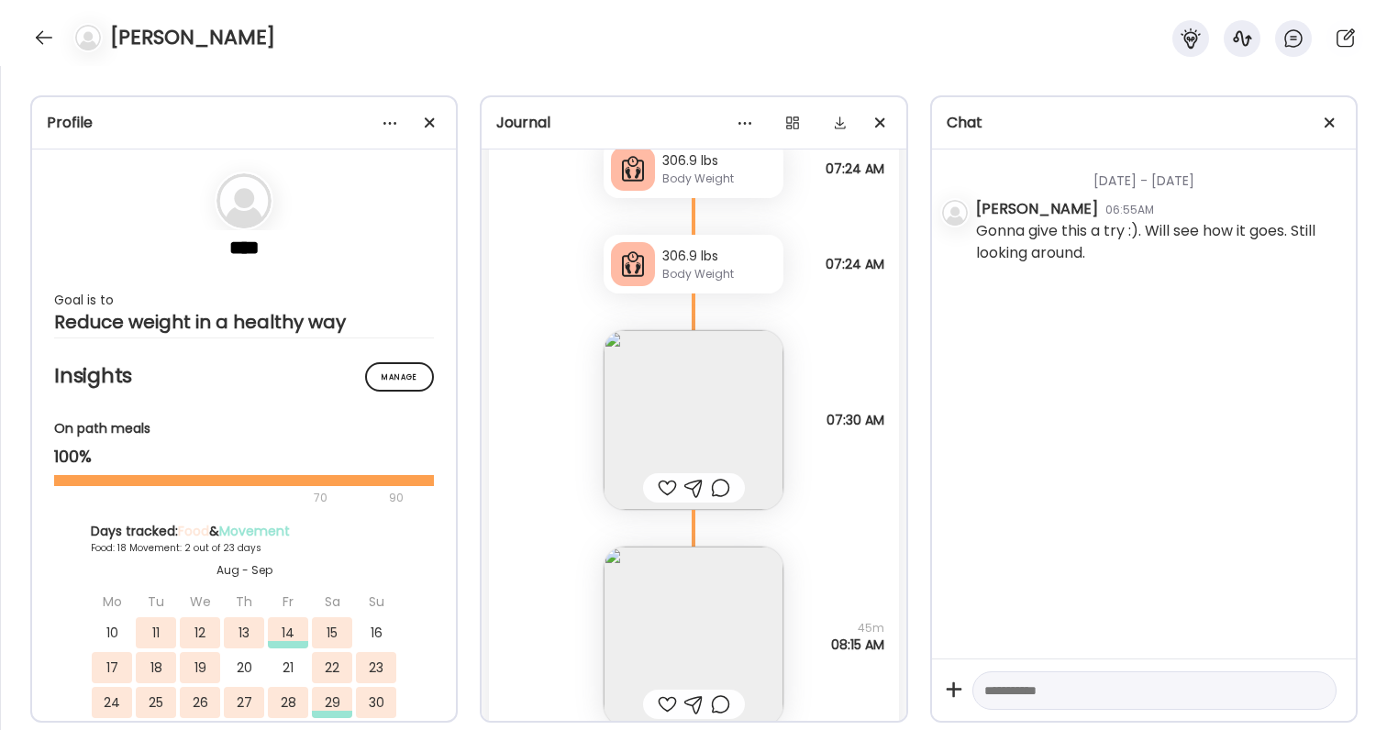
click at [700, 451] on img at bounding box center [694, 420] width 180 height 180
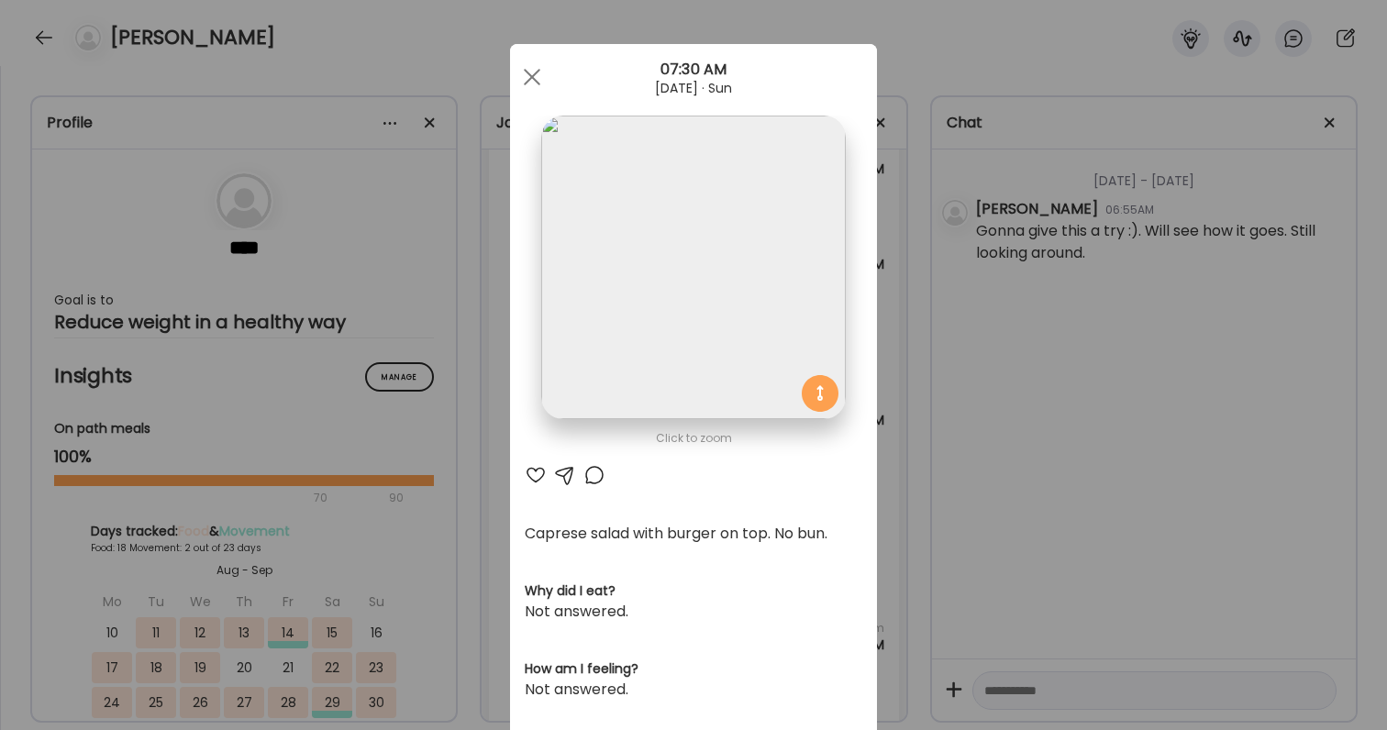
click at [961, 479] on div "Ate Coach Dashboard Wahoo! It’s official Take a moment to set up your Coach Pro…" at bounding box center [693, 365] width 1387 height 730
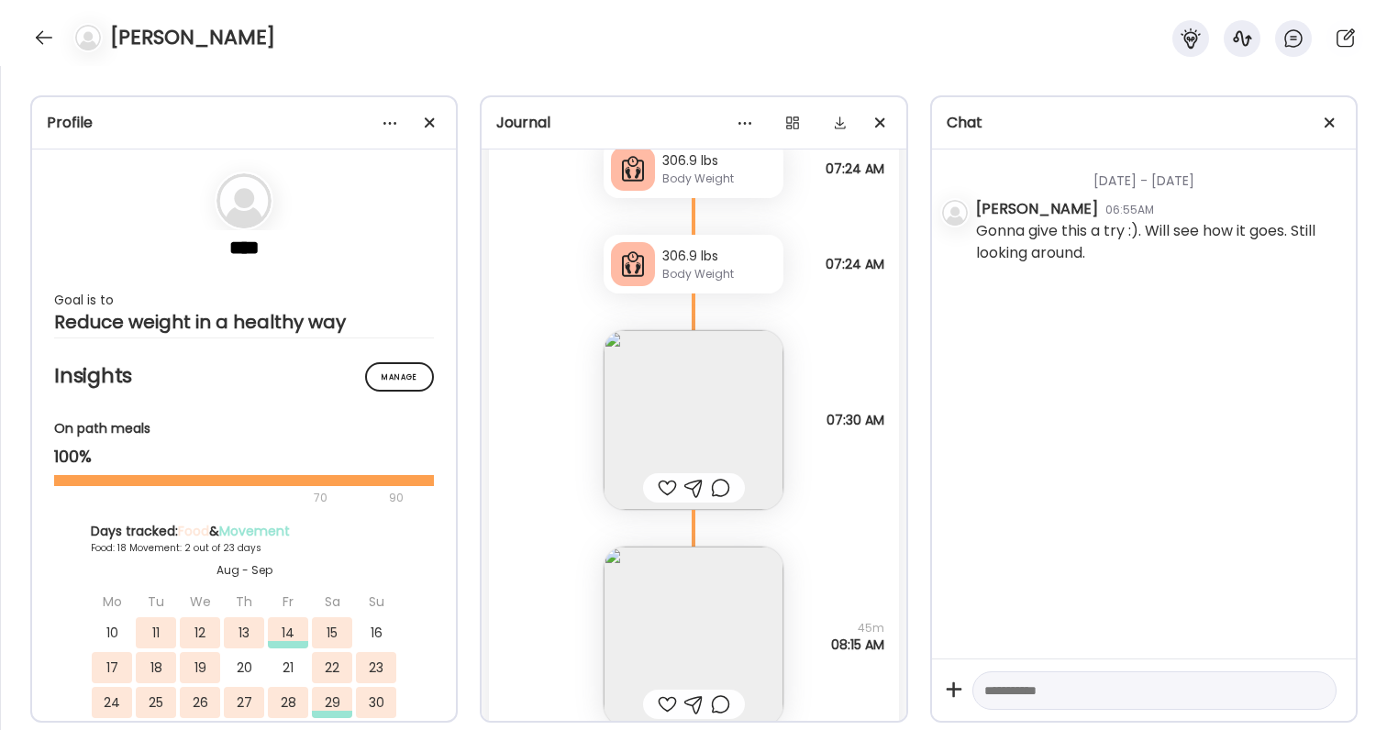
click at [665, 484] on div at bounding box center [667, 488] width 19 height 22
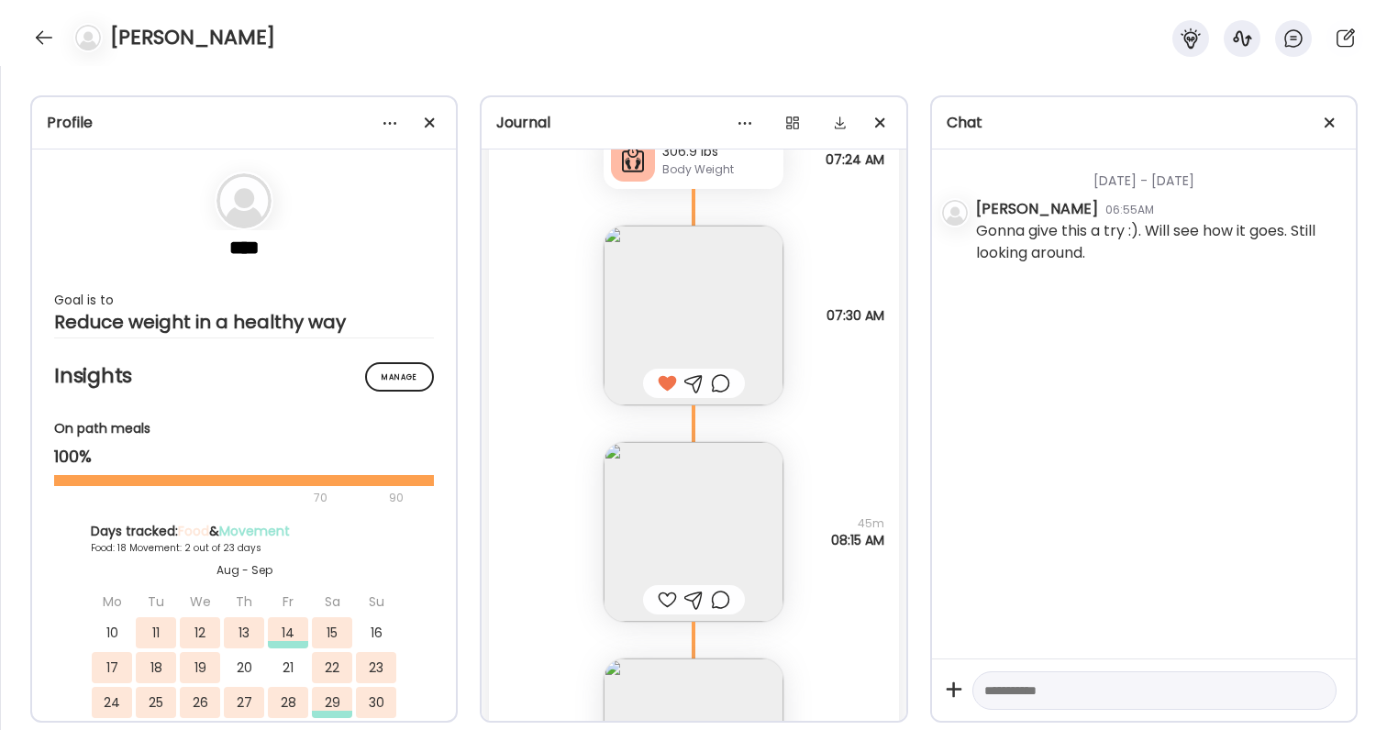
scroll to position [29069, 0]
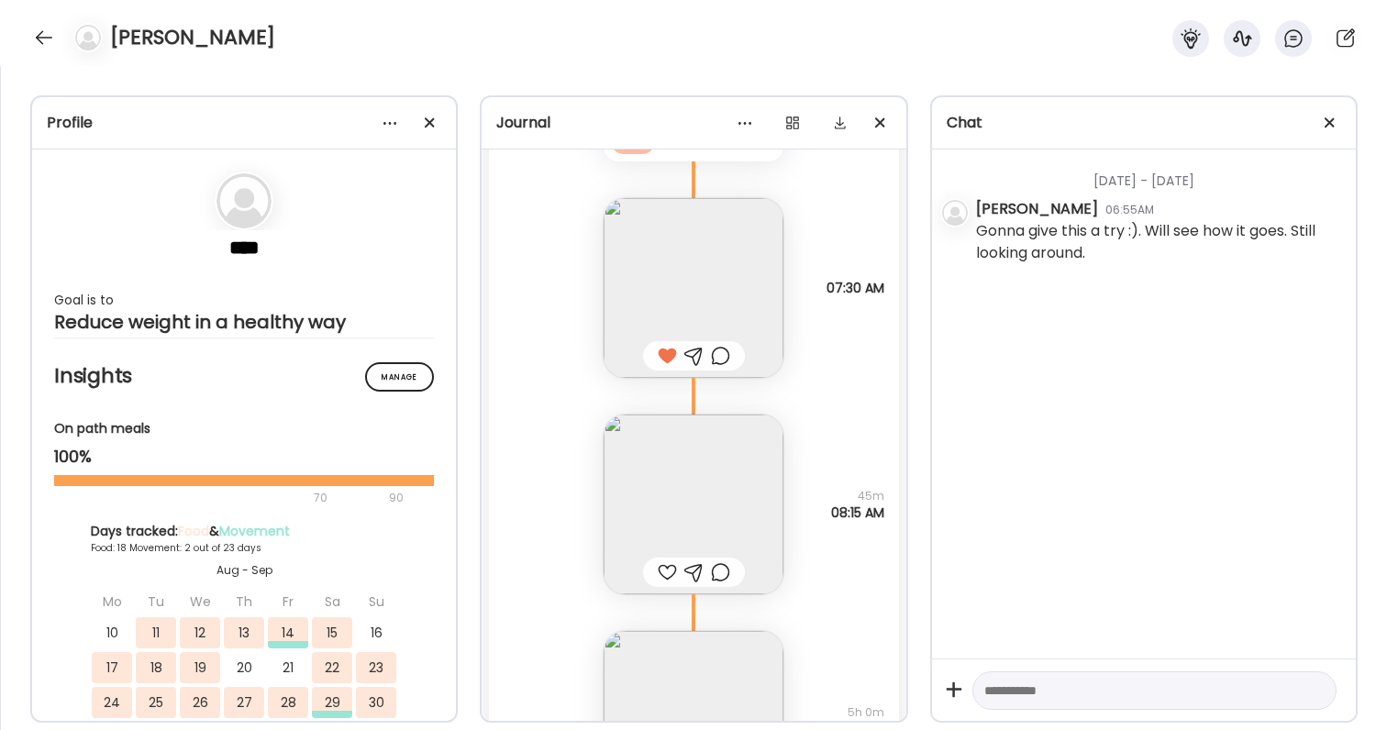
click at [665, 572] on div at bounding box center [667, 572] width 19 height 22
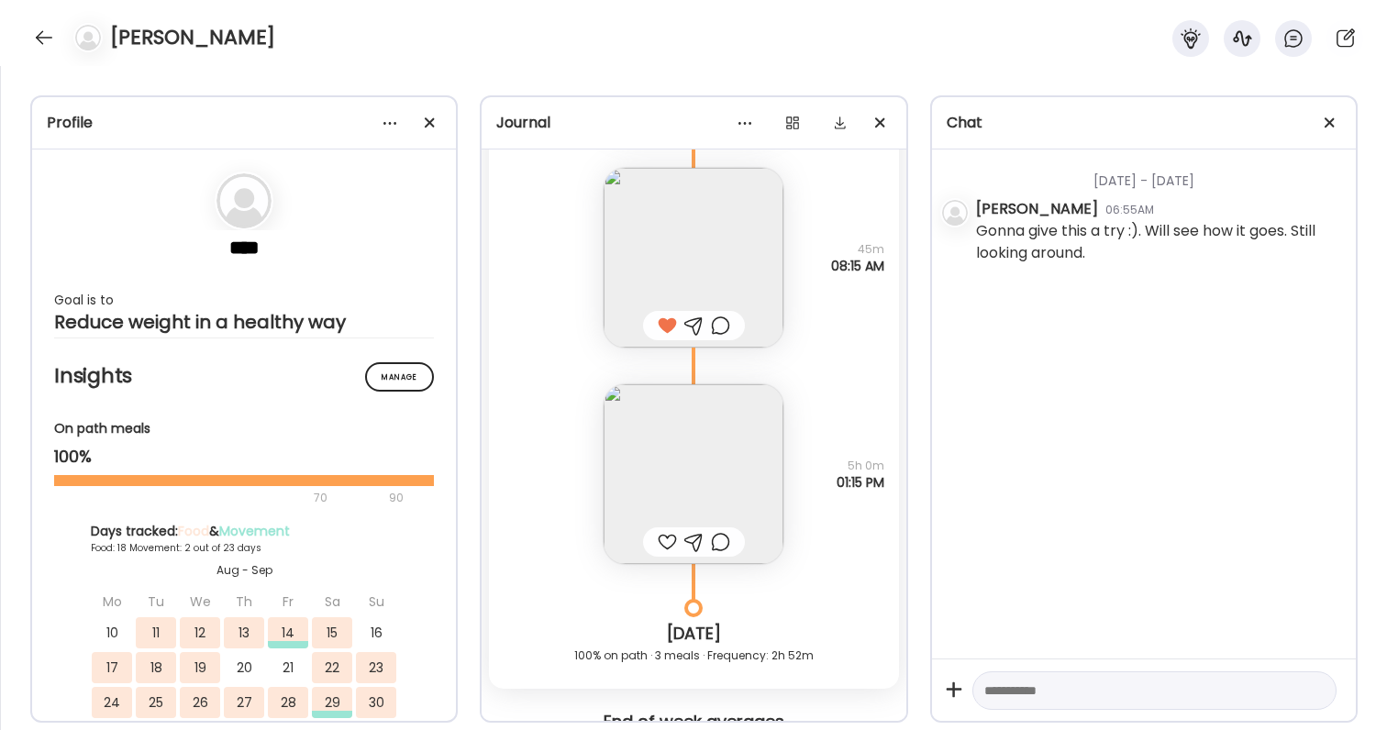
scroll to position [29355, 0]
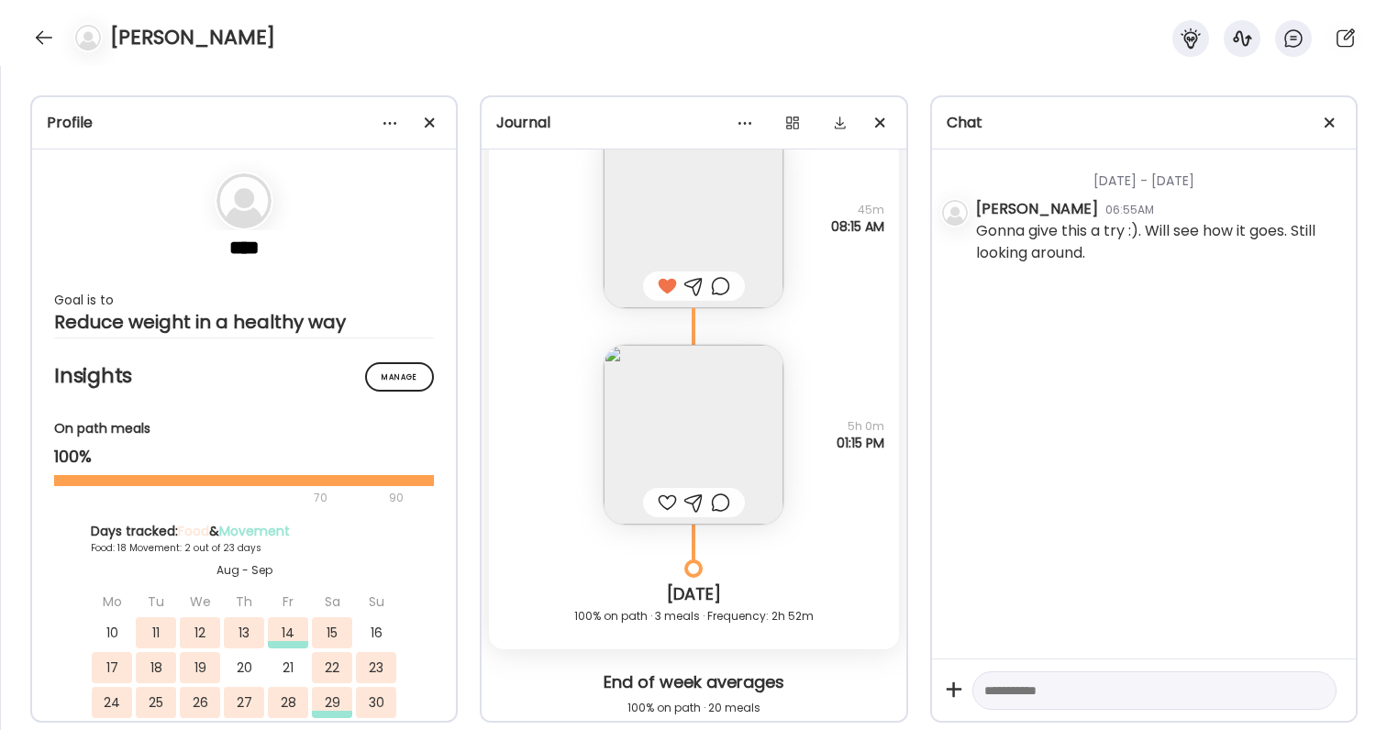
click at [710, 400] on img at bounding box center [694, 435] width 180 height 180
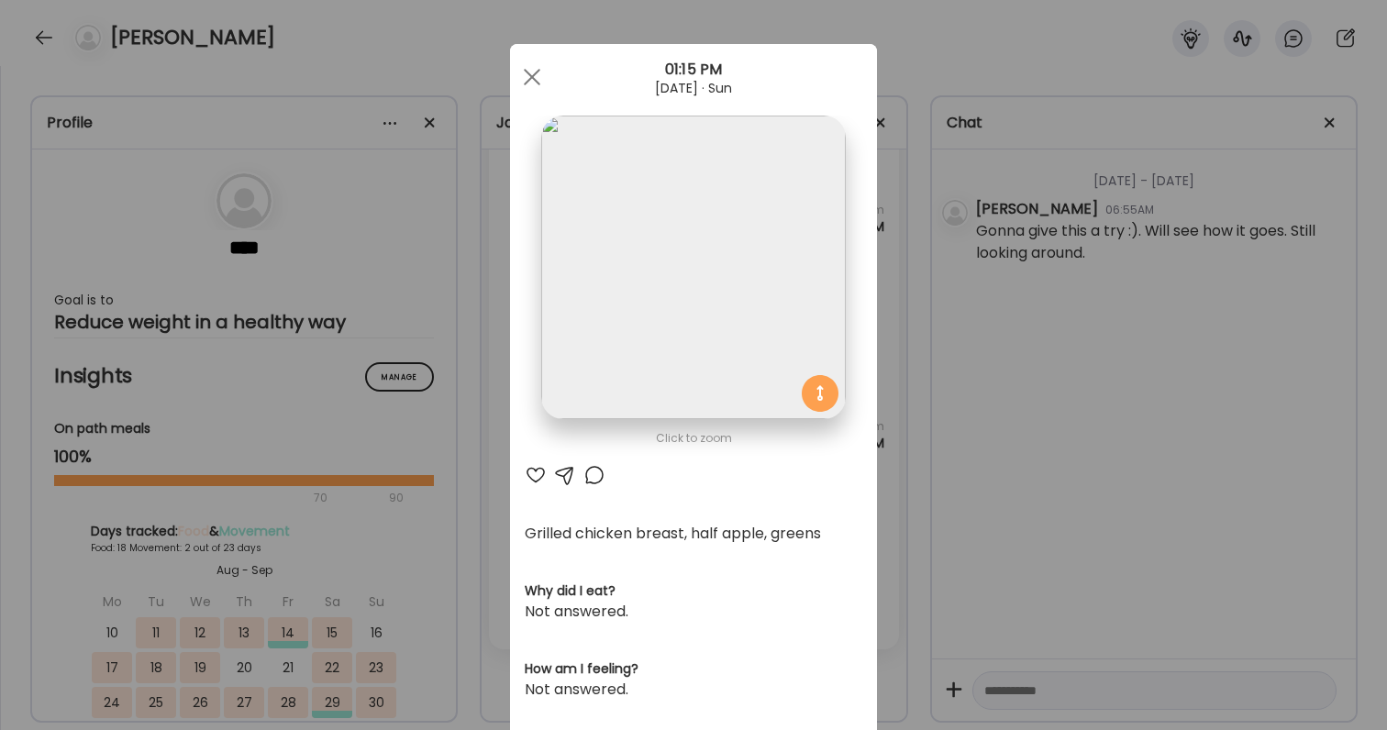
click at [1087, 516] on div "Ate Coach Dashboard Wahoo! It’s official Take a moment to set up your Coach Pro…" at bounding box center [693, 365] width 1387 height 730
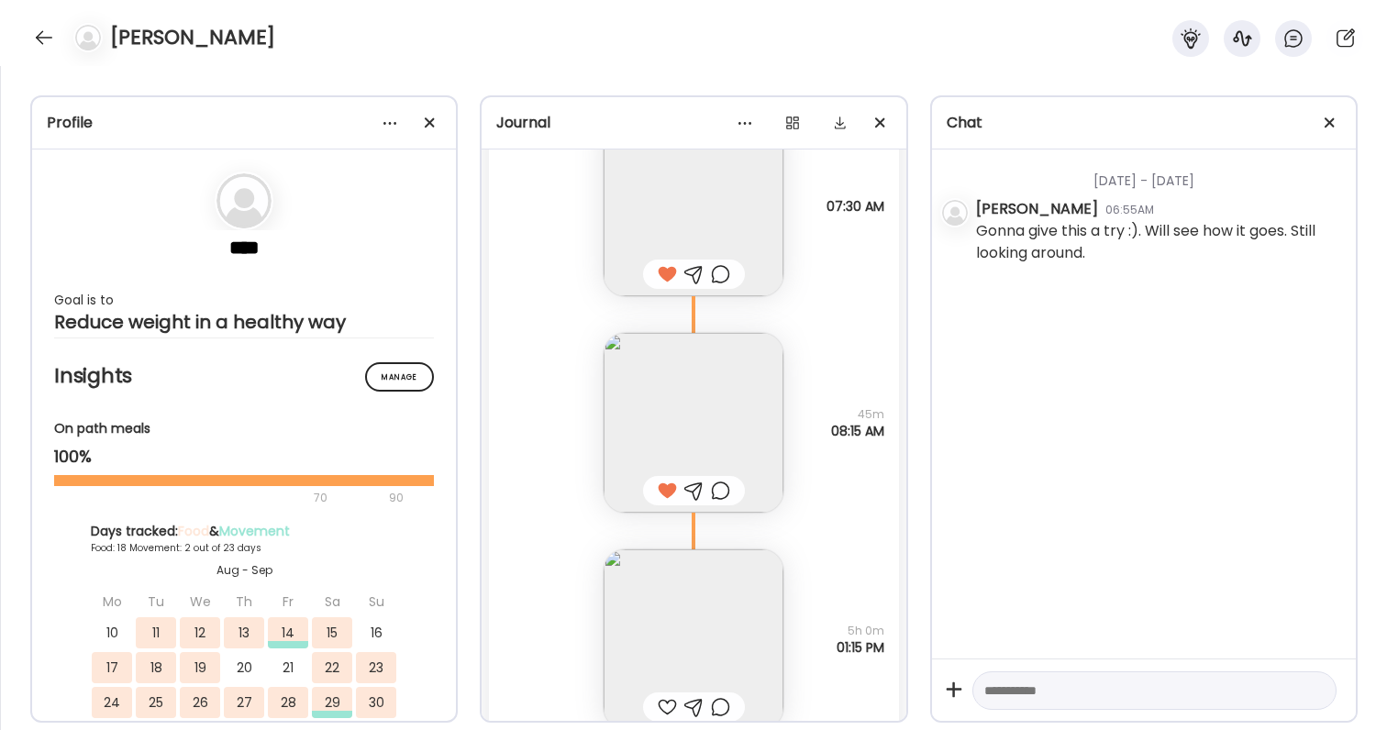
scroll to position [29165, 0]
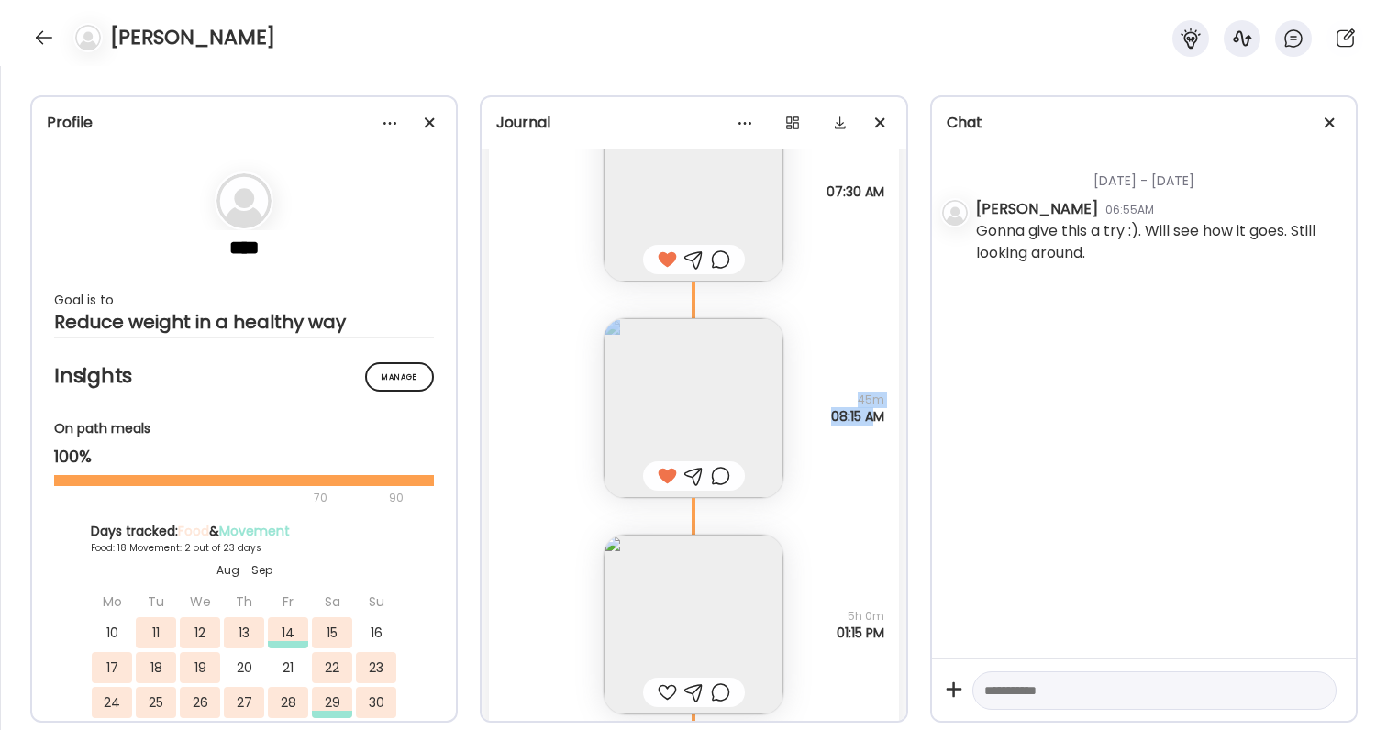
drag, startPoint x: 810, startPoint y: 416, endPoint x: 876, endPoint y: 419, distance: 66.2
click at [876, 419] on div "Ag1, protein shake on way into hospital Questions not answered 45m 08:15 AM" at bounding box center [693, 390] width 409 height 217
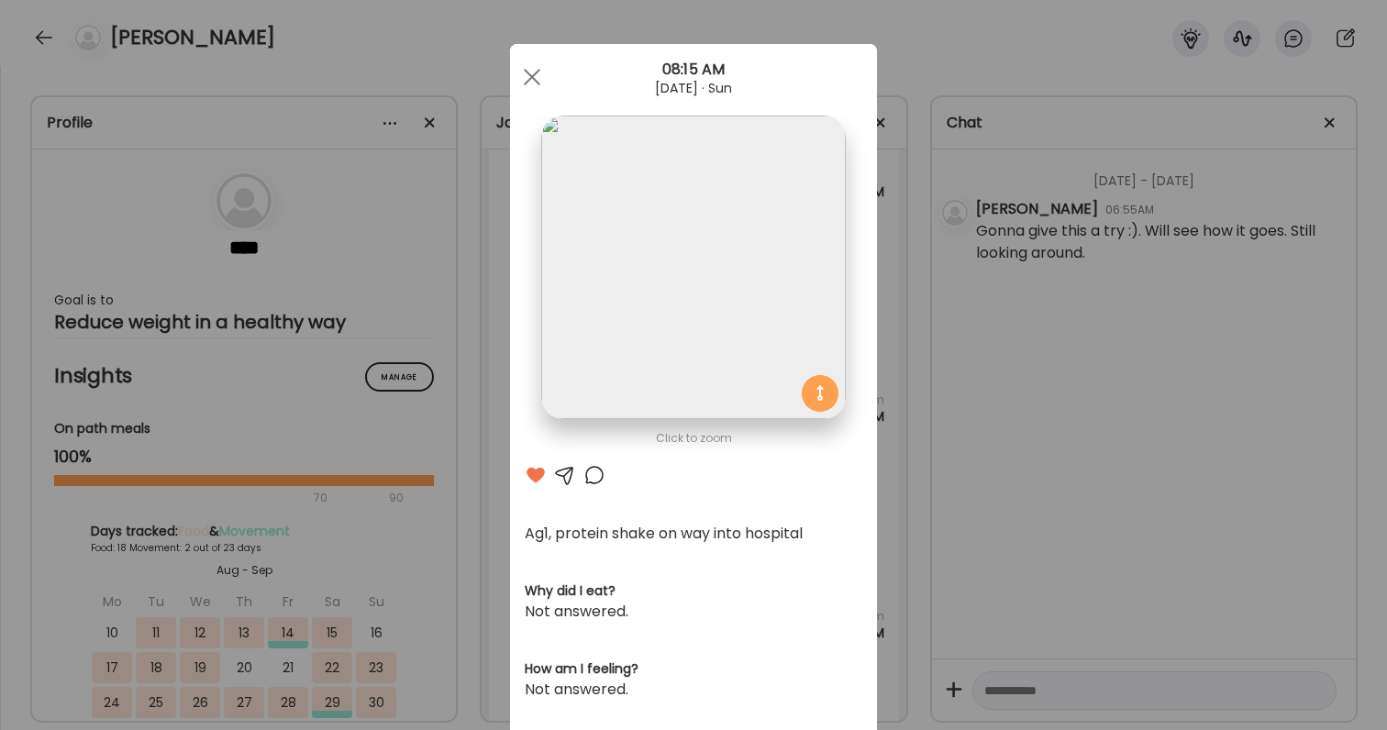
click at [876, 419] on section at bounding box center [693, 288] width 367 height 345
click at [892, 422] on div "Ate Coach Dashboard Wahoo! It’s official Take a moment to set up your Coach Pro…" at bounding box center [693, 365] width 1387 height 730
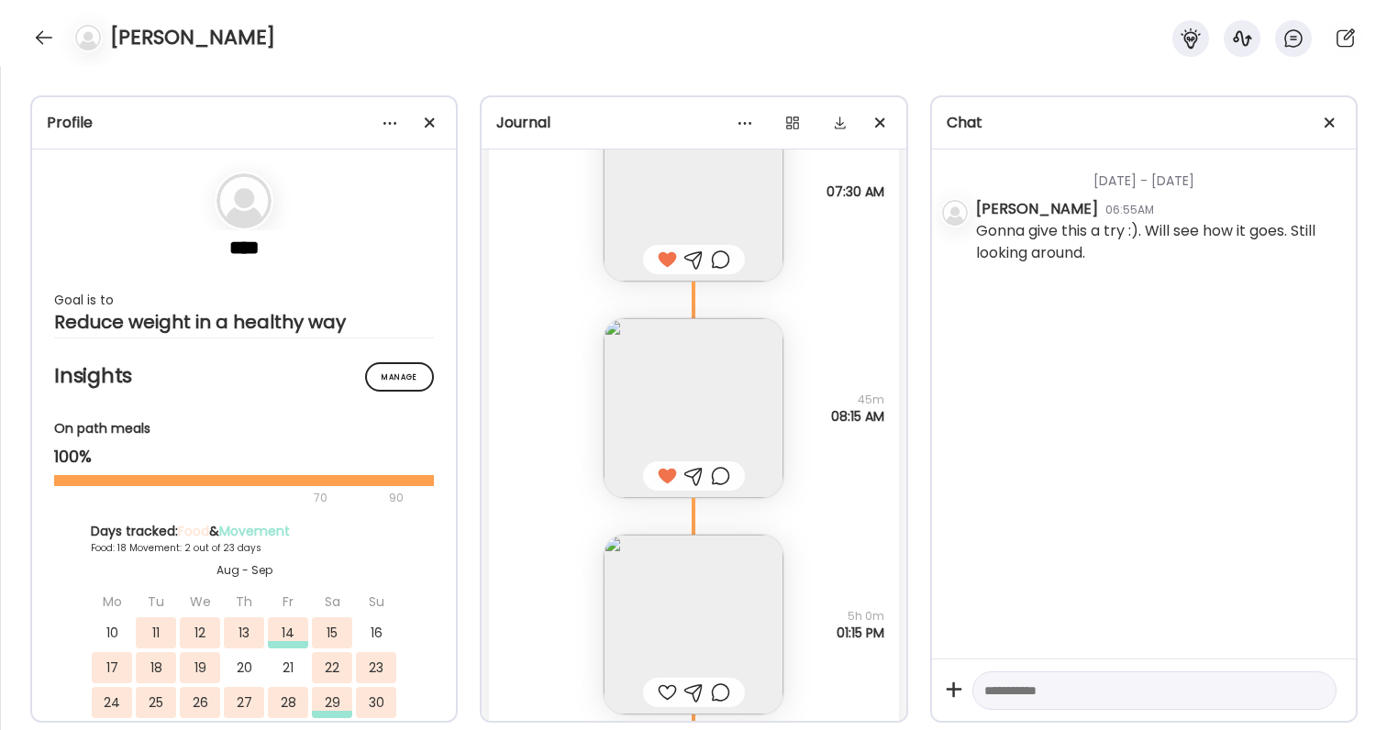
click at [762, 627] on img at bounding box center [694, 625] width 180 height 180
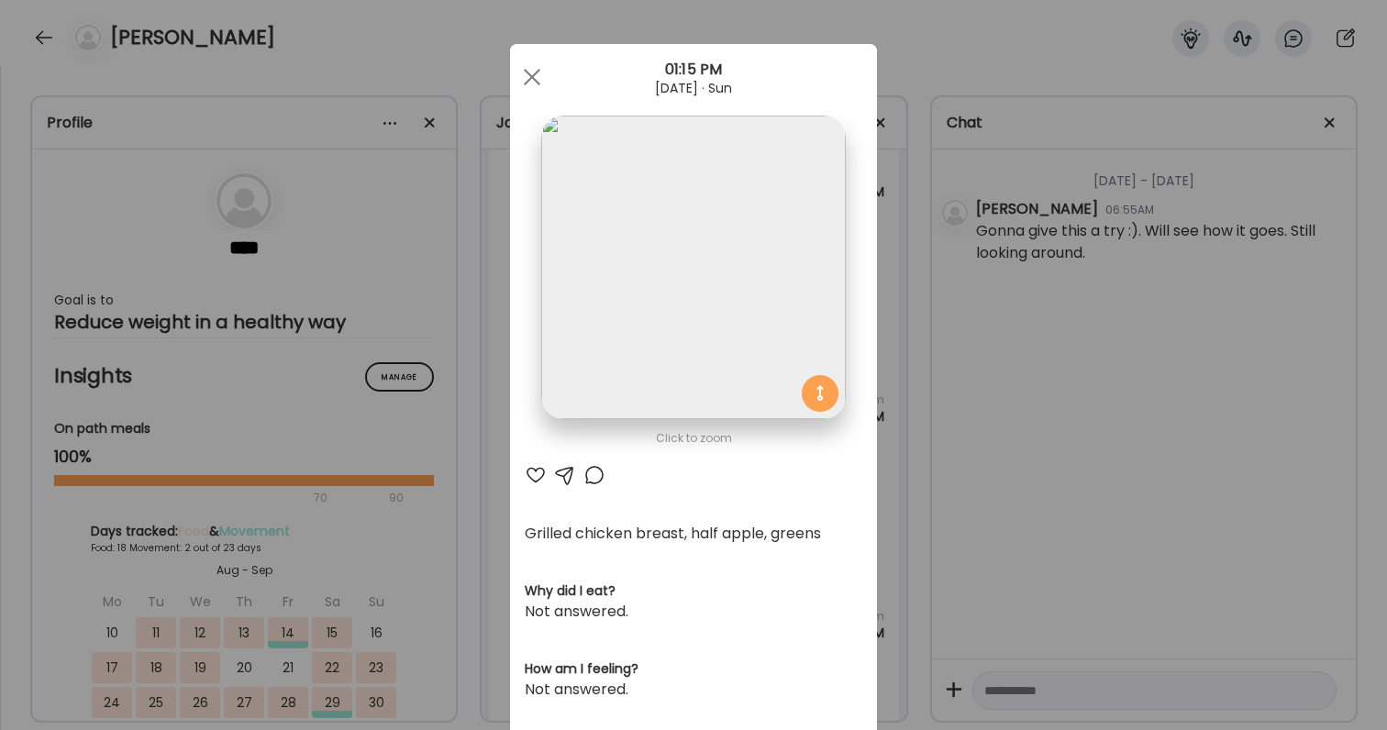
click at [1039, 539] on div "Ate Coach Dashboard Wahoo! It’s official Take a moment to set up your Coach Pro…" at bounding box center [693, 365] width 1387 height 730
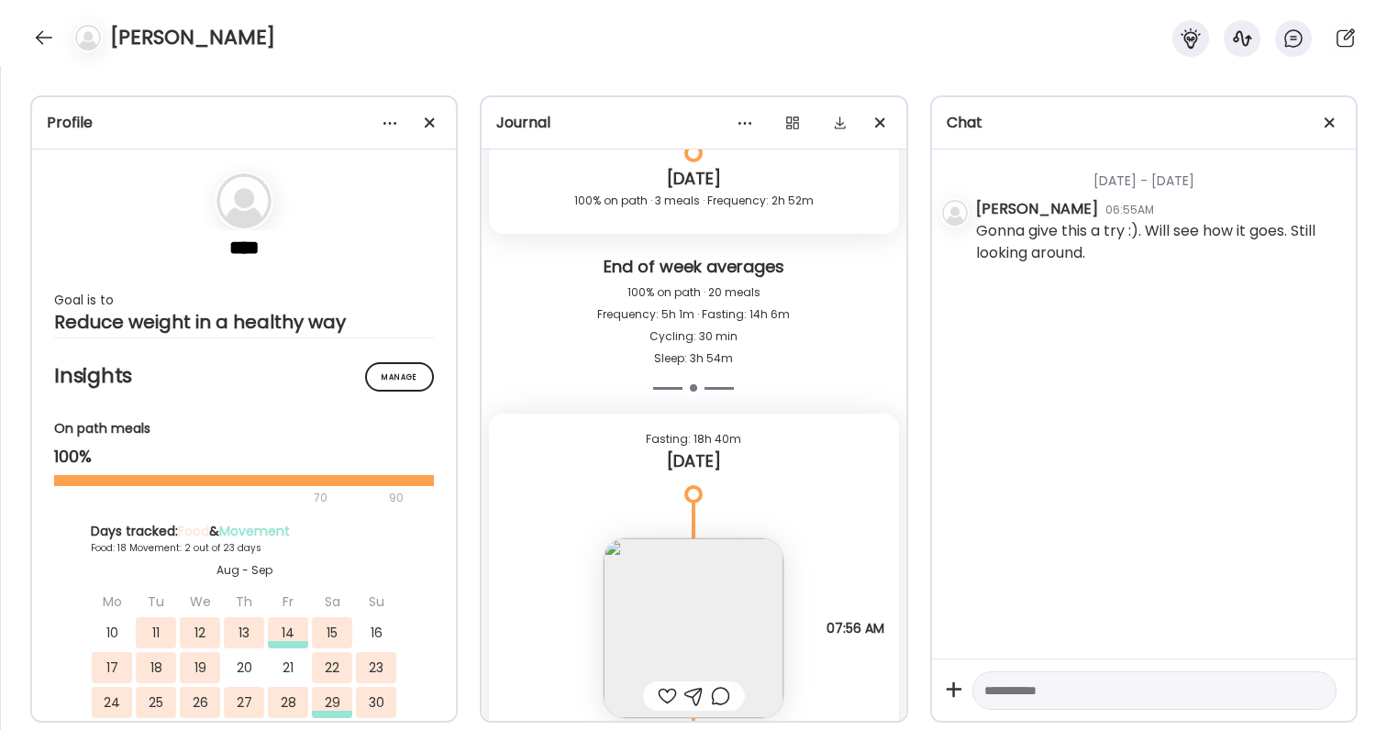
scroll to position [29792, 0]
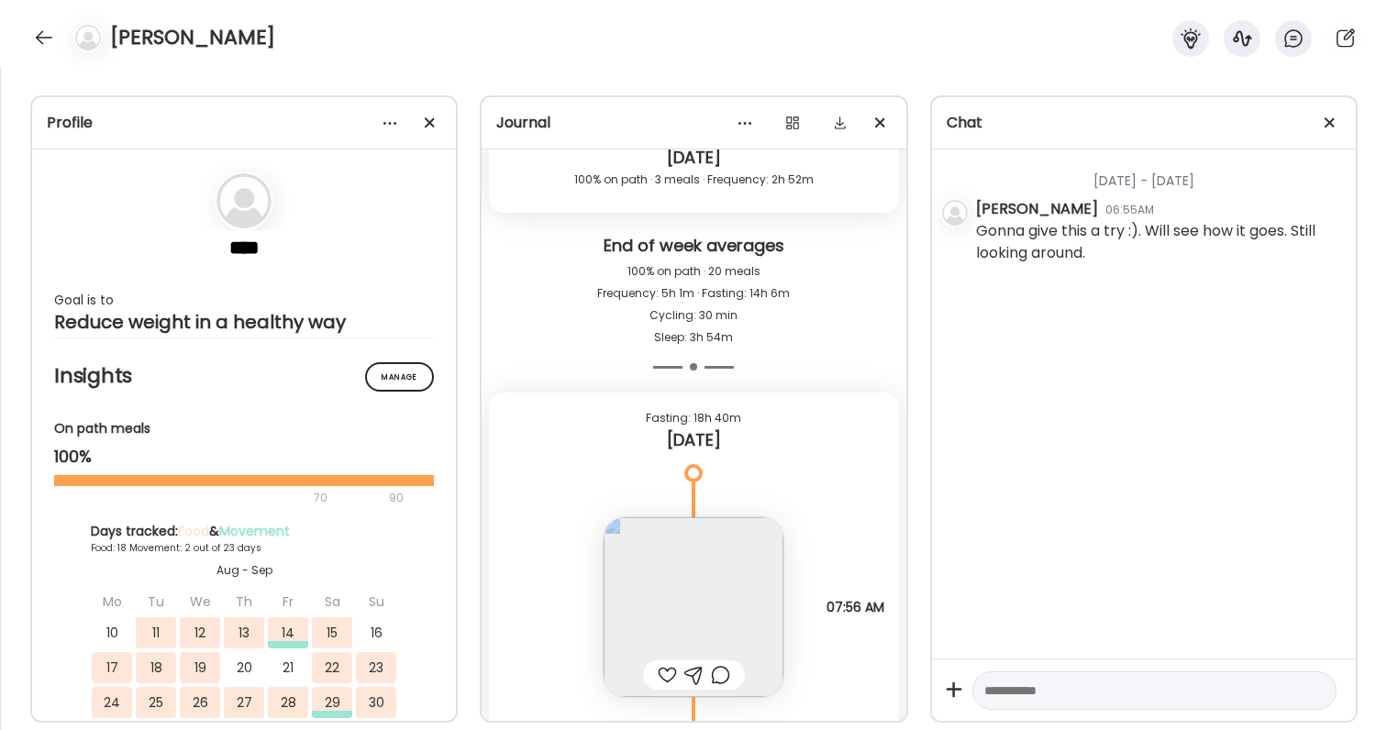
drag, startPoint x: 823, startPoint y: 603, endPoint x: 891, endPoint y: 604, distance: 67.9
click at [891, 604] on div "Ag1, lmnt Questions not answered 07:56 AM" at bounding box center [693, 589] width 409 height 217
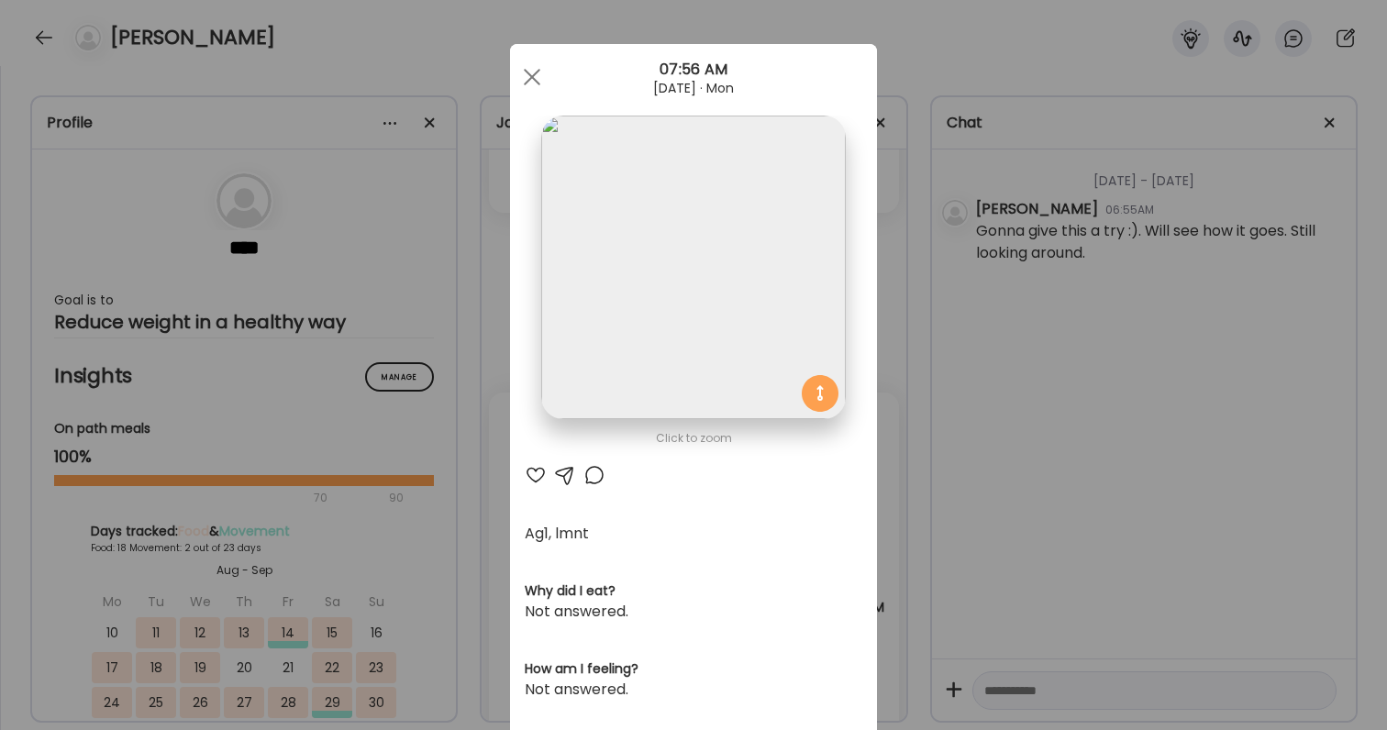
click at [891, 604] on div "Ate Coach Dashboard Wahoo! It’s official Take a moment to set up your Coach Pro…" at bounding box center [693, 365] width 1387 height 730
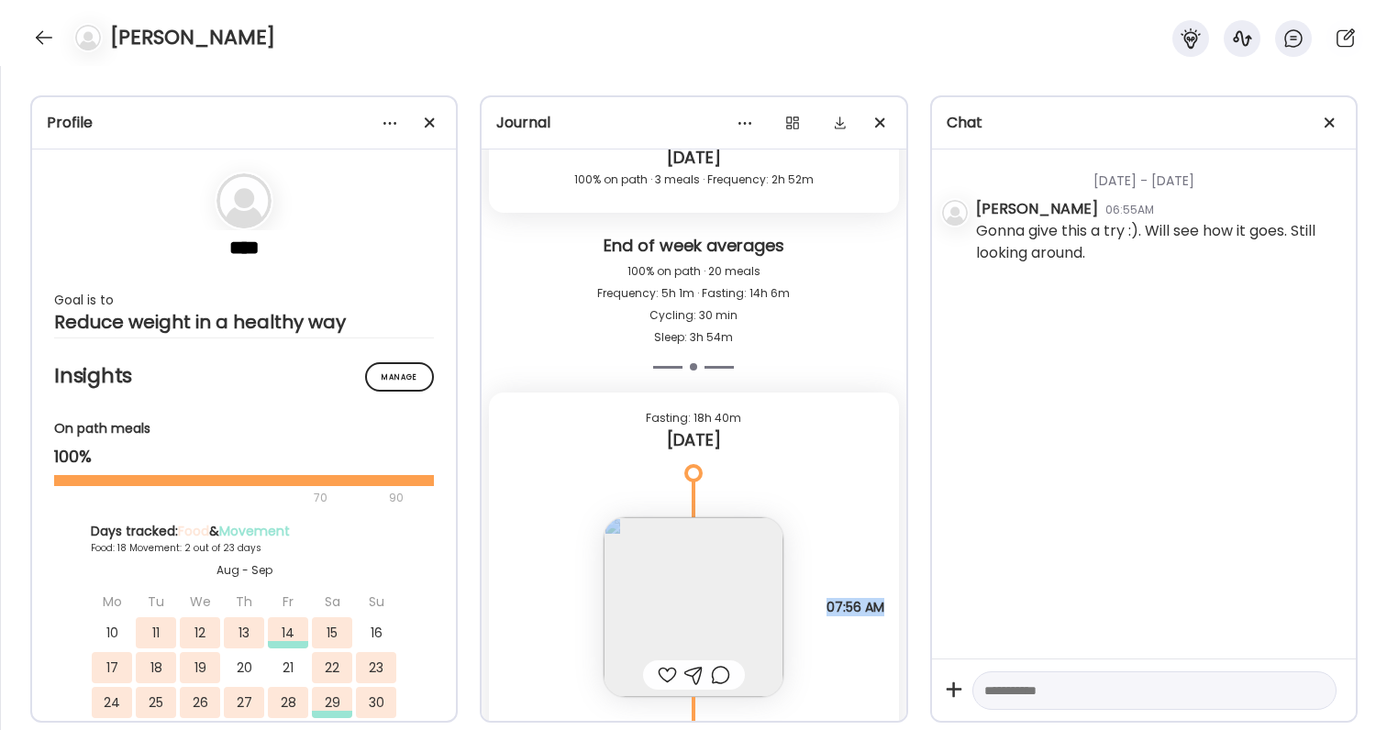
drag, startPoint x: 802, startPoint y: 595, endPoint x: 883, endPoint y: 602, distance: 81.9
click at [883, 603] on div "Ag1, lmnt Questions not answered 07:56 AM" at bounding box center [693, 589] width 409 height 217
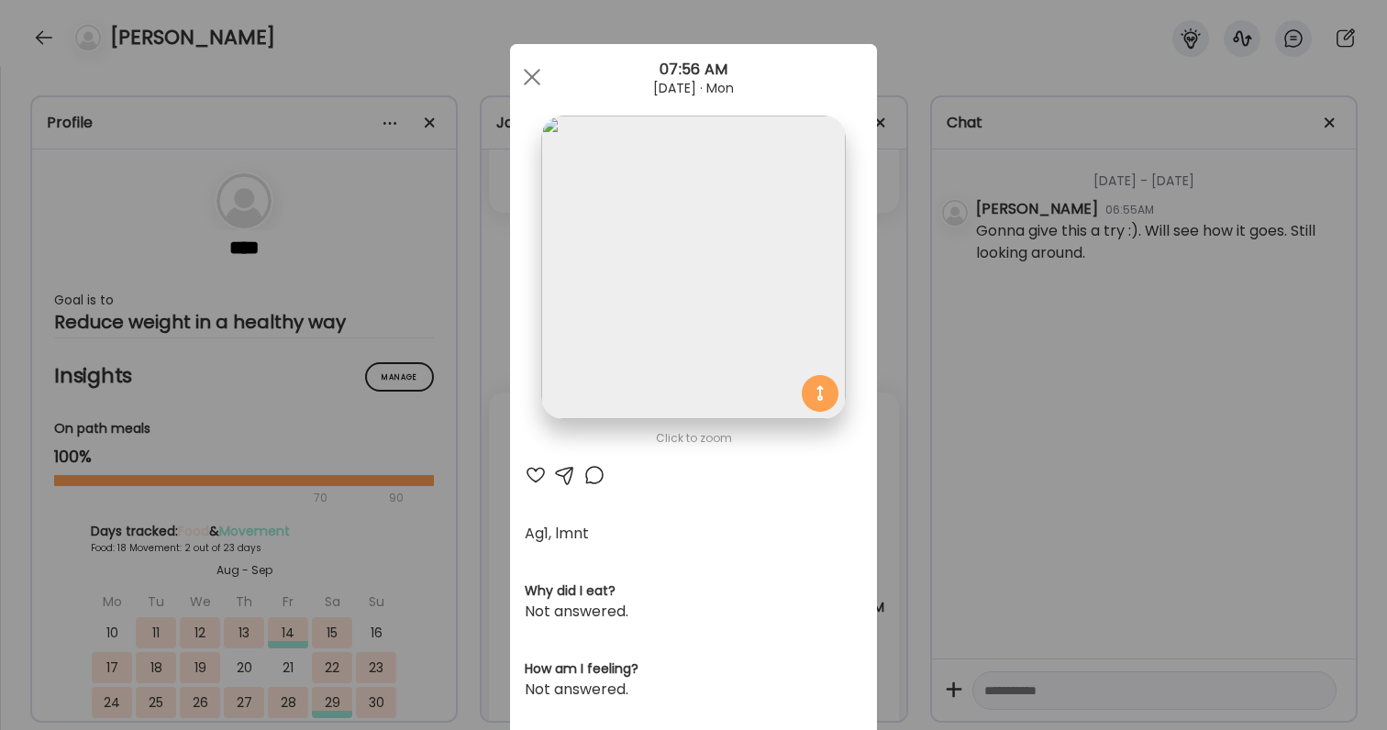
click at [883, 602] on div "Ate Coach Dashboard Wahoo! It’s official Take a moment to set up your Coach Pro…" at bounding box center [693, 365] width 1387 height 730
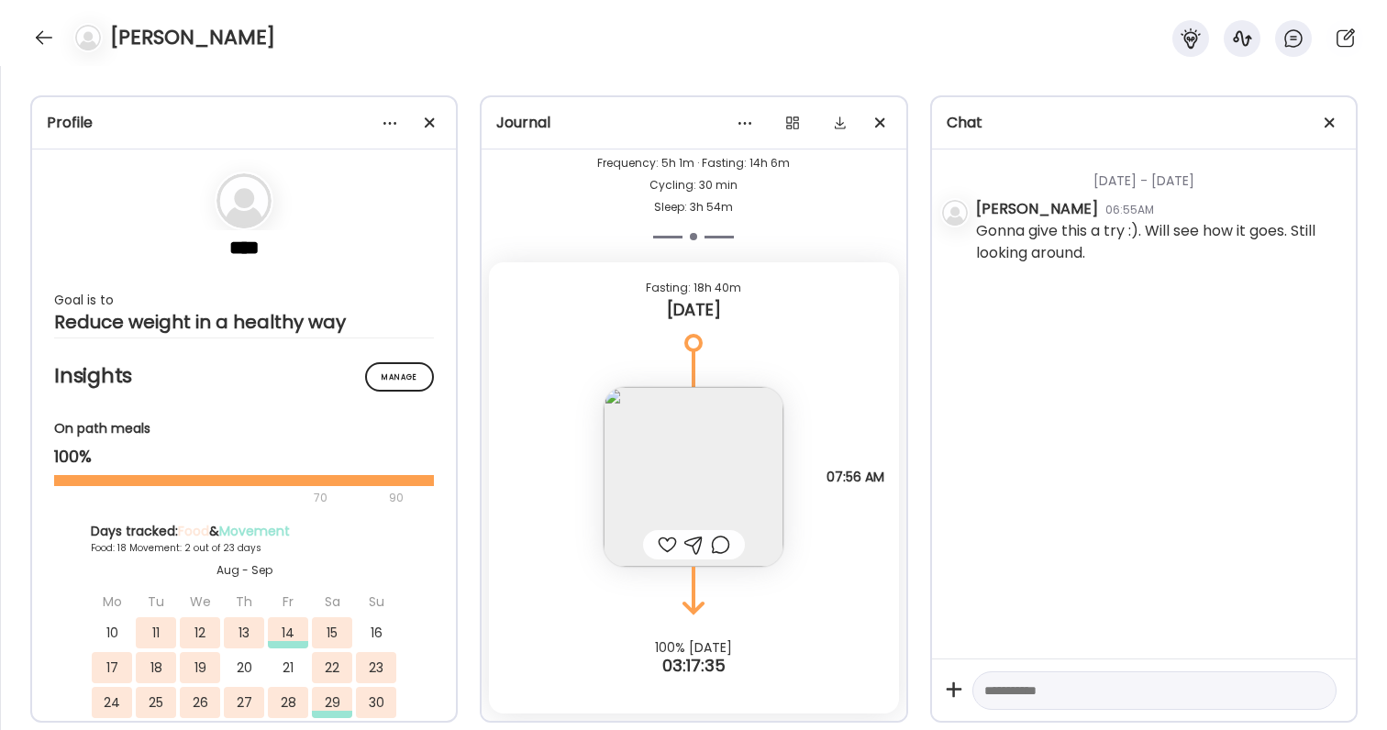
scroll to position [29922, 0]
click at [813, 482] on div "Ag1, lmnt Questions not answered 07:56 AM" at bounding box center [693, 458] width 409 height 217
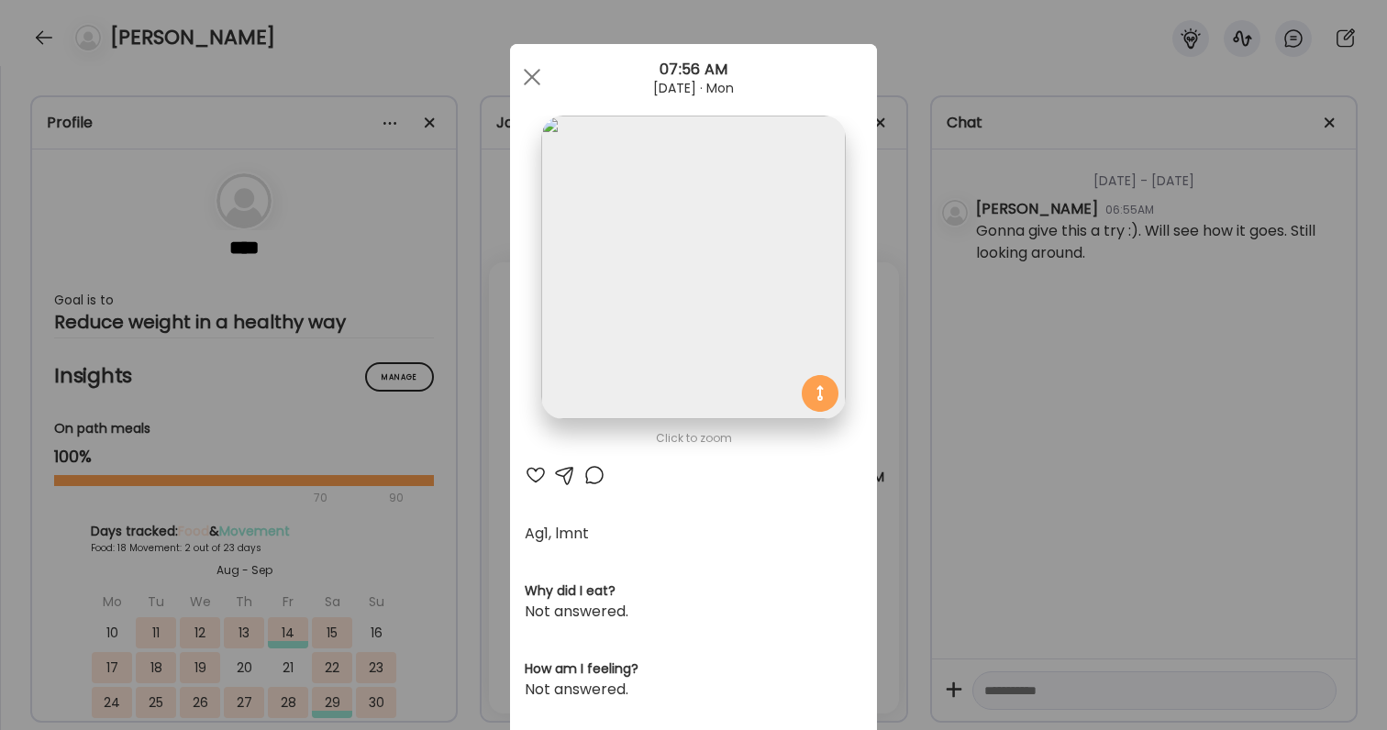
click at [905, 476] on div "Ate Coach Dashboard Wahoo! It’s official Take a moment to set up your Coach Pro…" at bounding box center [693, 365] width 1387 height 730
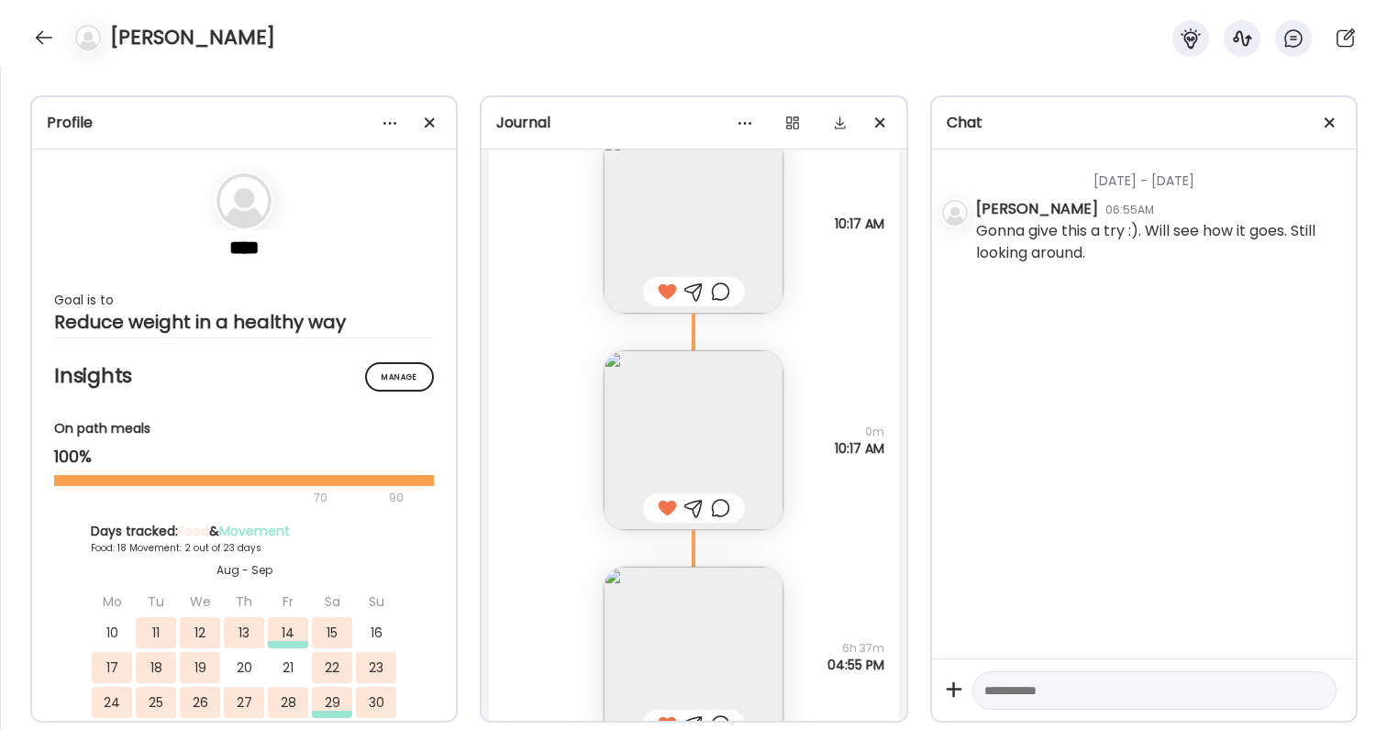
scroll to position [27792, 0]
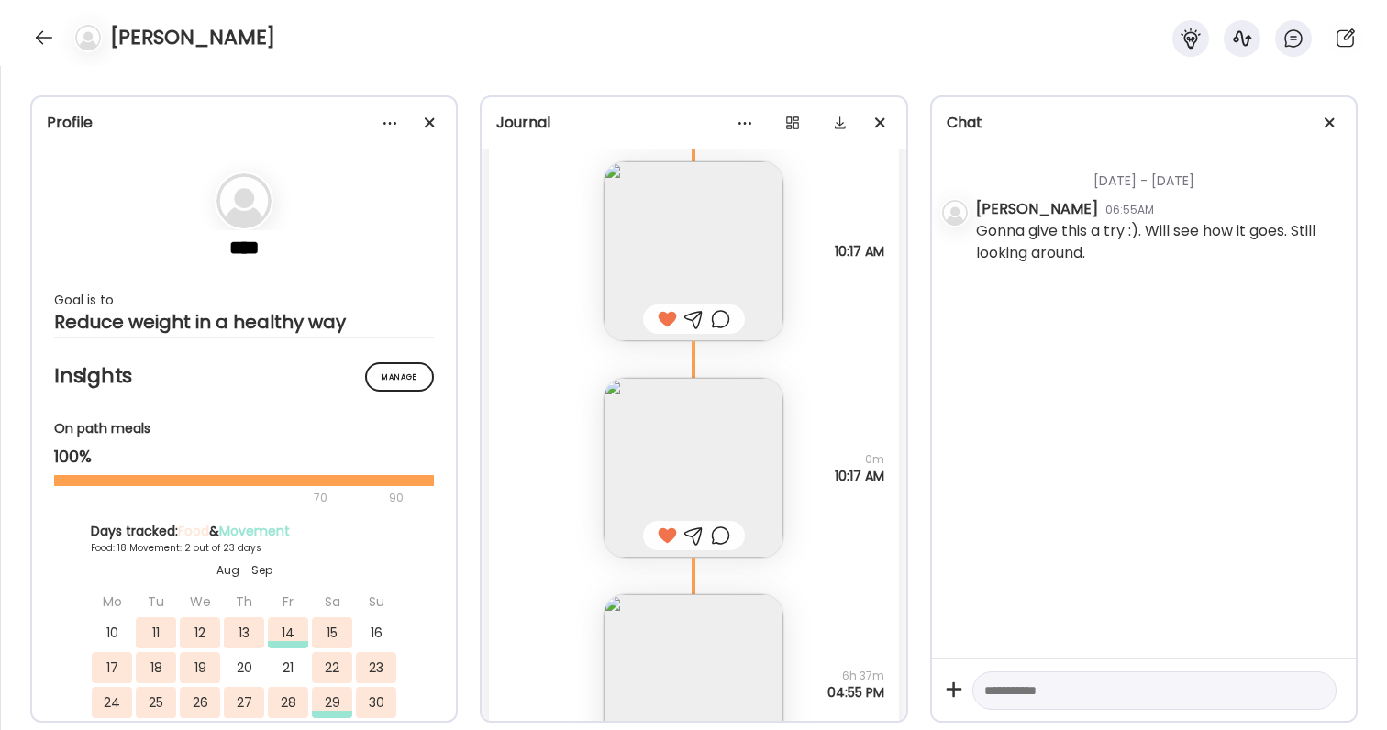
drag, startPoint x: 822, startPoint y: 255, endPoint x: 870, endPoint y: 292, distance: 60.2
click at [870, 292] on div "Note not added Questions not answered 10:17 AM" at bounding box center [693, 233] width 409 height 217
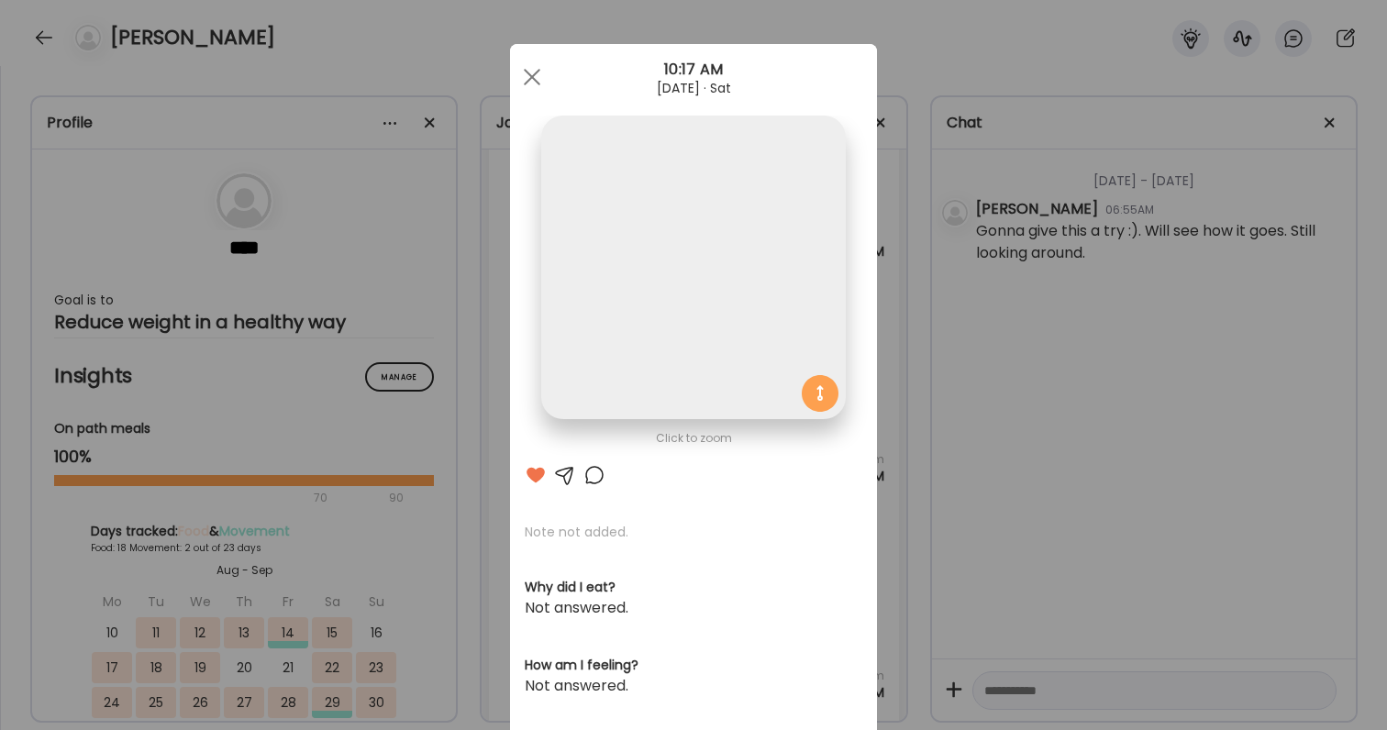
click at [960, 328] on div "Ate Coach Dashboard Wahoo! It’s official Take a moment to set up your Coach Pro…" at bounding box center [693, 365] width 1387 height 730
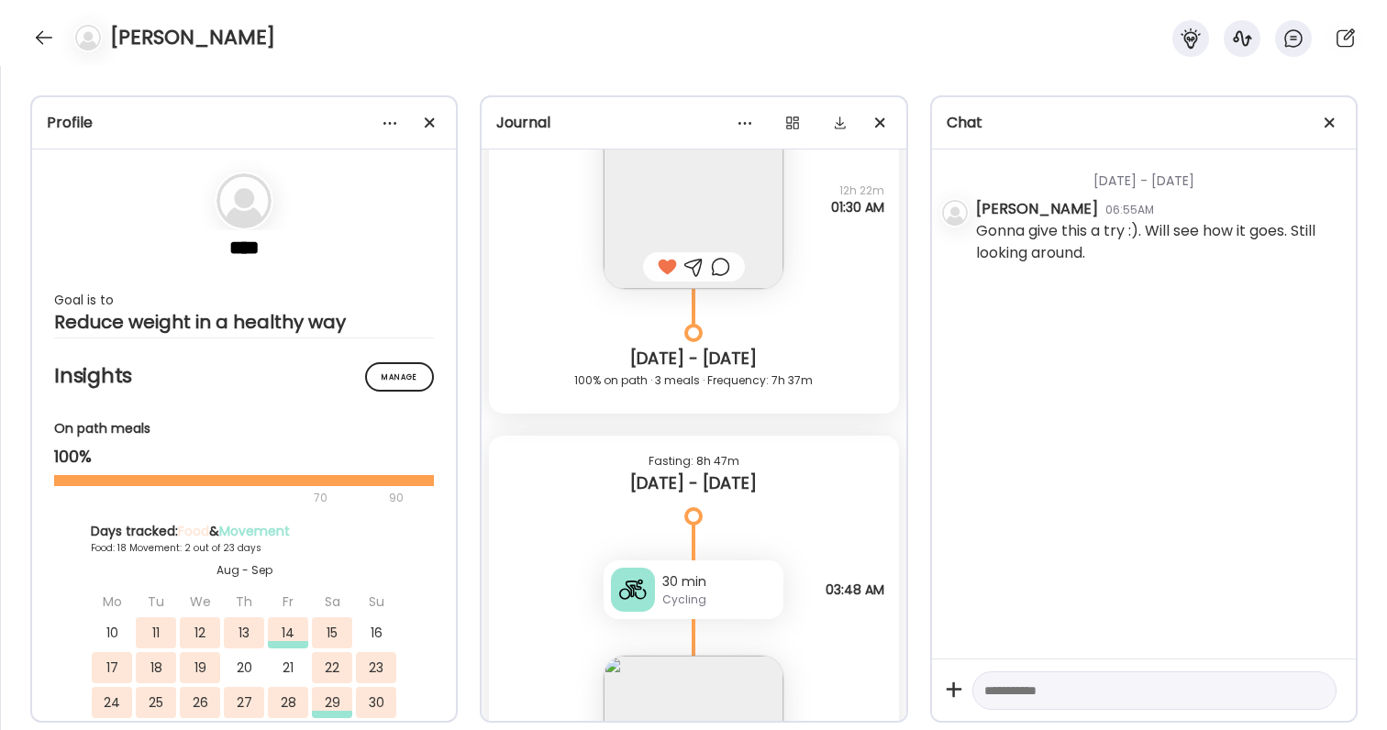
scroll to position [27220, 0]
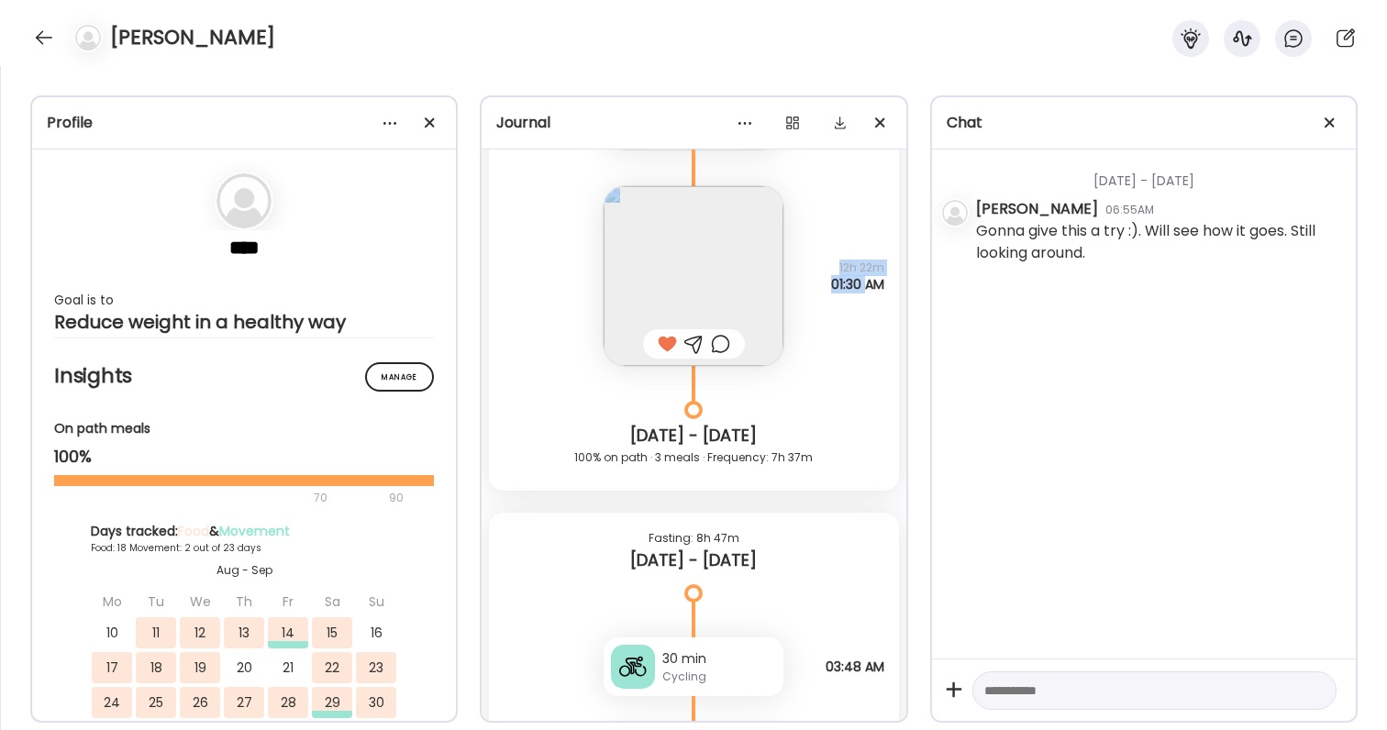
drag, startPoint x: 815, startPoint y: 266, endPoint x: 860, endPoint y: 283, distance: 49.1
click at [860, 286] on div "Half a sushi roll, green salad Questions not answered 12h 22m 01:30 AM" at bounding box center [693, 258] width 409 height 217
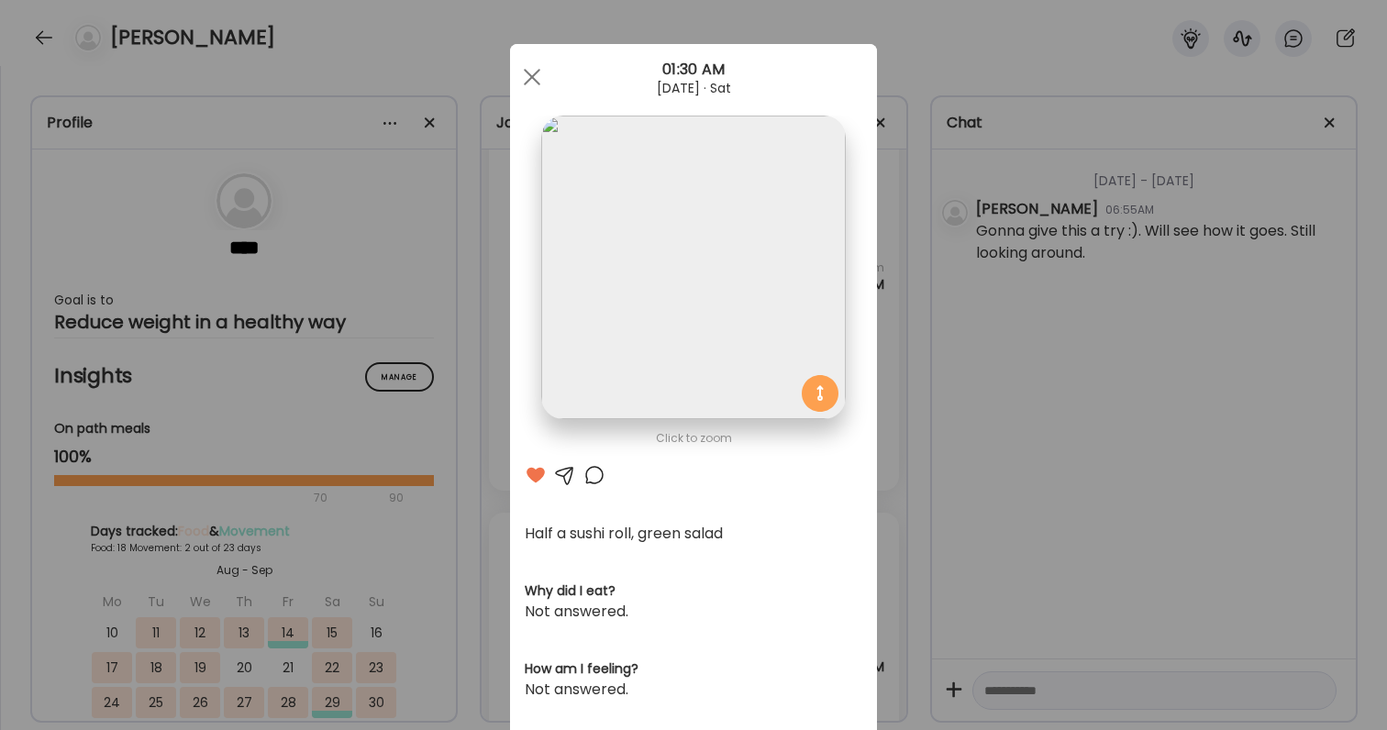
click at [884, 297] on div "Ate Coach Dashboard Wahoo! It’s official Take a moment to set up your Coach Pro…" at bounding box center [693, 365] width 1387 height 730
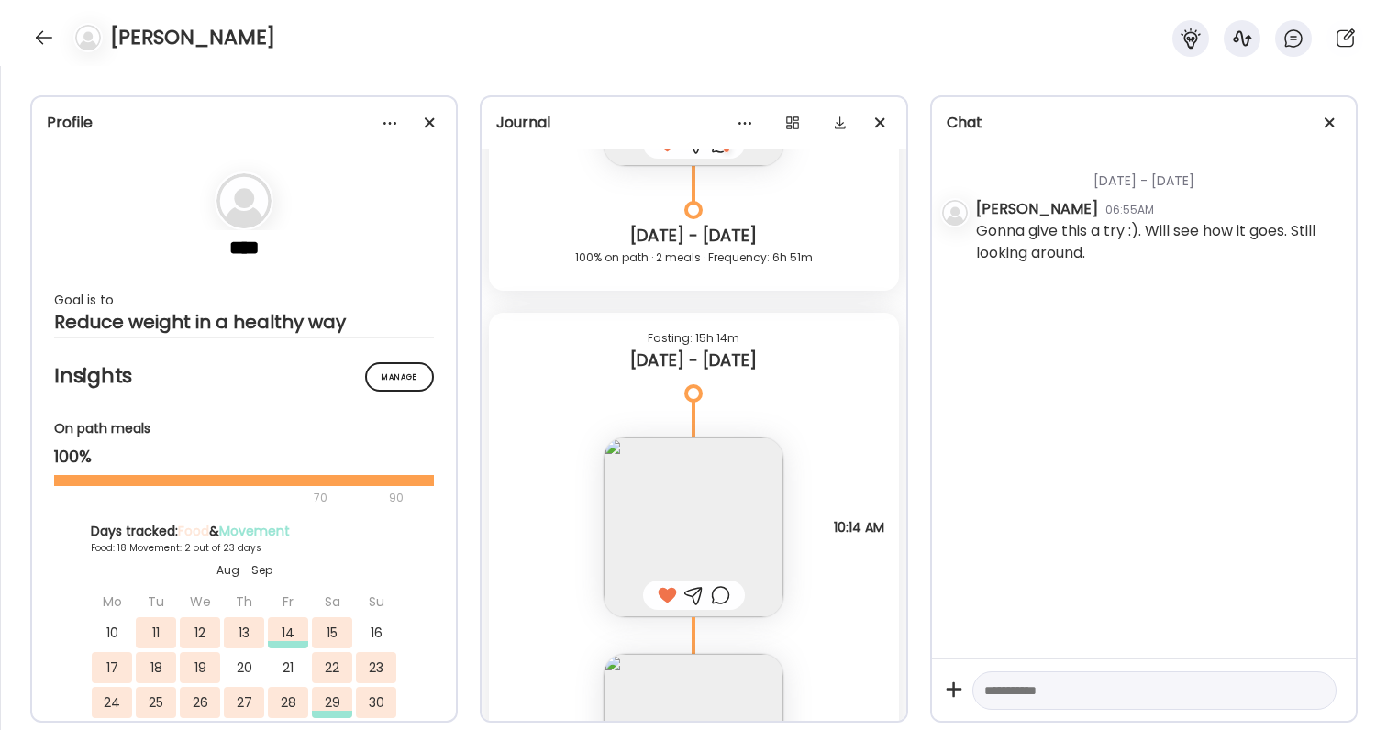
scroll to position [26616, 0]
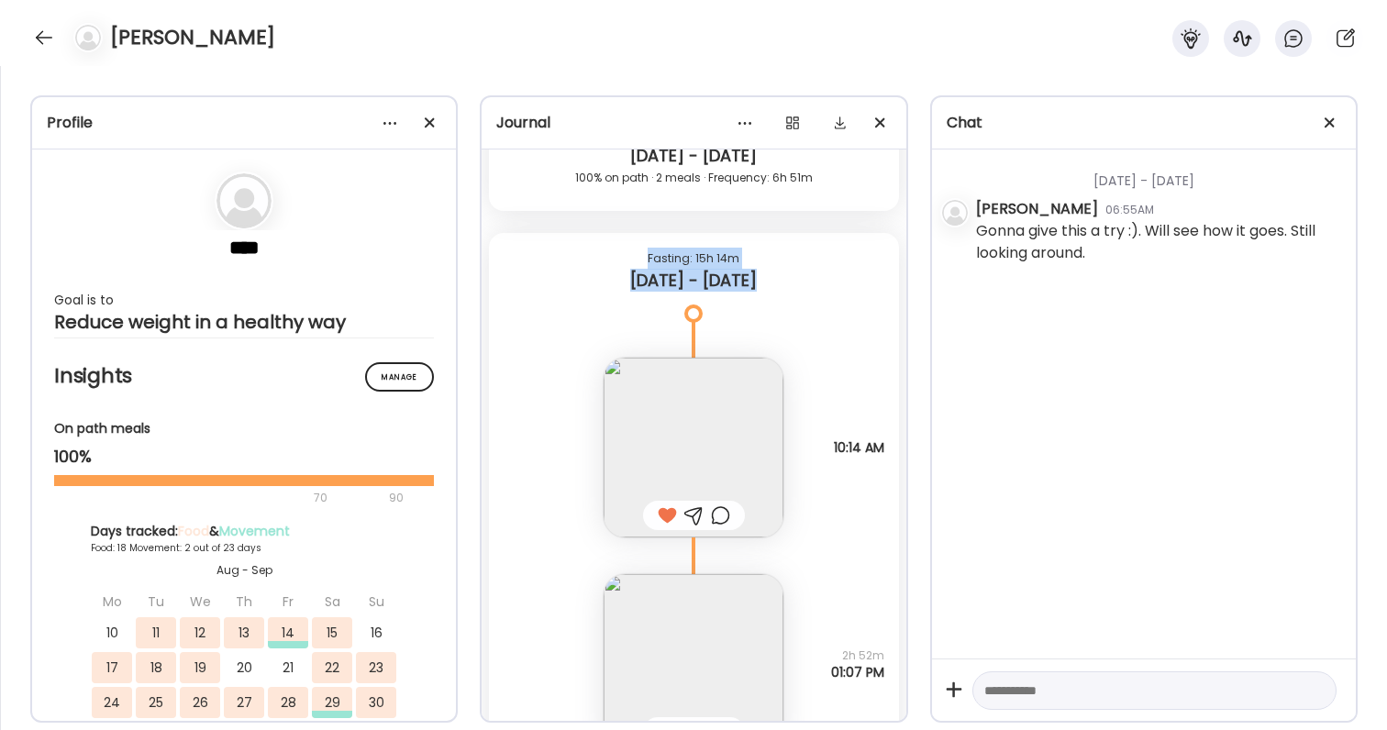
drag, startPoint x: 638, startPoint y: 262, endPoint x: 761, endPoint y: 292, distance: 125.5
click at [761, 292] on div "Fasting: 15h 14m [DATE] - [DATE]" at bounding box center [693, 273] width 409 height 81
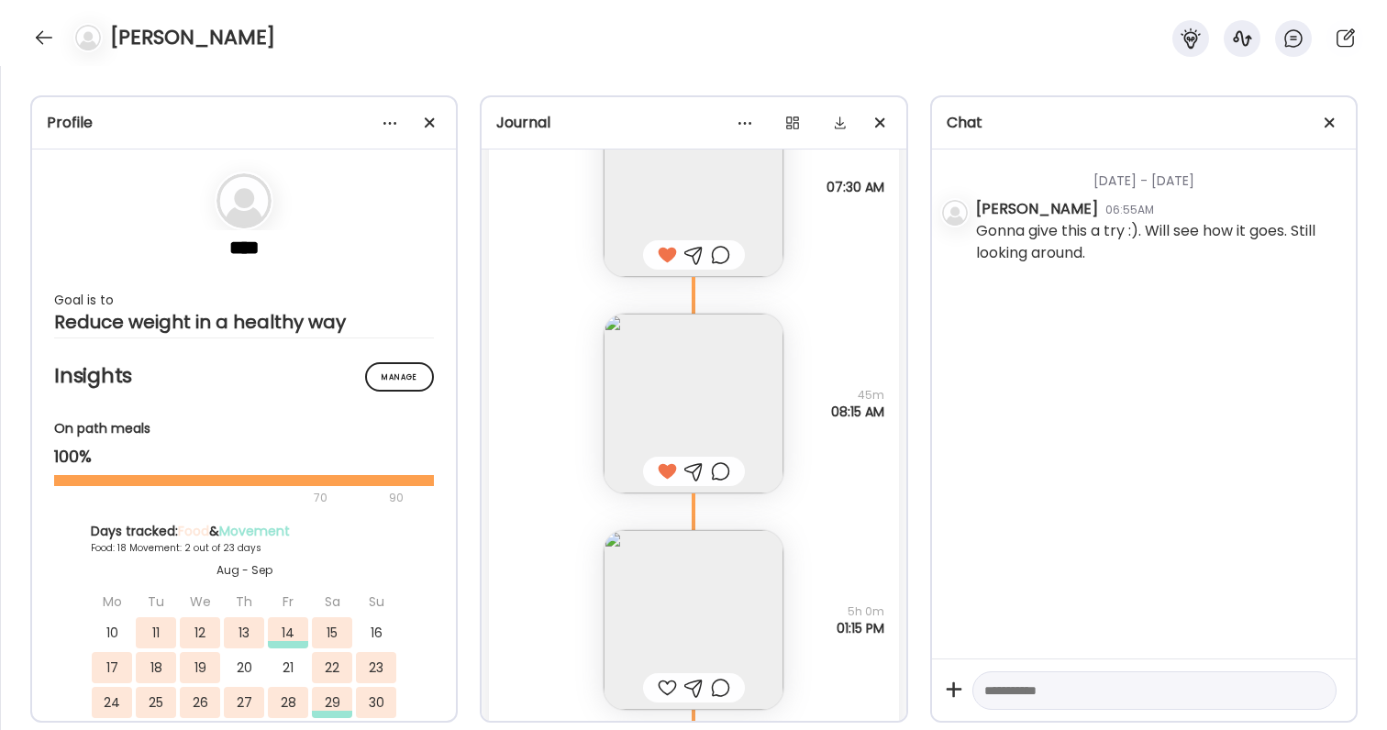
scroll to position [29174, 0]
click at [744, 580] on img at bounding box center [694, 617] width 180 height 180
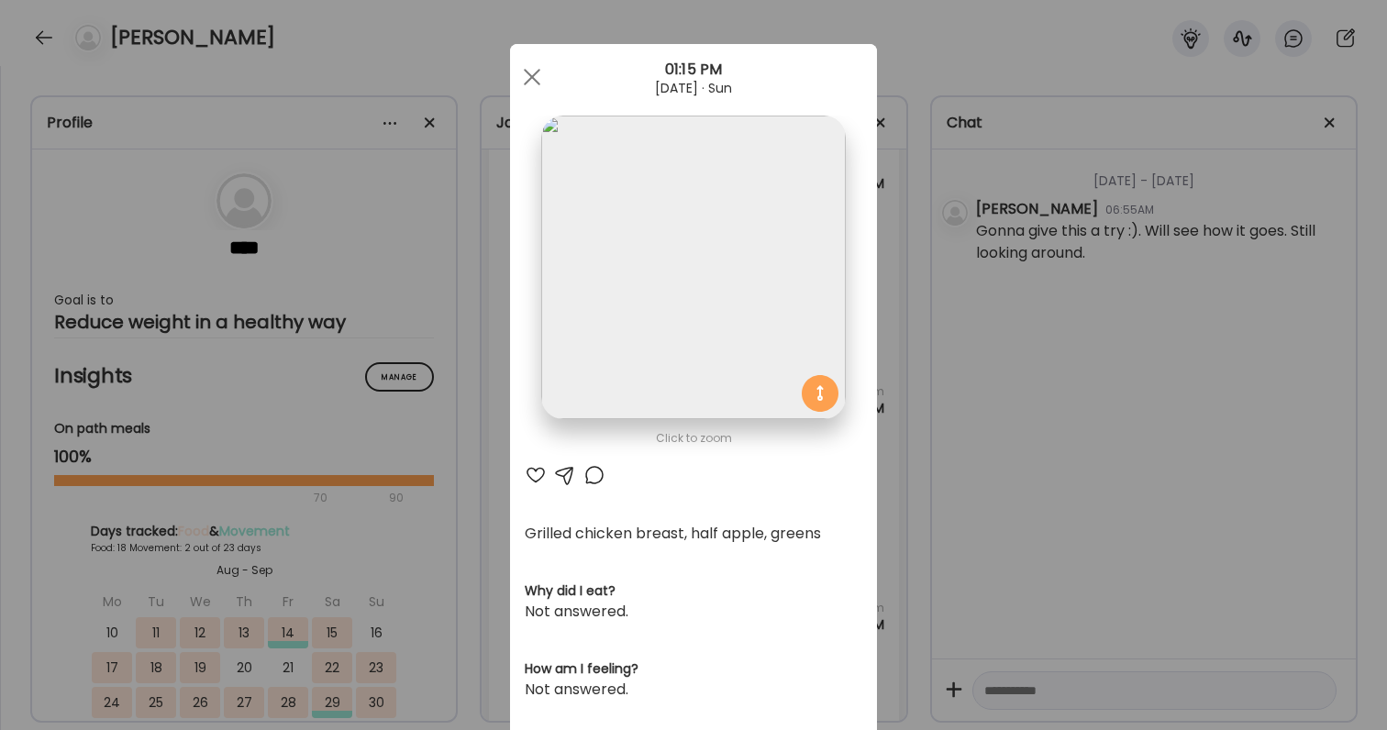
click at [943, 540] on div "Ate Coach Dashboard Wahoo! It’s official Take a moment to set up your Coach Pro…" at bounding box center [693, 365] width 1387 height 730
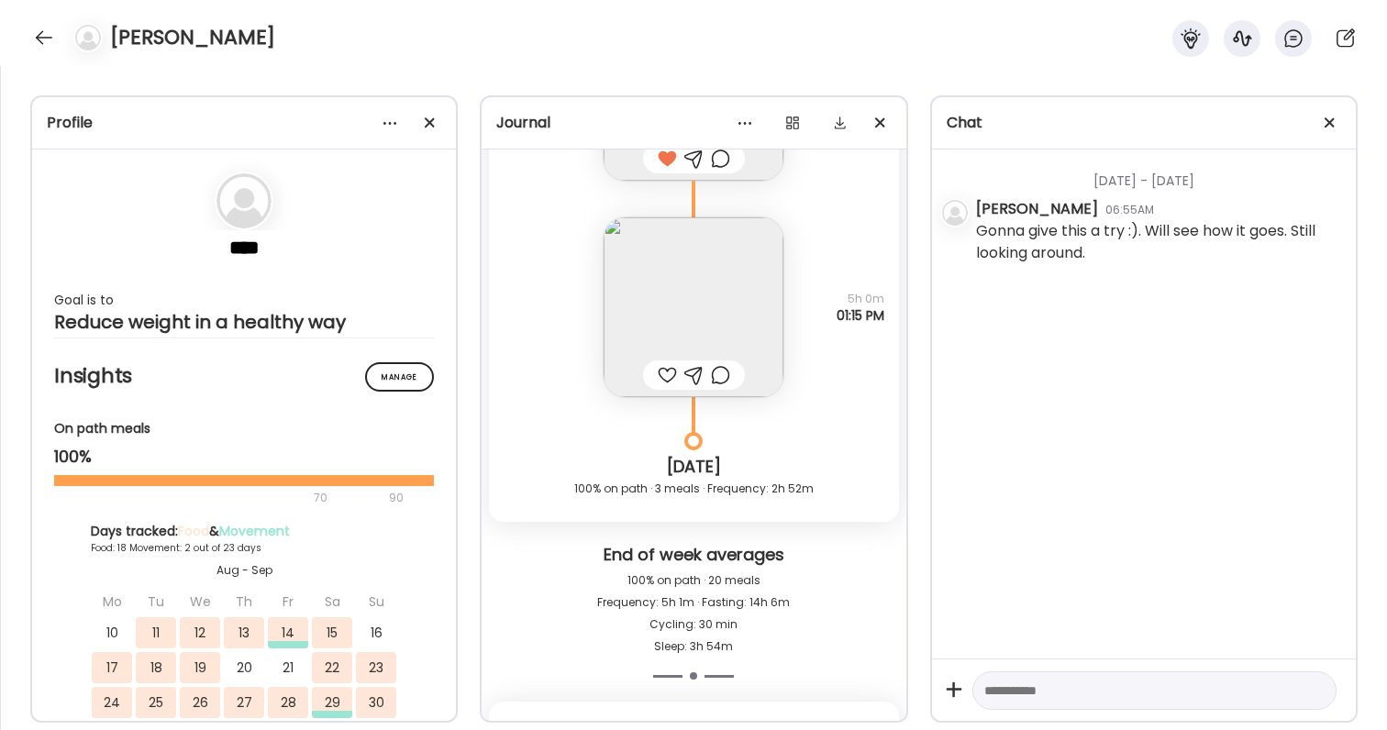
scroll to position [29478, 0]
click at [688, 271] on img at bounding box center [694, 312] width 180 height 180
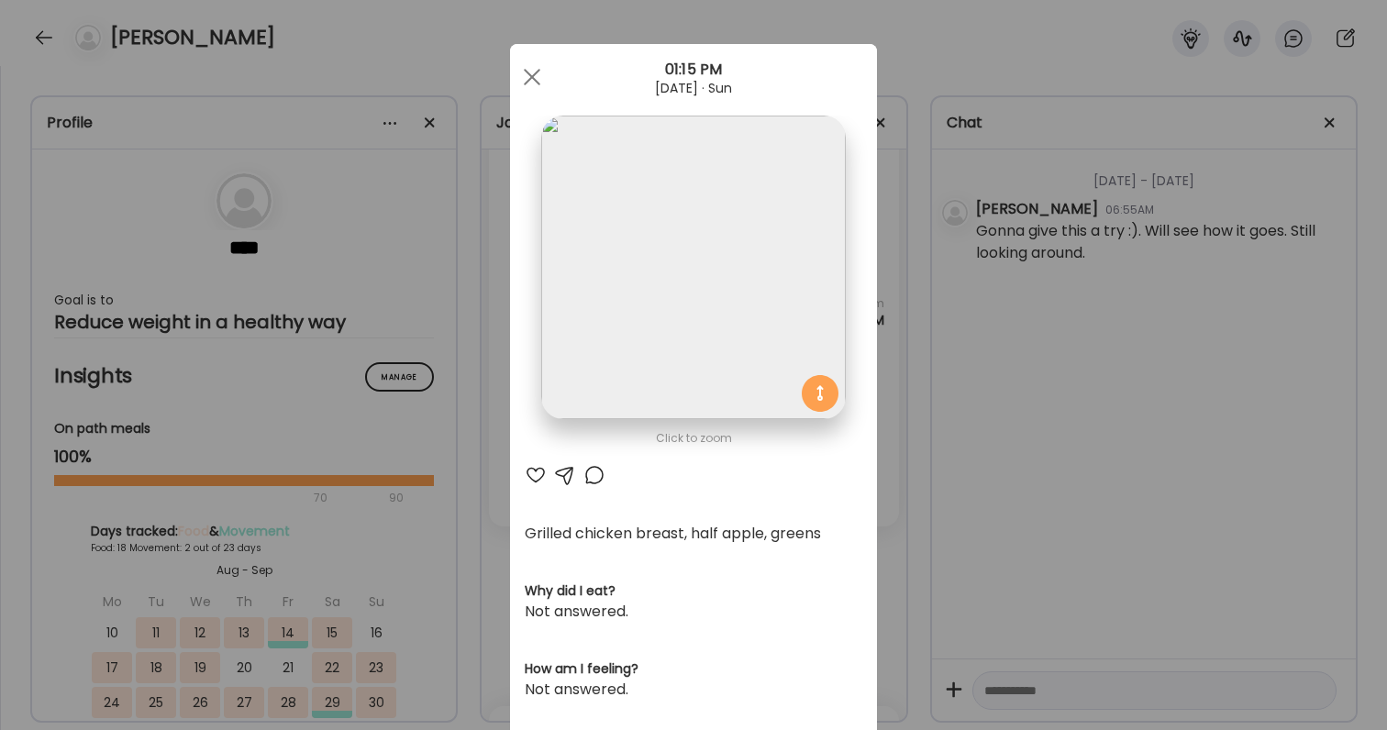
click at [540, 476] on div at bounding box center [536, 475] width 22 height 22
click at [1057, 583] on div "Ate Coach Dashboard Wahoo! It’s official Take a moment to set up your Coach Pro…" at bounding box center [693, 365] width 1387 height 730
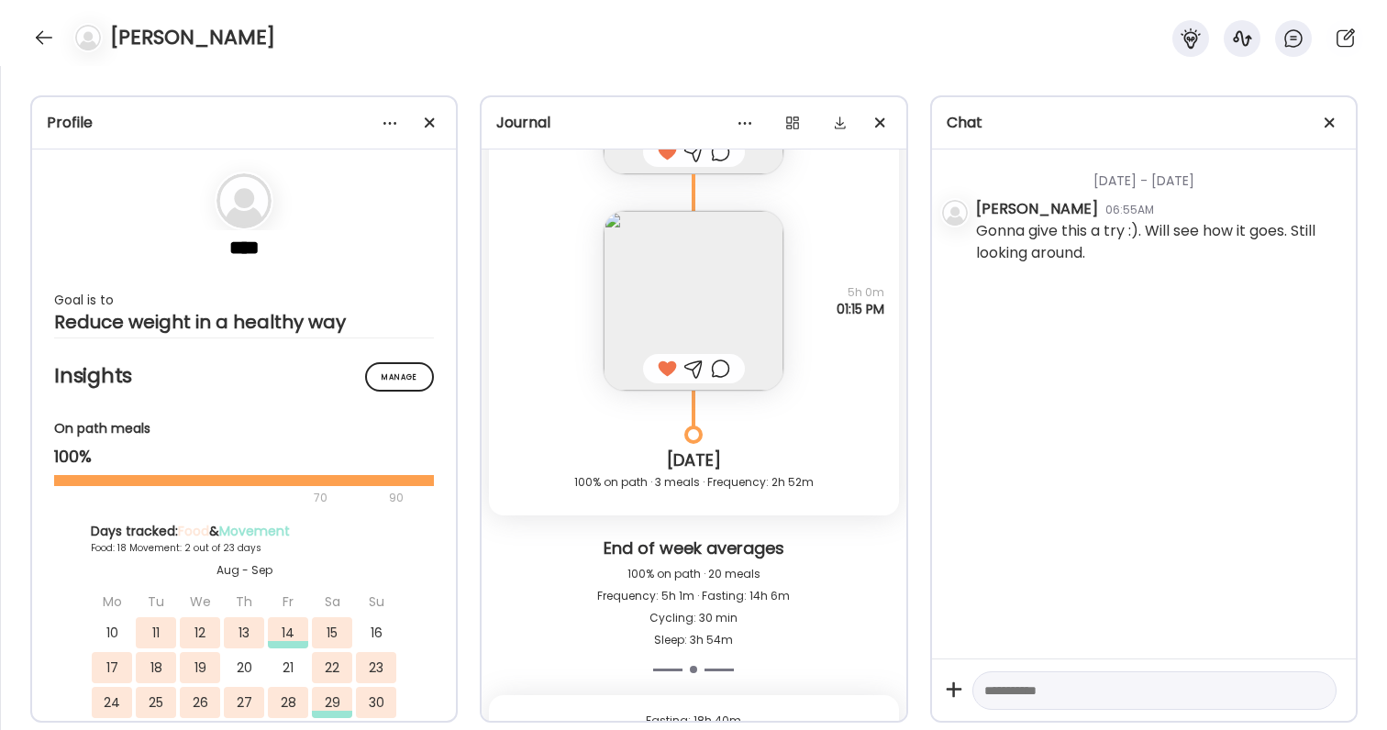
scroll to position [29477, 0]
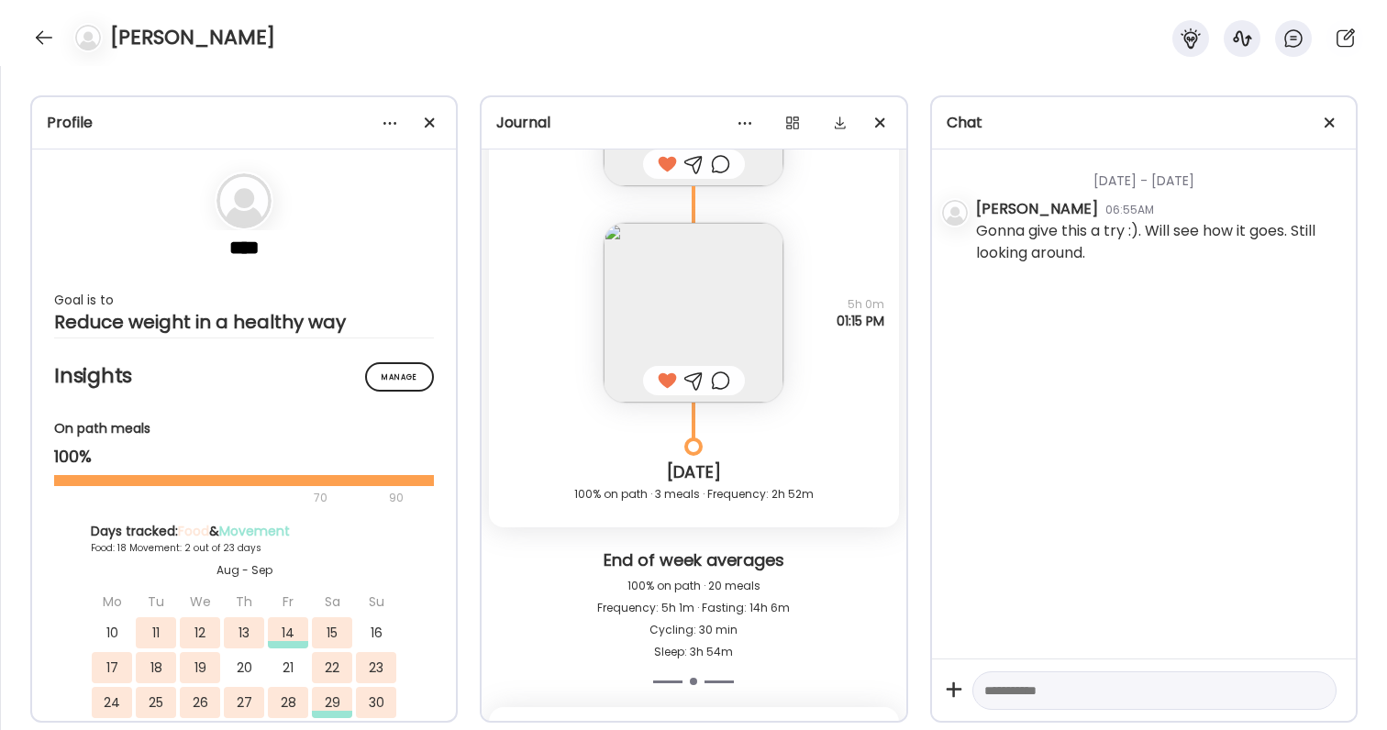
click at [714, 320] on img at bounding box center [694, 313] width 180 height 180
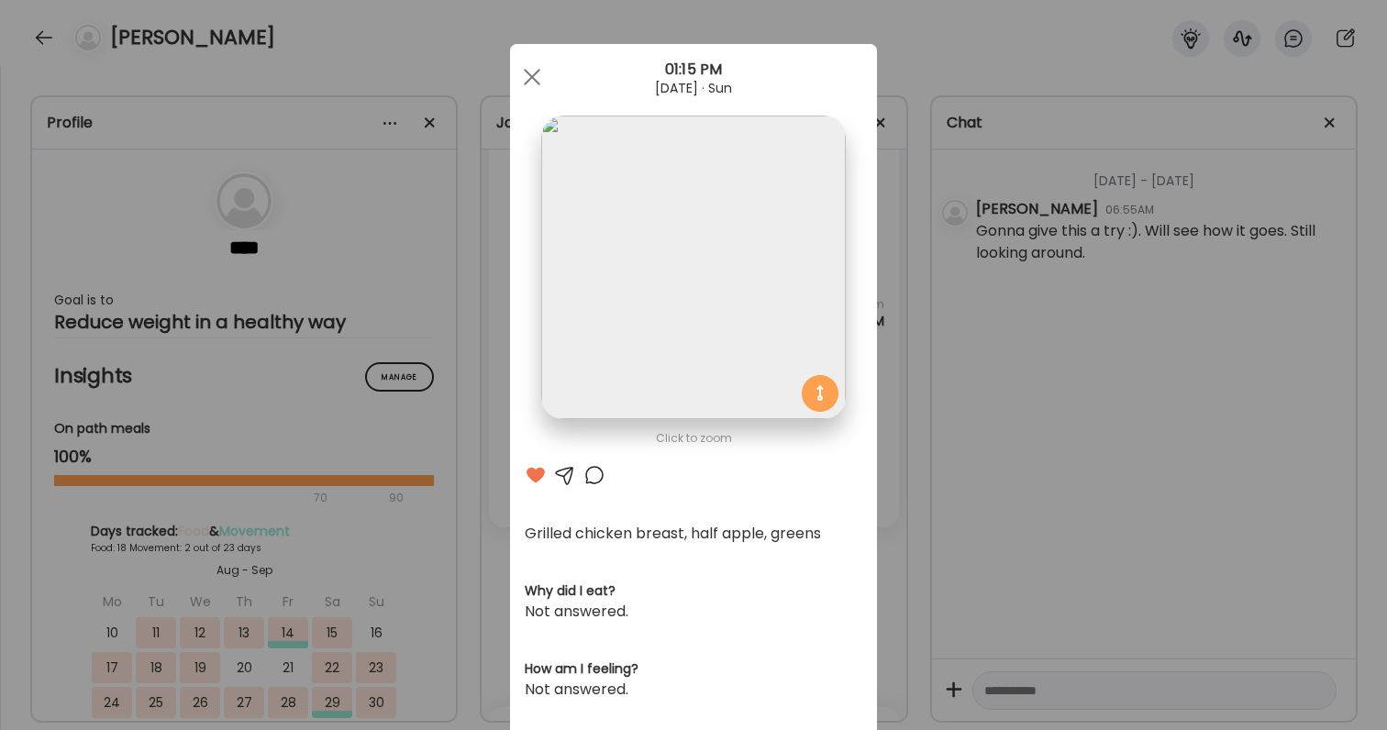
click at [1097, 405] on div "Ate Coach Dashboard Wahoo! It’s official Take a moment to set up your Coach Pro…" at bounding box center [693, 365] width 1387 height 730
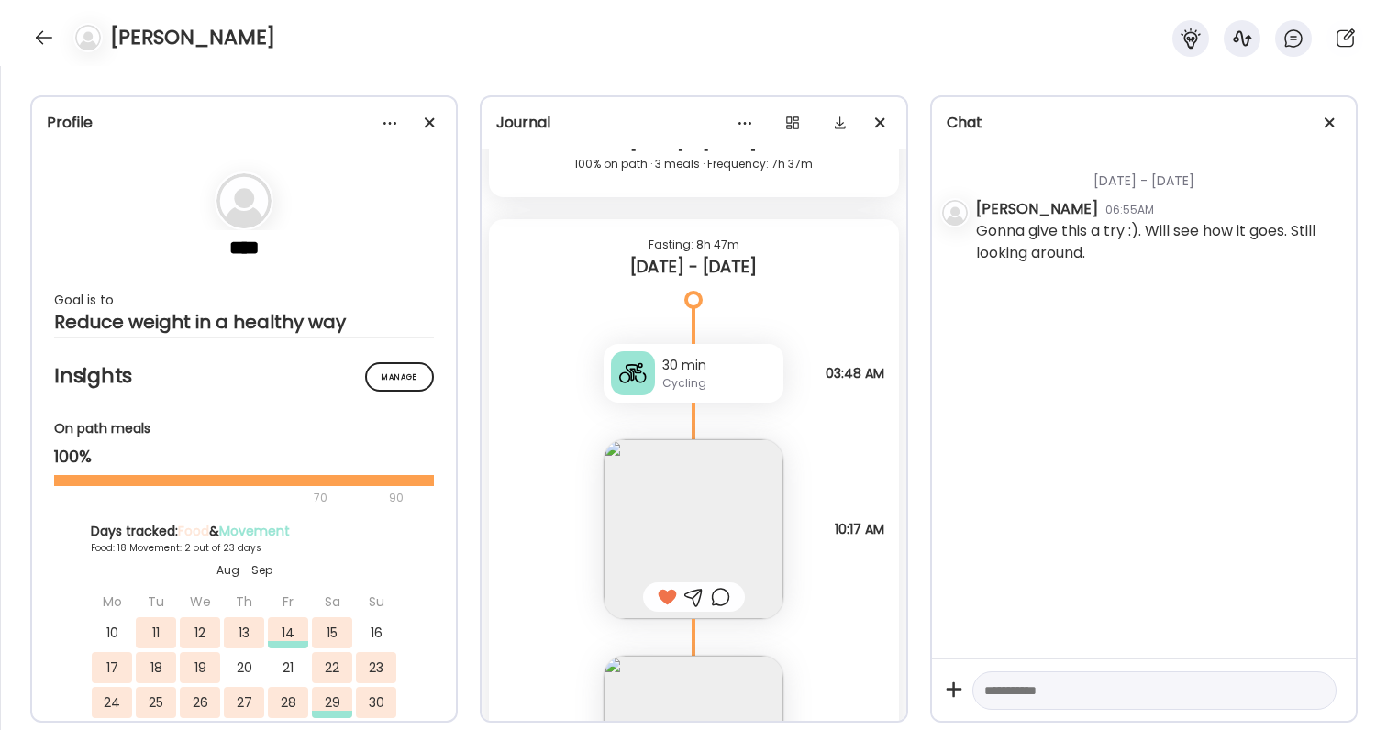
scroll to position [27513, 0]
drag, startPoint x: 826, startPoint y: 377, endPoint x: 901, endPoint y: 388, distance: 76.0
click at [902, 388] on div "[DATE] - [DATE] Slept 7.5 hours Note Slept 7.5 hours 06:24 AM Note not added Qu…" at bounding box center [694, 462] width 424 height 624
click at [881, 375] on span "03:48 AM" at bounding box center [855, 374] width 59 height 17
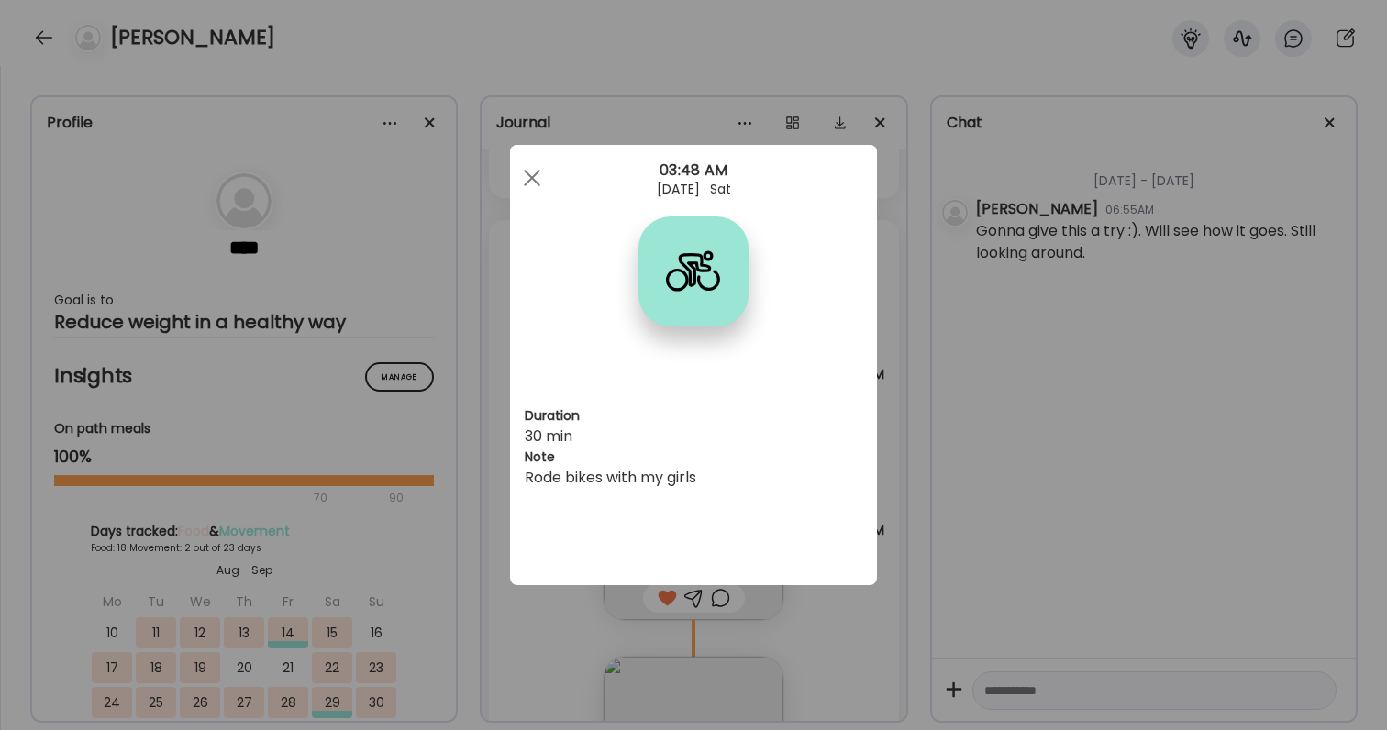
click at [960, 416] on div "Ate Coach Dashboard Wahoo! It’s official Take a moment to set up your Coach Pro…" at bounding box center [693, 365] width 1387 height 730
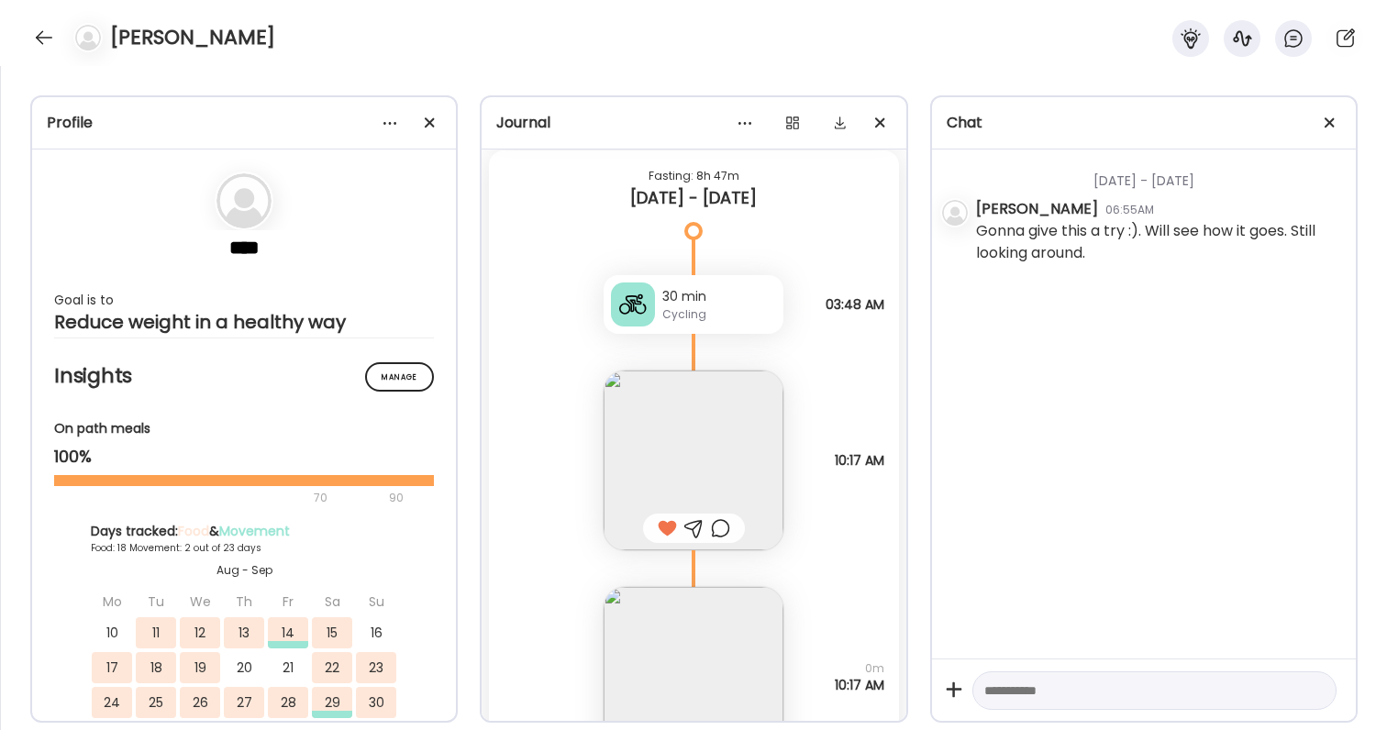
scroll to position [27586, 0]
drag, startPoint x: 816, startPoint y: 296, endPoint x: 884, endPoint y: 305, distance: 68.5
click at [884, 305] on div "30 min Cycling Rode bikes with my girls 03:48 AM" at bounding box center [693, 283] width 409 height 95
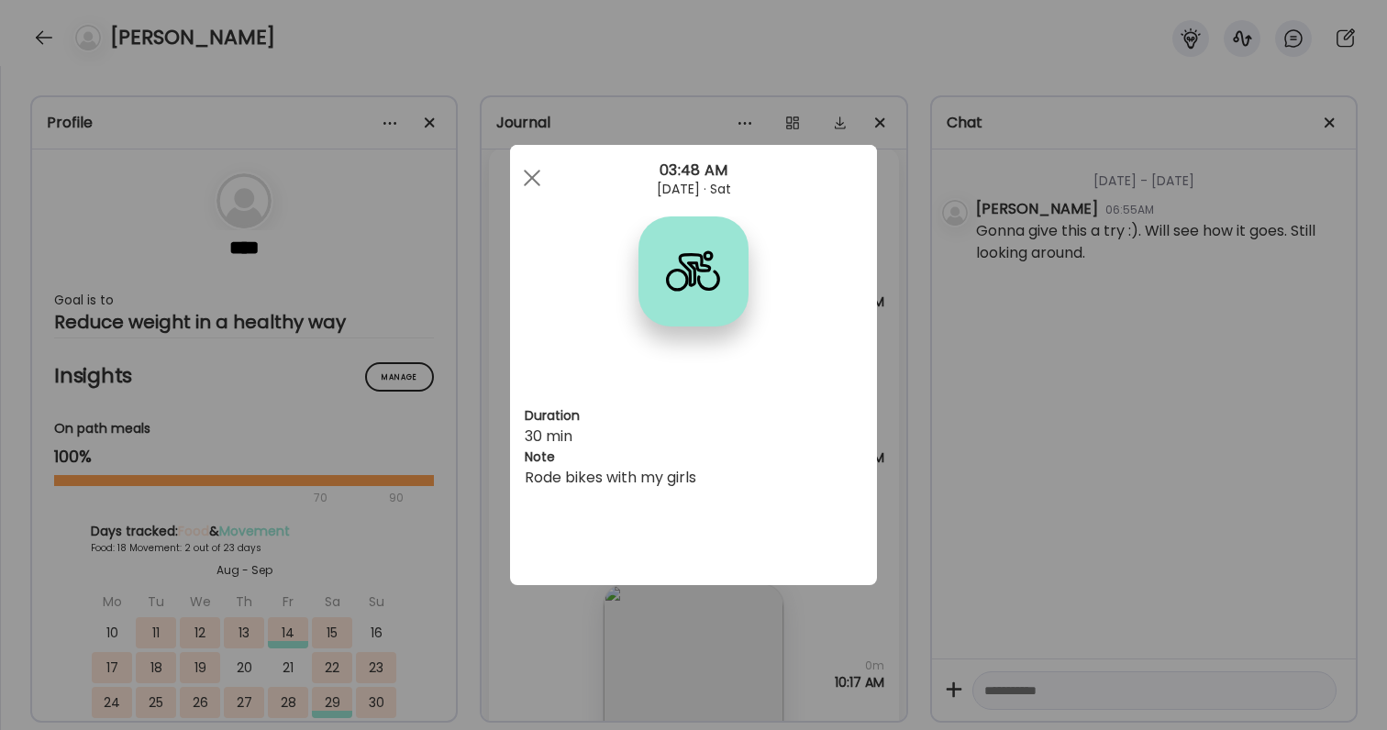
click at [884, 305] on div "Ate Coach Dashboard Wahoo! It’s official Take a moment to set up your Coach Pro…" at bounding box center [693, 365] width 1387 height 730
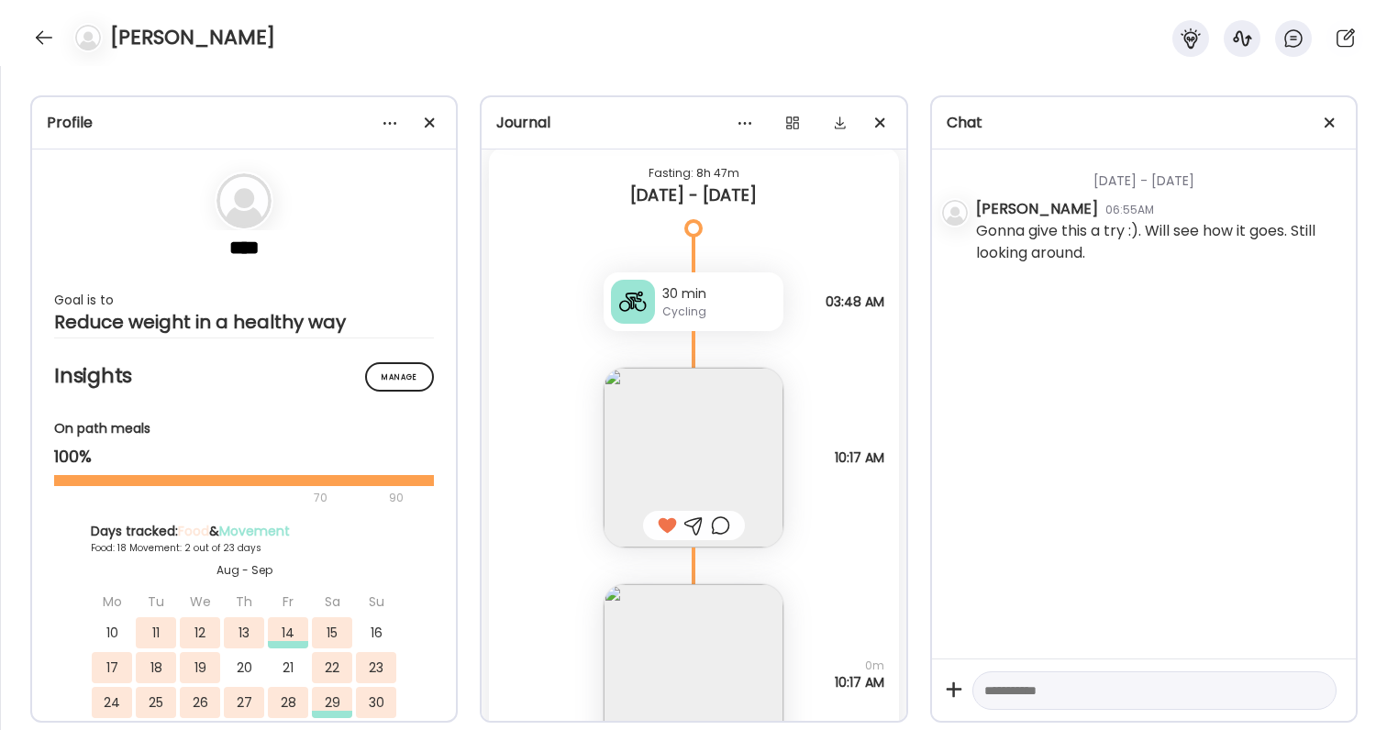
click at [887, 305] on div "30 min Cycling Rode bikes with my girls 03:48 AM" at bounding box center [693, 283] width 409 height 95
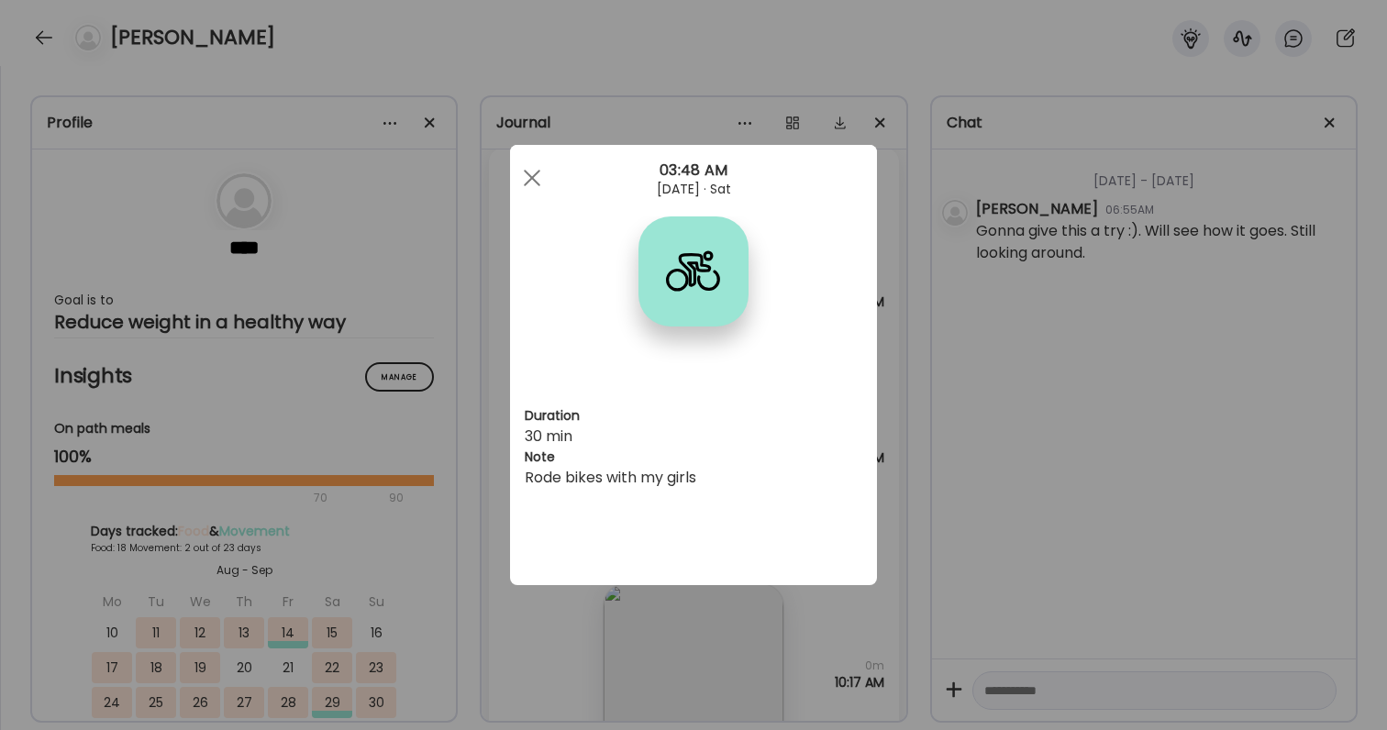
click at [925, 305] on div "Ate Coach Dashboard Wahoo! It’s official Take a moment to set up your Coach Pro…" at bounding box center [693, 365] width 1387 height 730
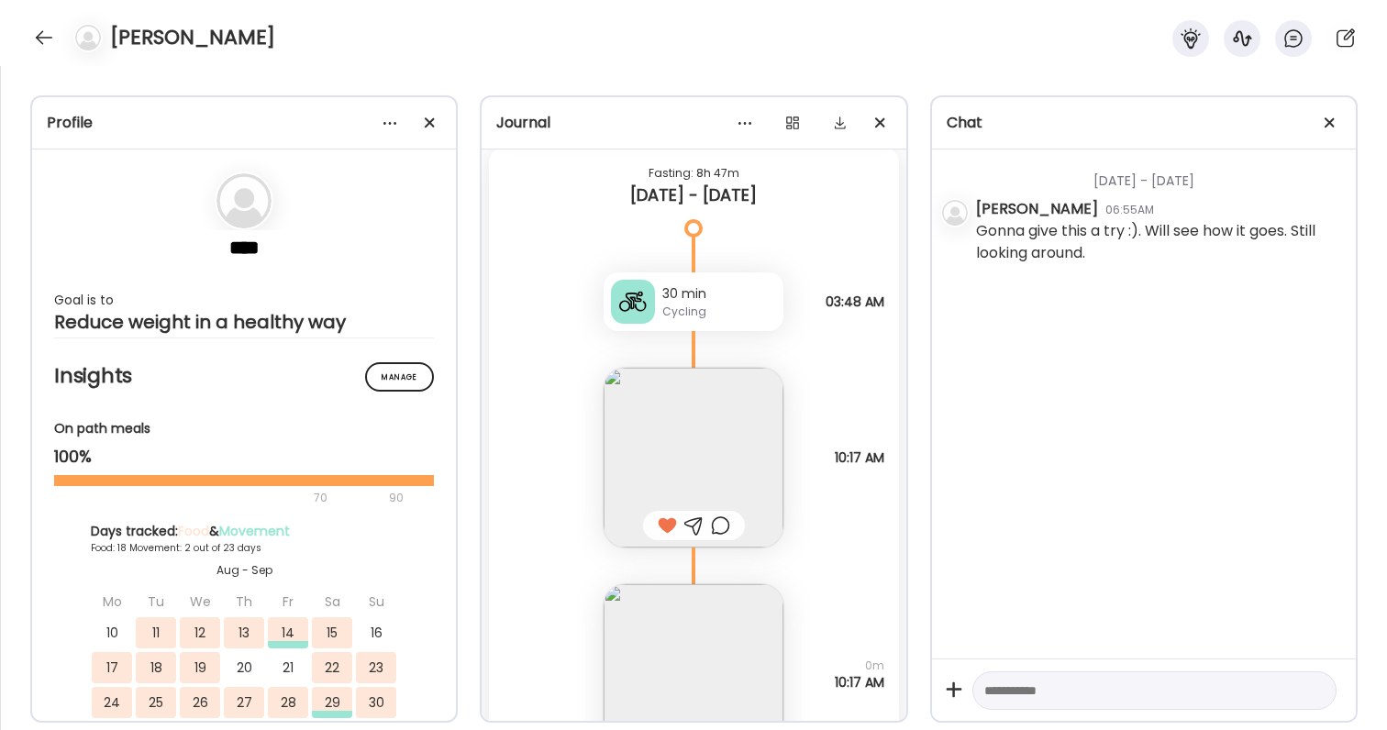
click at [848, 302] on span "03:48 AM" at bounding box center [855, 302] width 59 height 17
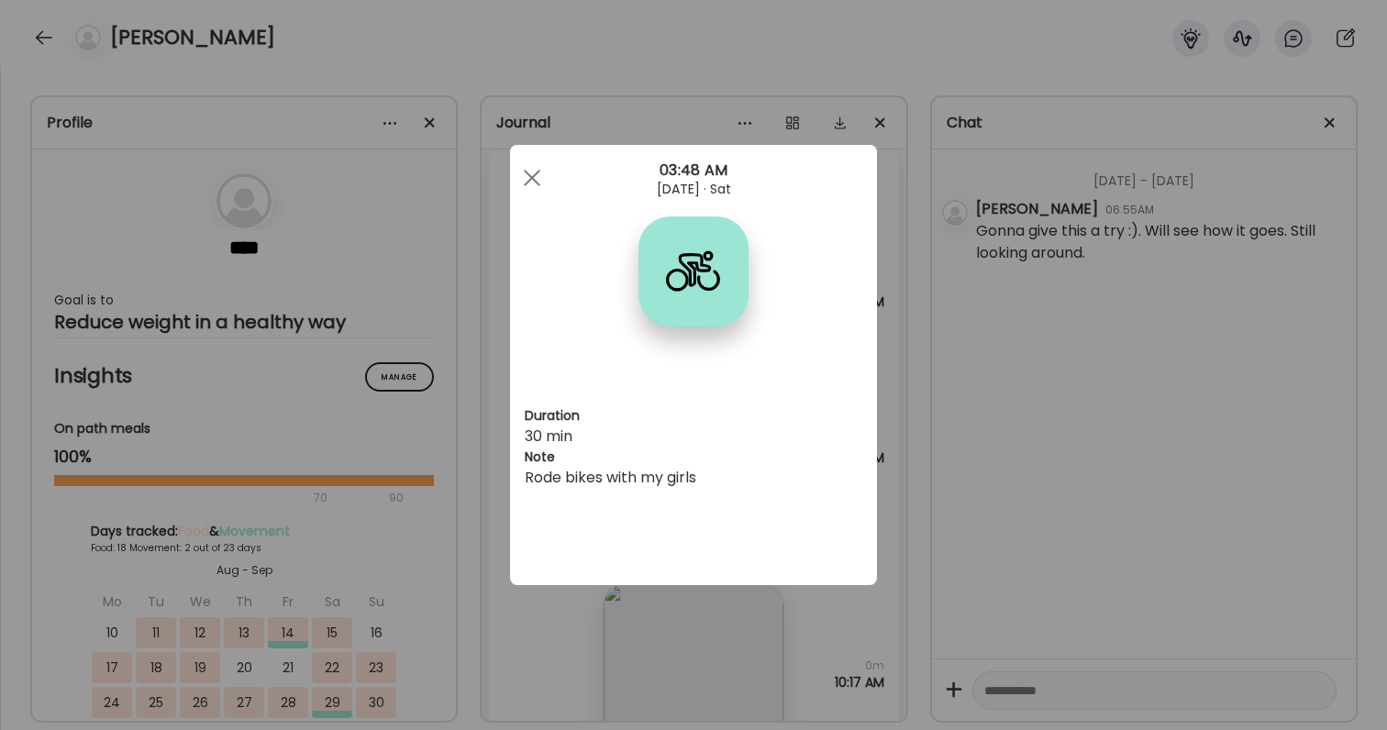
click at [915, 318] on div "Ate Coach Dashboard Wahoo! It’s official Take a moment to set up your Coach Pro…" at bounding box center [693, 365] width 1387 height 730
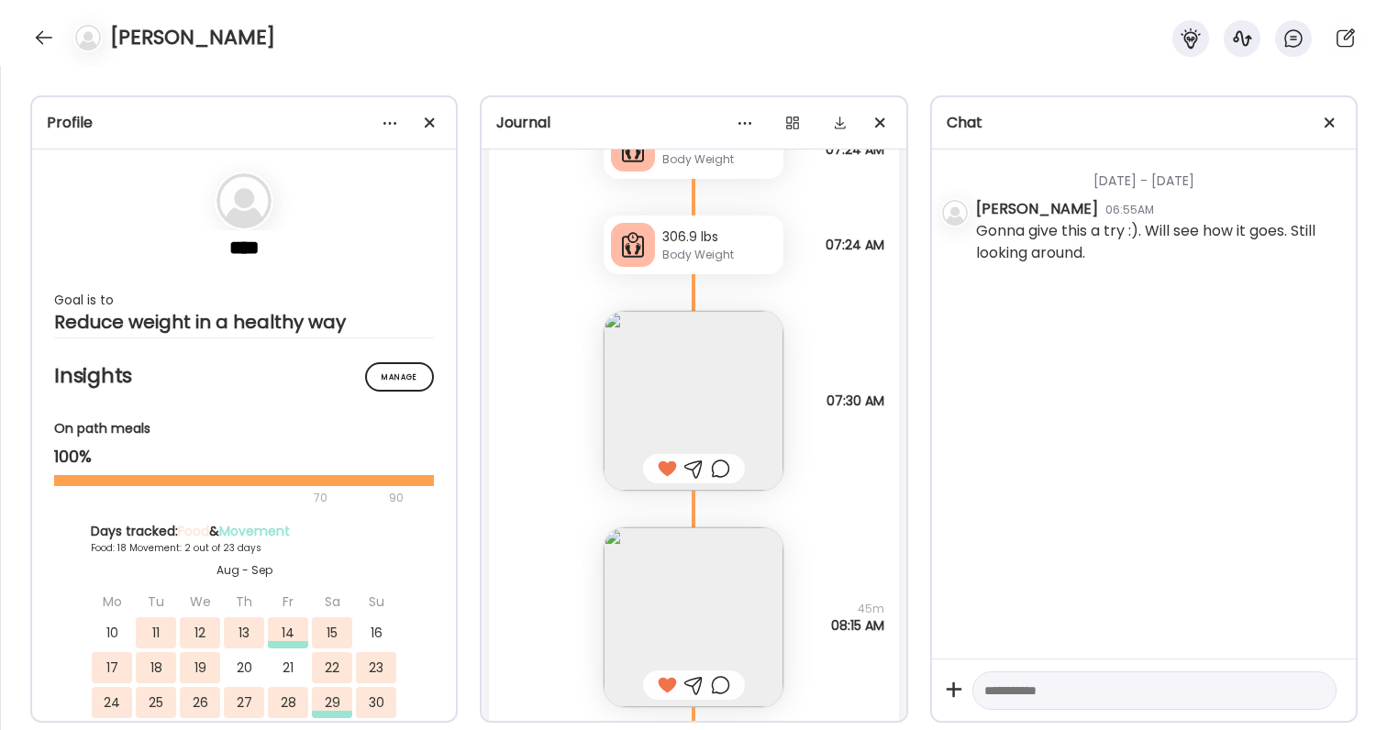
scroll to position [28957, 0]
click at [862, 397] on span "07:30 AM" at bounding box center [856, 400] width 58 height 17
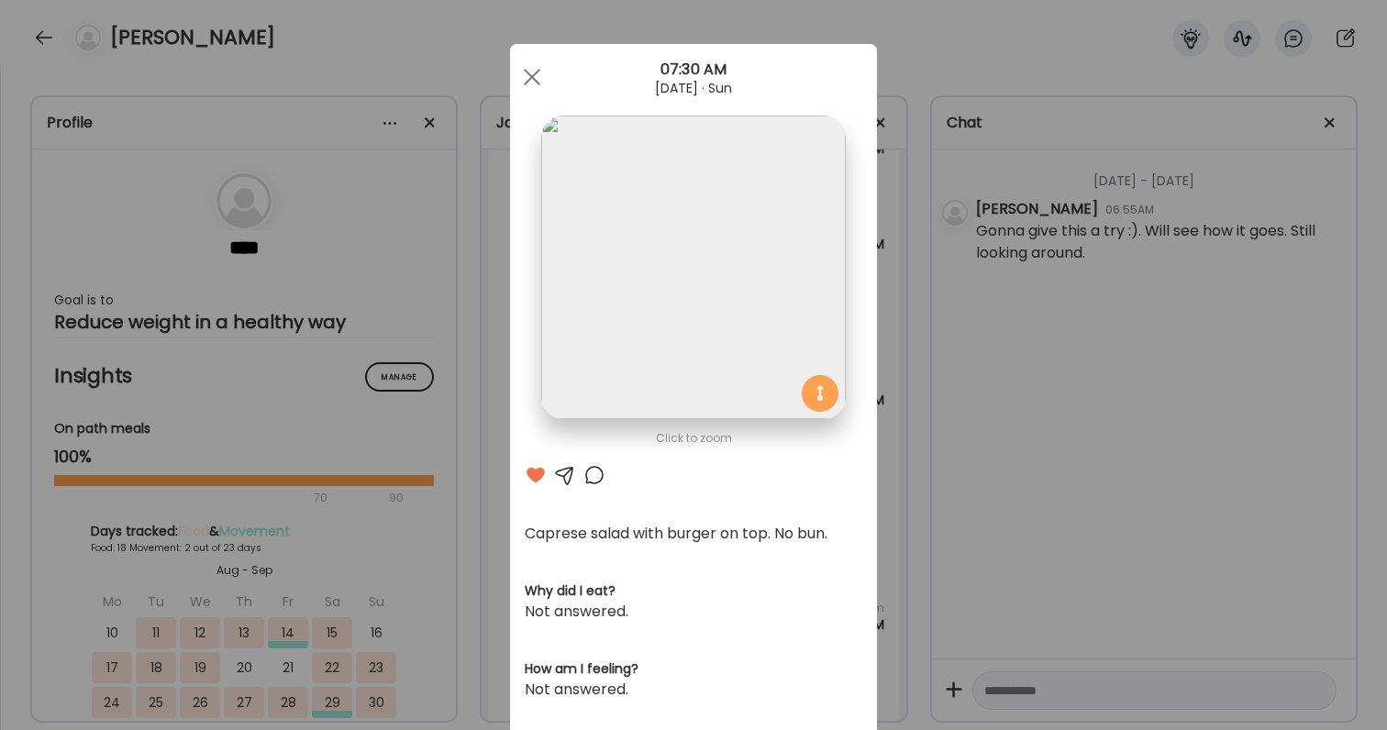
click at [1027, 307] on div "Ate Coach Dashboard Wahoo! It’s official Take a moment to set up your Coach Pro…" at bounding box center [693, 365] width 1387 height 730
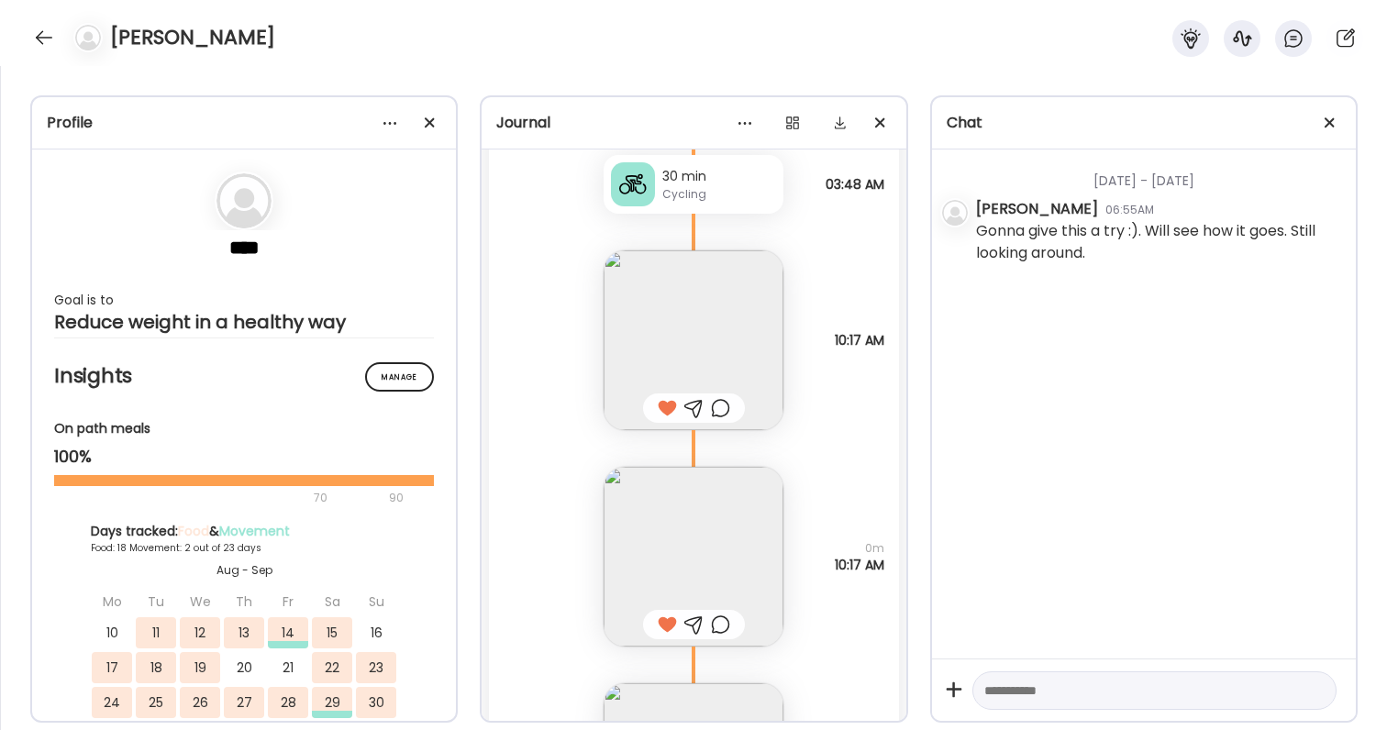
scroll to position [27725, 0]
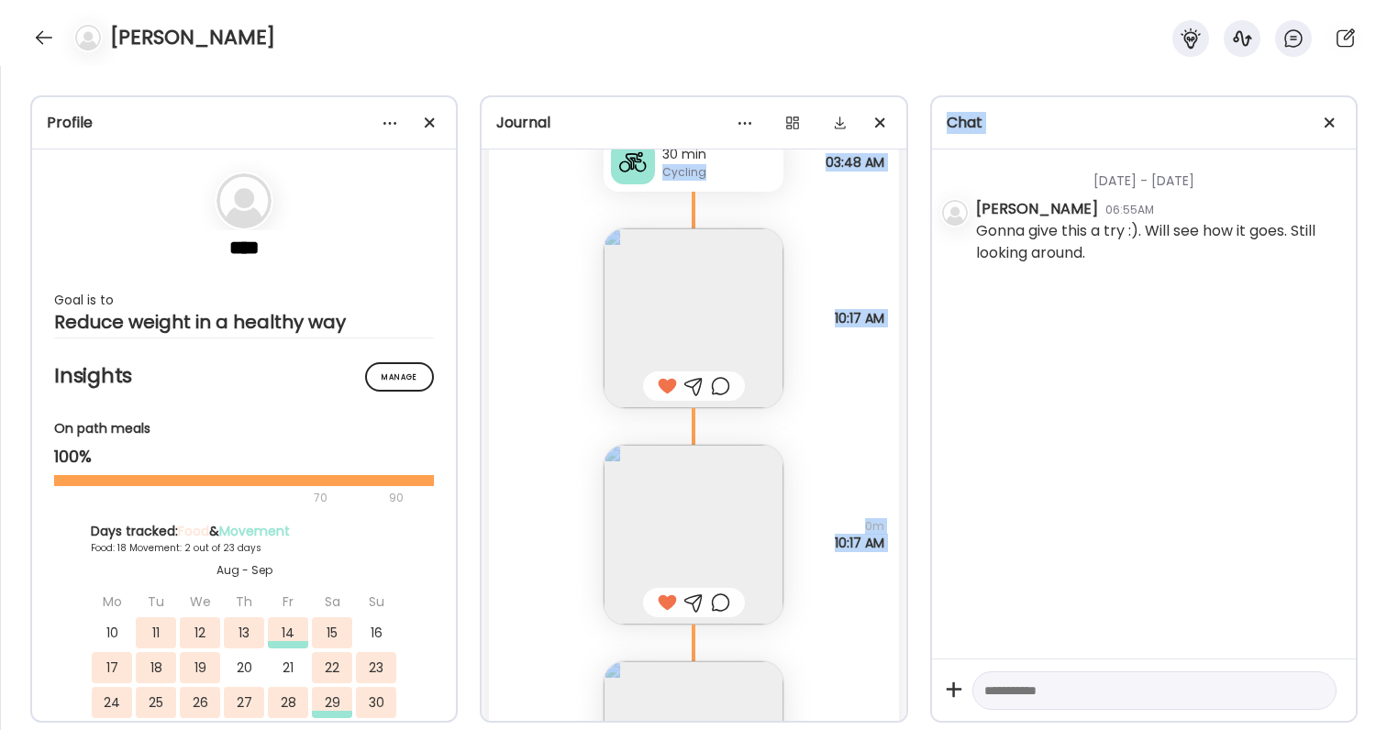
drag, startPoint x: 812, startPoint y: 162, endPoint x: 927, endPoint y: 179, distance: 115.9
click at [927, 179] on div "Profile **** Goal is to Reduce weight in a healthy way Manage Insights On path …" at bounding box center [693, 398] width 1387 height 664
click at [1009, 350] on div "[DATE] - [DATE] [PERSON_NAME] 06:55AM Gonna give this a try :). Will see how it…" at bounding box center [1144, 404] width 424 height 509
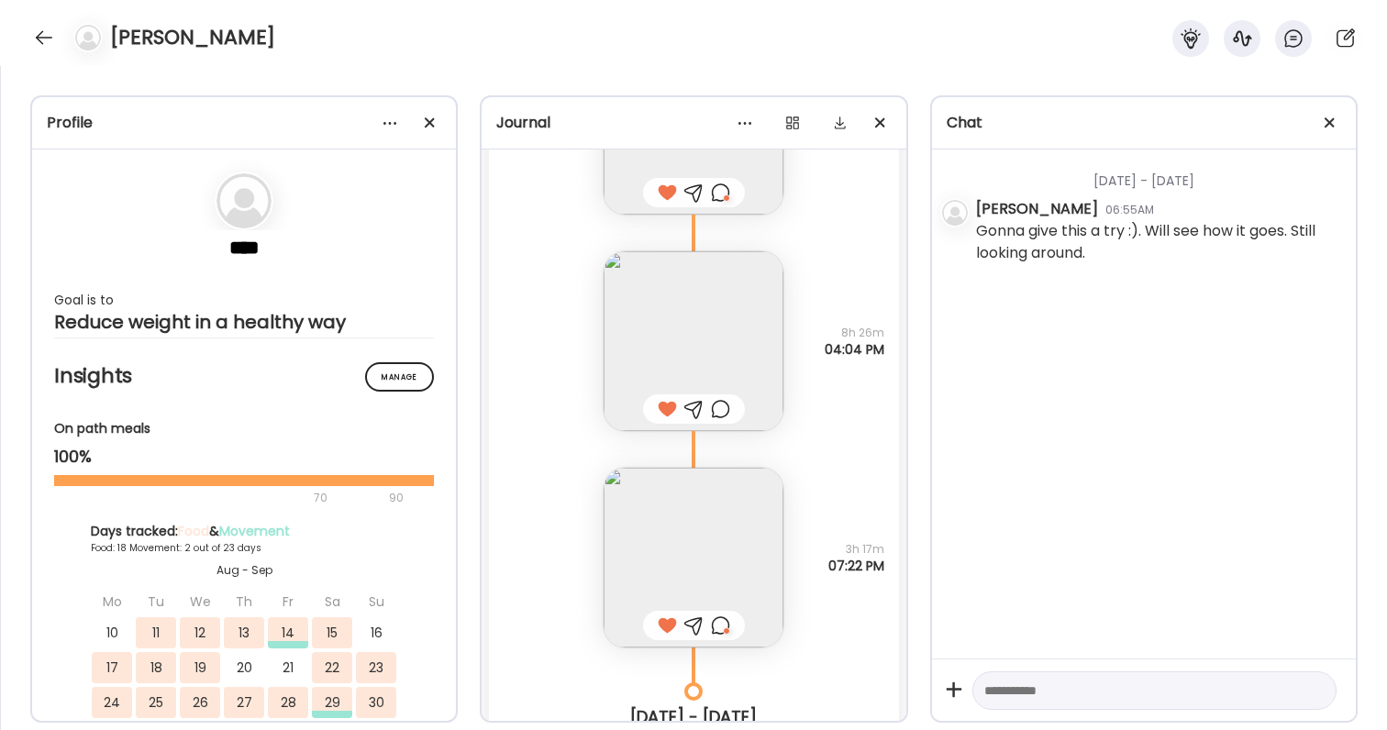
scroll to position [25198, 0]
click at [682, 506] on img at bounding box center [694, 556] width 180 height 180
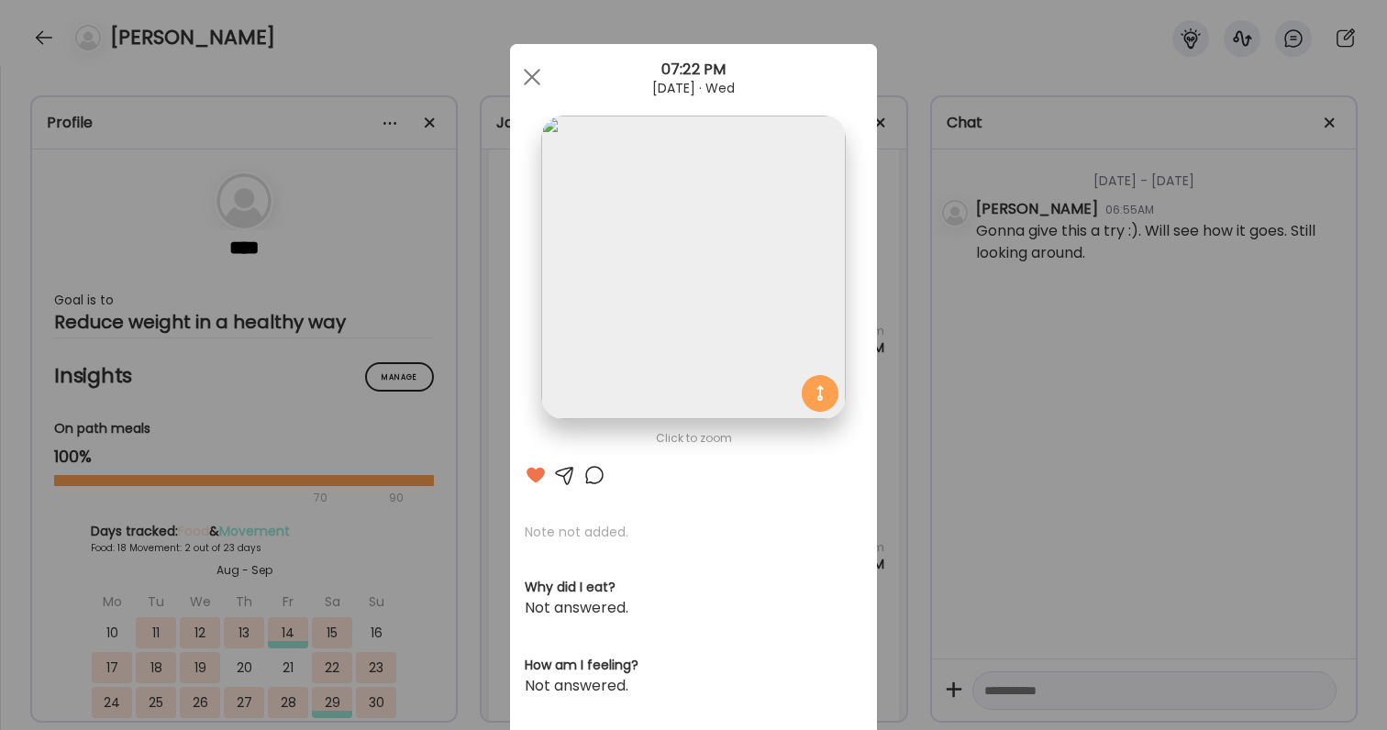
click at [1130, 581] on div "Ate Coach Dashboard Wahoo! It’s official Take a moment to set up your Coach Pro…" at bounding box center [693, 365] width 1387 height 730
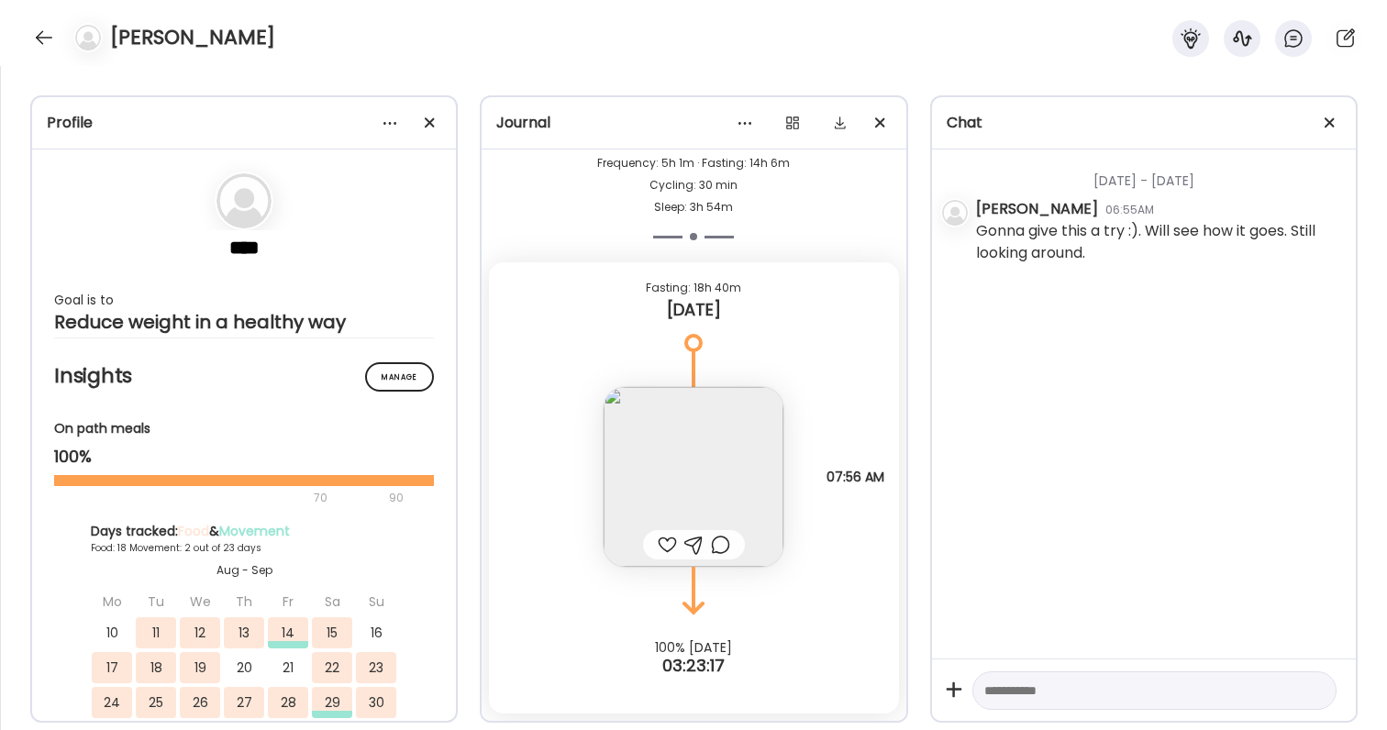
scroll to position [29922, 0]
